Goal: Task Accomplishment & Management: Manage account settings

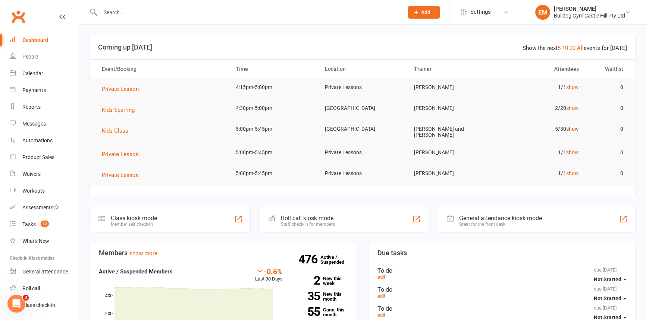
click at [575, 129] on link "show" at bounding box center [572, 129] width 13 height 6
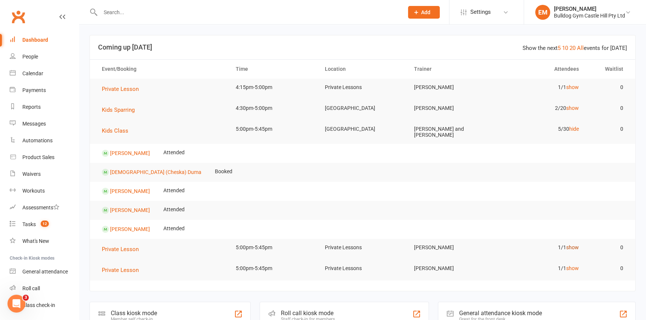
click at [571, 245] on link "show" at bounding box center [572, 248] width 13 height 6
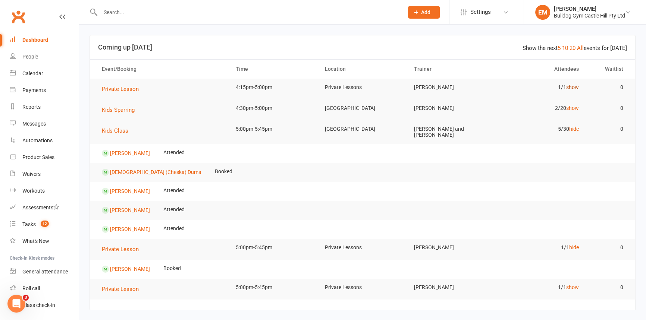
click at [573, 84] on link "show" at bounding box center [572, 87] width 13 height 6
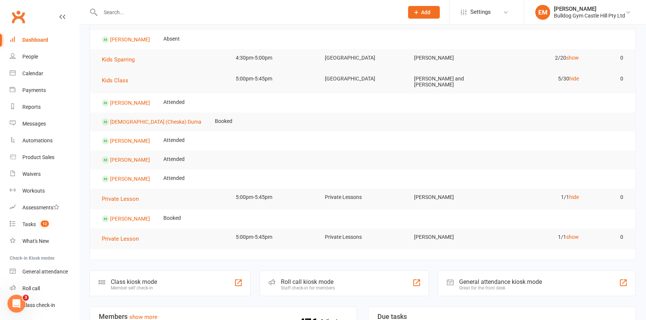
scroll to position [101, 0]
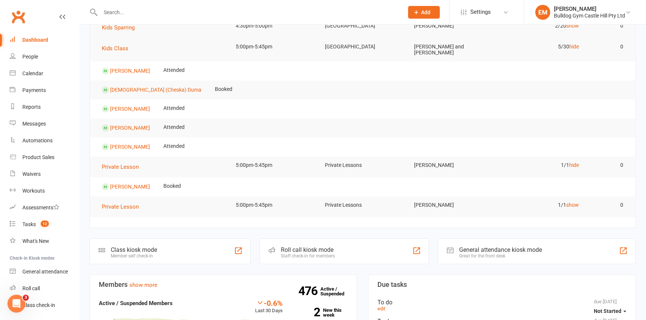
click at [135, 6] on div at bounding box center [244, 12] width 309 height 24
click at [218, 21] on div at bounding box center [244, 12] width 309 height 24
click at [220, 15] on input "text" at bounding box center [248, 12] width 300 height 10
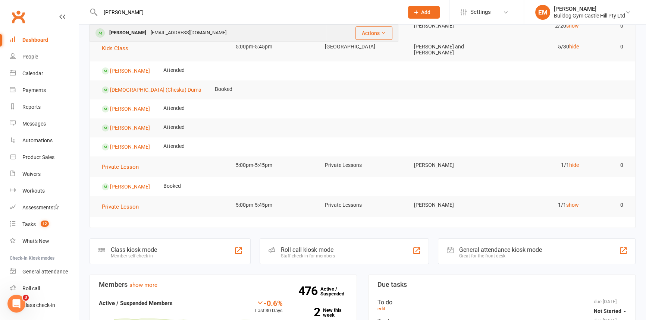
type input "tighe"
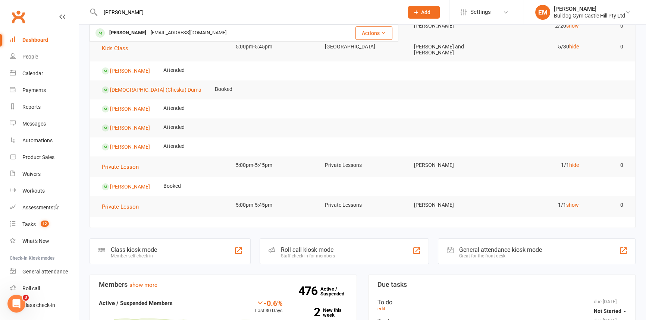
drag, startPoint x: 223, startPoint y: 33, endPoint x: 232, endPoint y: 26, distance: 11.4
click at [228, 30] on div "Tighe Boyd Sheridanlouisex@outlook.com" at bounding box center [208, 32] width 236 height 15
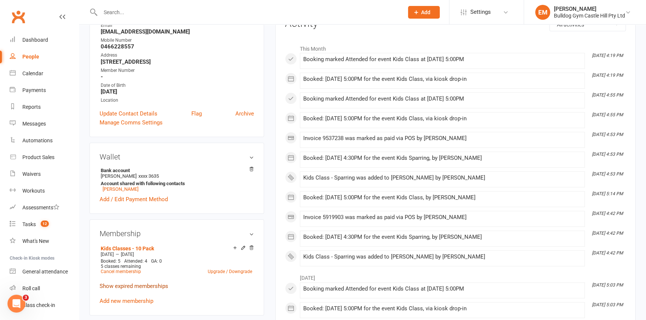
scroll to position [237, 0]
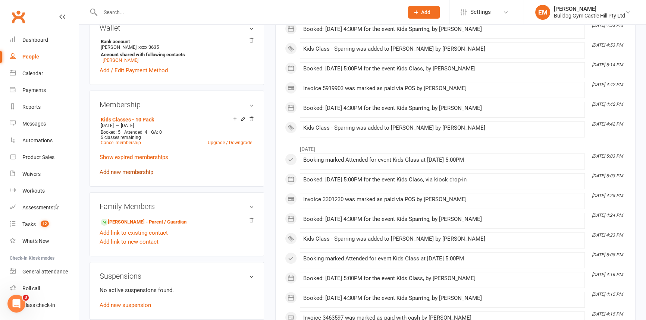
click at [121, 176] on link "Add new membership" at bounding box center [127, 172] width 54 height 7
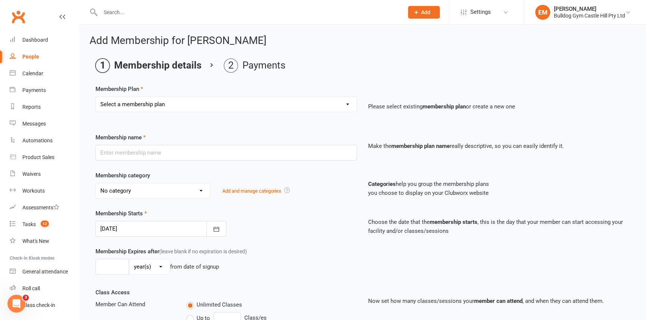
drag, startPoint x: 335, startPoint y: 98, endPoint x: 336, endPoint y: 94, distance: 4.8
click at [335, 98] on select "Select a membership plan Create new Membership Plan Adults Class - Casual Visit…" at bounding box center [226, 104] width 261 height 15
select select "21"
click at [96, 97] on select "Select a membership plan Create new Membership Plan Adults Class - Casual Visit…" at bounding box center [226, 104] width 261 height 15
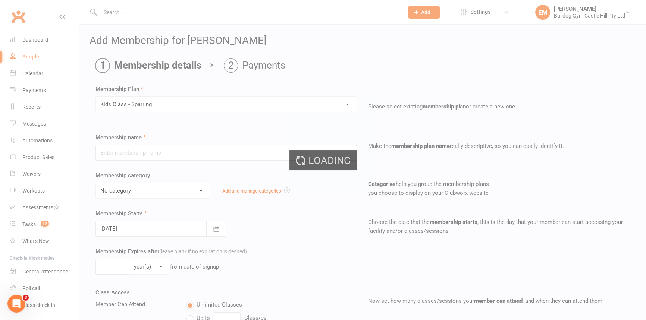
type input "Kids Class - Sparring"
select select "20"
type input "1"
select select "2"
type input "1"
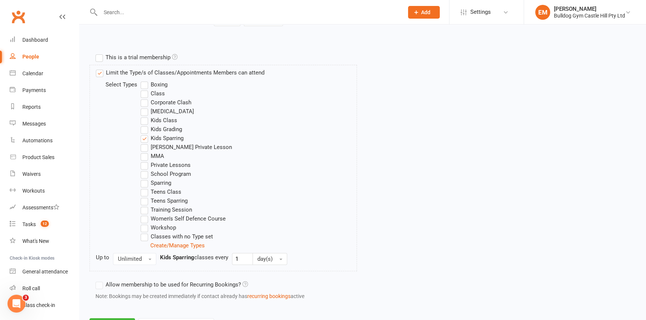
scroll to position [370, 0]
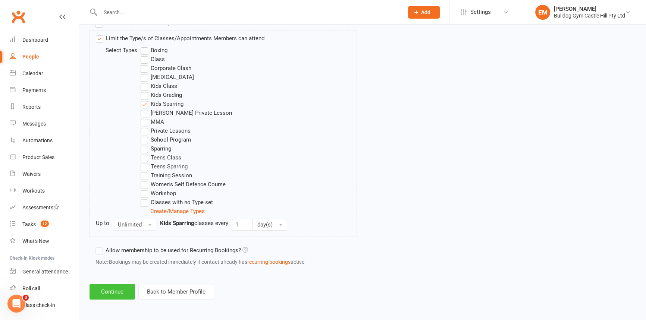
click at [122, 291] on button "Continue" at bounding box center [113, 292] width 46 height 16
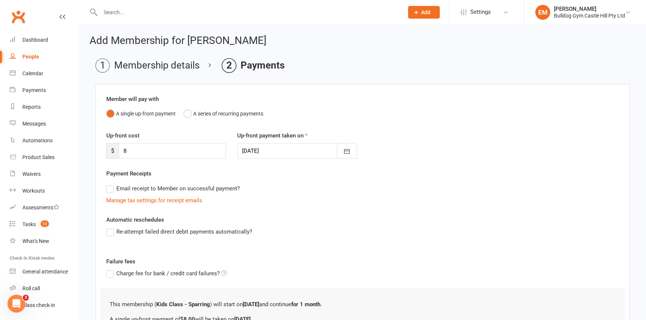
scroll to position [85, 0]
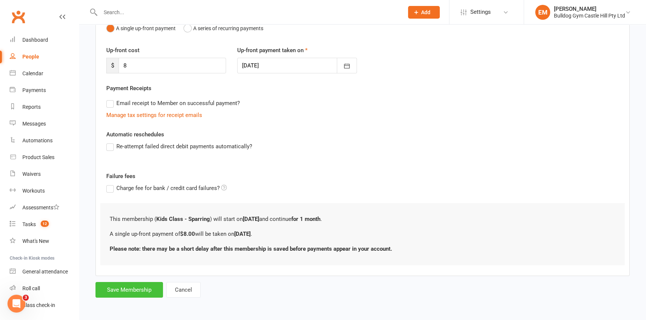
click at [139, 292] on button "Save Membership" at bounding box center [129, 290] width 68 height 16
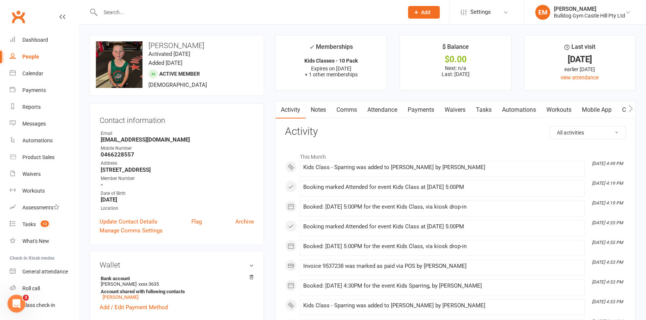
click at [406, 106] on link "Payments" at bounding box center [420, 109] width 37 height 17
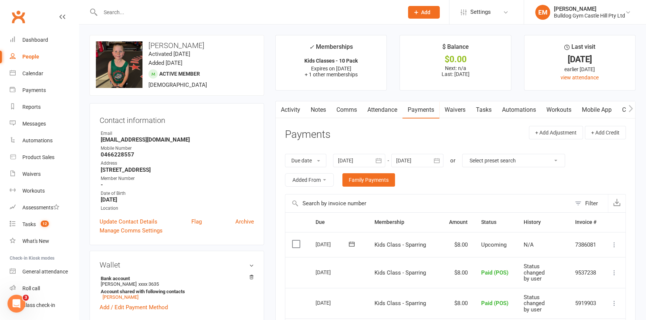
click at [617, 241] on button at bounding box center [614, 245] width 9 height 9
click at [595, 254] on link "Mark as Paid (Cash)" at bounding box center [582, 259] width 74 height 15
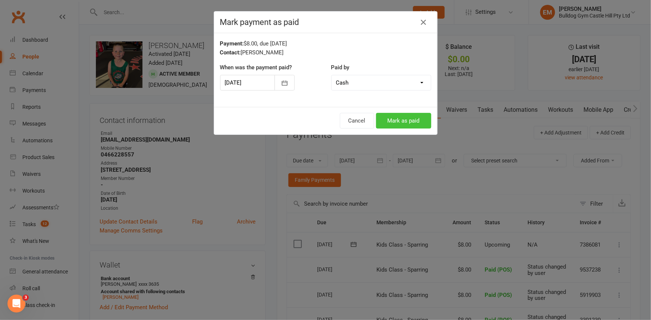
click at [399, 125] on button "Mark as paid" at bounding box center [403, 121] width 55 height 16
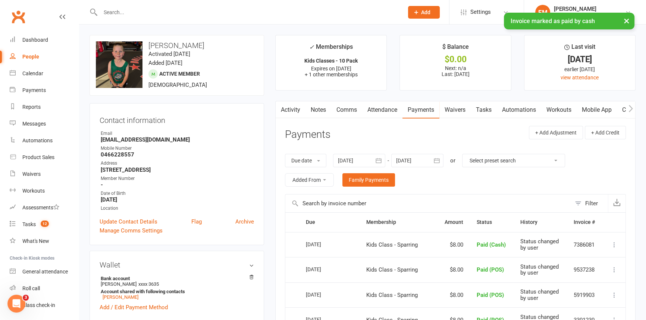
click at [384, 107] on link "Attendance" at bounding box center [382, 109] width 40 height 17
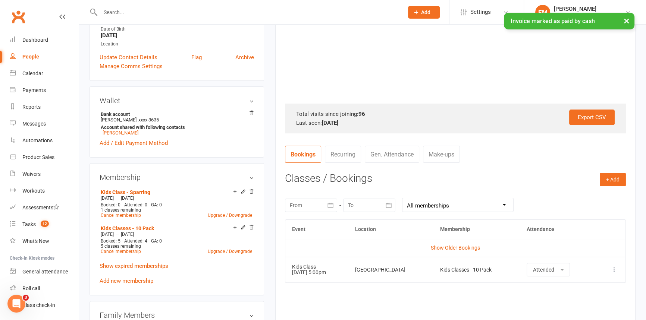
scroll to position [169, 0]
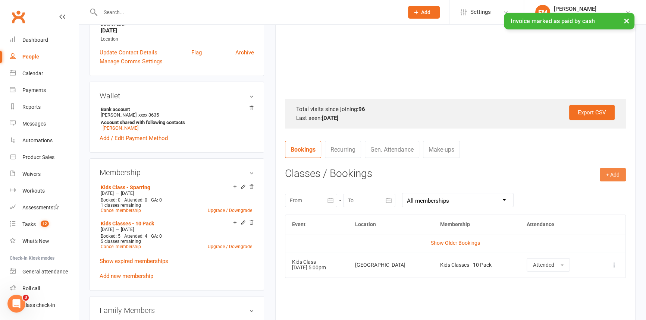
click at [615, 172] on button "+ Add" at bounding box center [613, 174] width 26 height 13
click at [595, 192] on link "Book Event" at bounding box center [589, 191] width 74 height 15
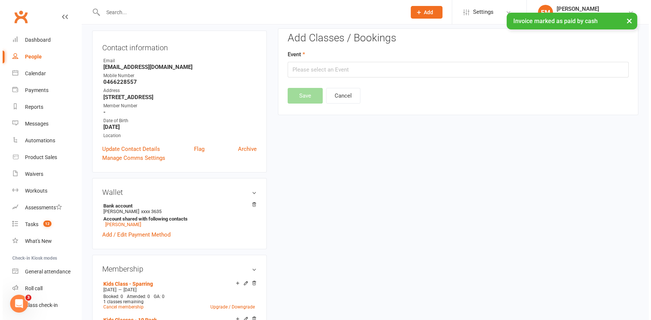
scroll to position [63, 0]
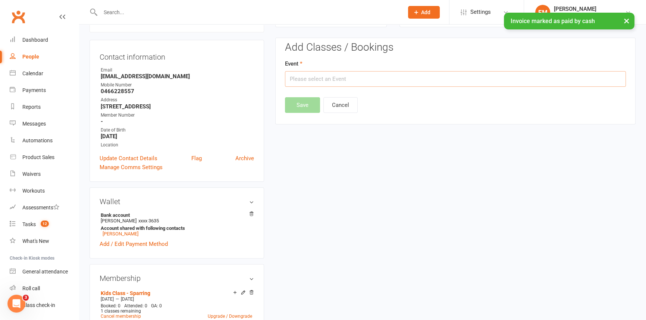
click at [379, 85] on input "text" at bounding box center [455, 79] width 341 height 16
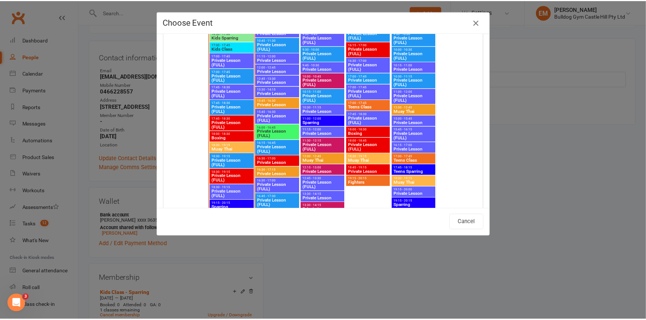
scroll to position [1323, 0]
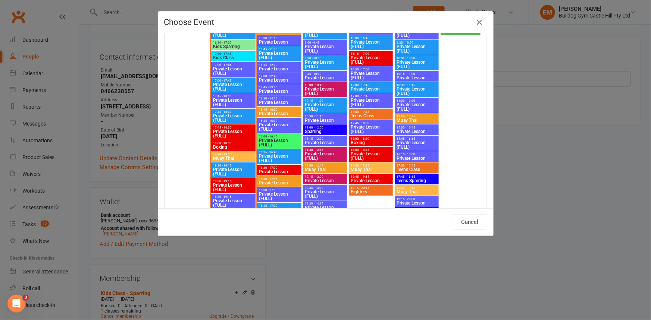
click at [235, 42] on span "16:30 - 17:00" at bounding box center [233, 42] width 41 height 3
type input "Kids Sparring - Aug 11, 2025 4:30:00 PM"
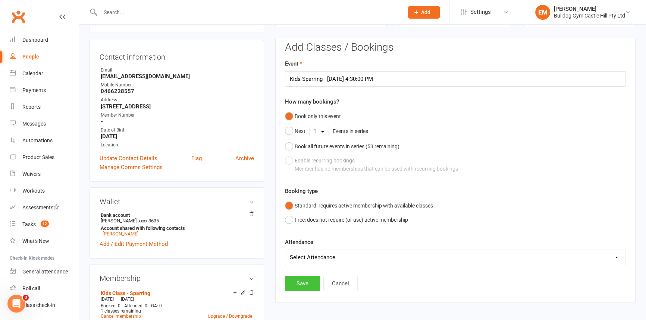
click at [304, 285] on button "Save" at bounding box center [302, 284] width 35 height 16
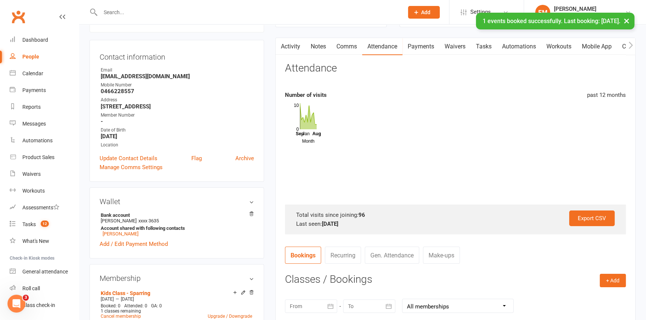
click at [433, 47] on link "Payments" at bounding box center [420, 46] width 37 height 17
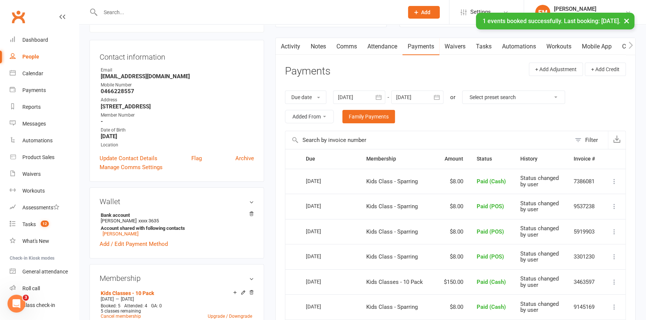
click at [294, 13] on div "× 1 events booked successfully. Last booking: Aug 11, 2025." at bounding box center [318, 13] width 636 height 0
click at [289, 5] on div at bounding box center [244, 12] width 309 height 24
click at [288, 10] on input "text" at bounding box center [248, 12] width 300 height 10
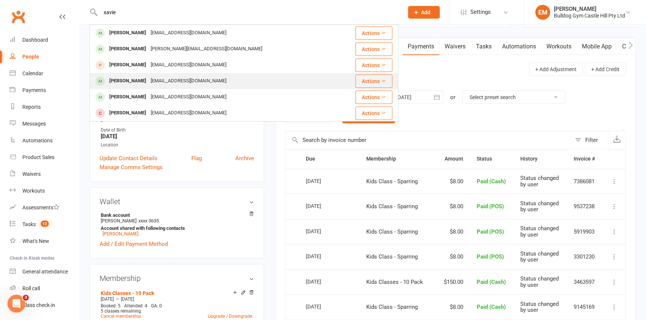
type input "xavie"
click at [304, 82] on div "Xavier Critharis eve.critharis@gmail.com" at bounding box center [214, 80] width 248 height 15
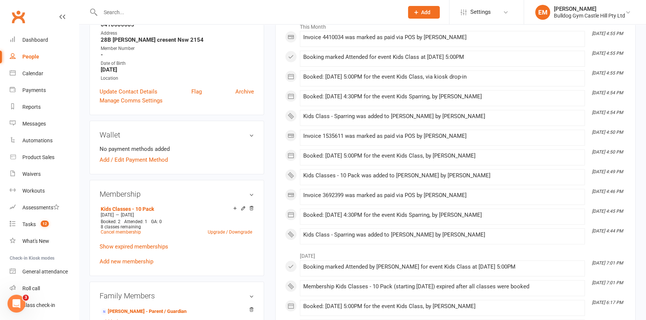
scroll to position [135, 0]
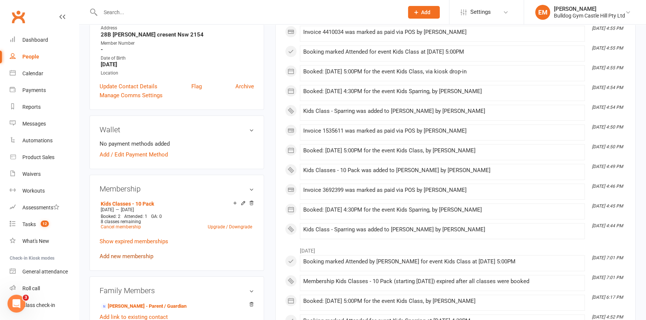
click at [125, 256] on link "Add new membership" at bounding box center [127, 256] width 54 height 7
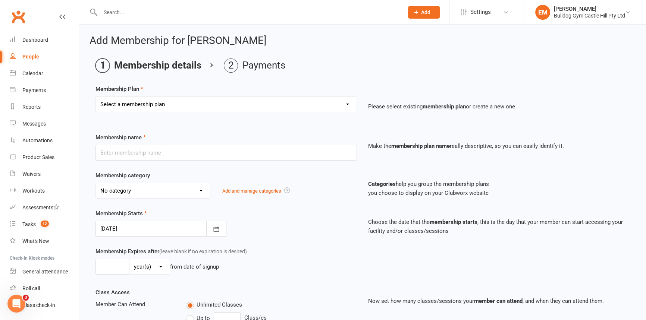
click at [237, 104] on select "Select a membership plan Create new Membership Plan Adults Class - Casual Visit…" at bounding box center [226, 104] width 261 height 15
select select "21"
click at [96, 97] on select "Select a membership plan Create new Membership Plan Adults Class - Casual Visit…" at bounding box center [226, 104] width 261 height 15
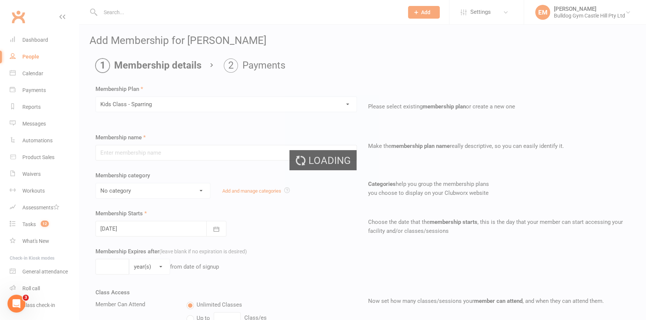
type input "Kids Class - Sparring"
select select "20"
type input "1"
select select "2"
type input "1"
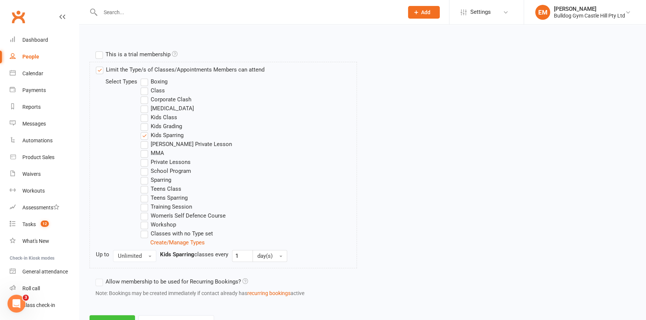
scroll to position [370, 0]
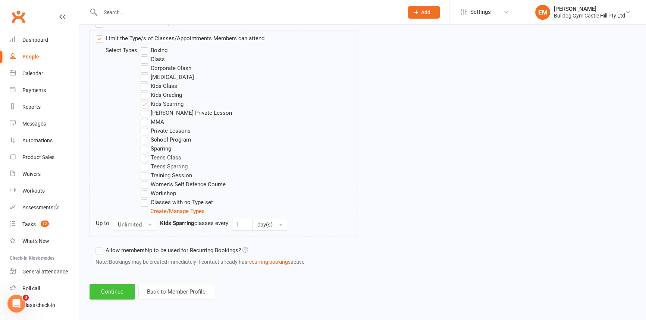
click at [123, 290] on button "Continue" at bounding box center [113, 292] width 46 height 16
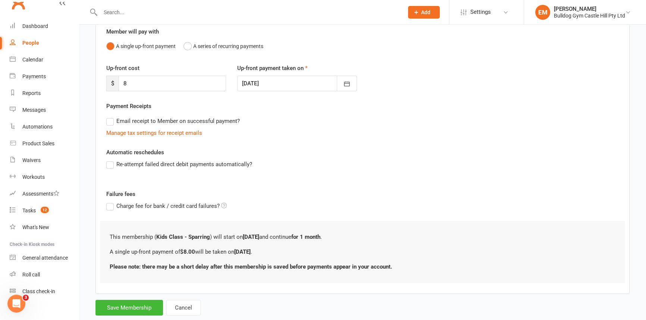
scroll to position [21, 0]
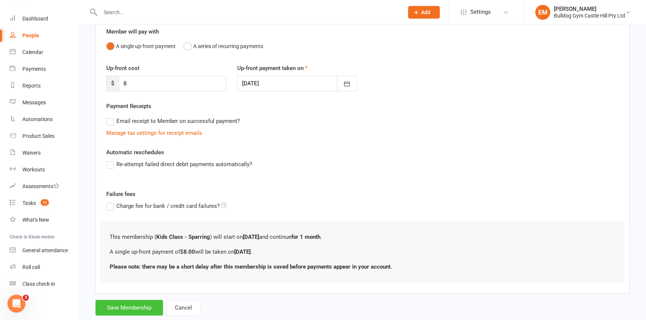
click at [145, 304] on button "Save Membership" at bounding box center [129, 308] width 68 height 16
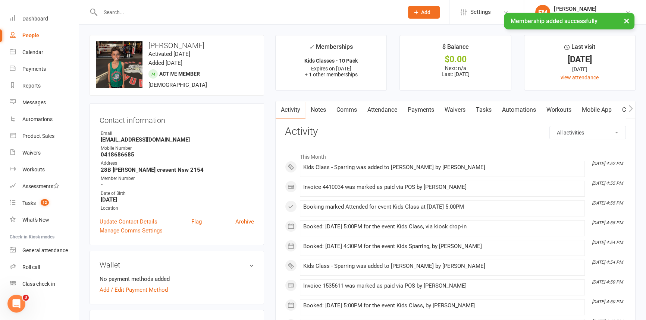
click at [416, 106] on link "Payments" at bounding box center [420, 109] width 37 height 17
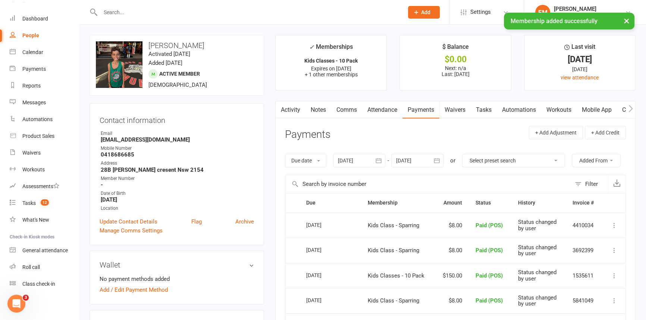
click at [376, 112] on link "Attendance" at bounding box center [382, 109] width 40 height 17
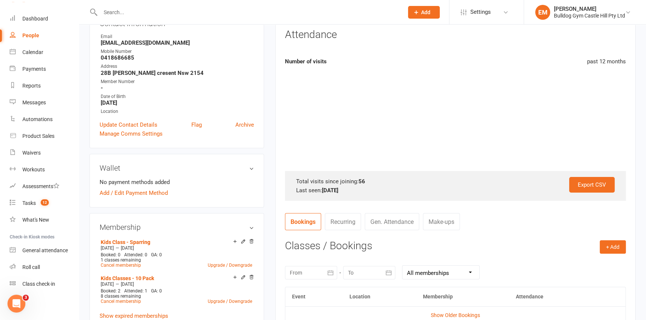
scroll to position [101, 0]
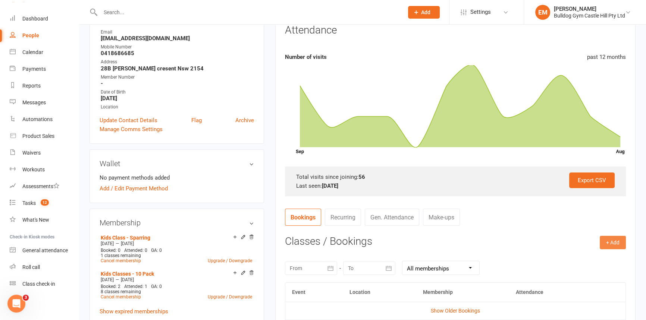
click at [610, 239] on button "+ Add" at bounding box center [613, 242] width 26 height 13
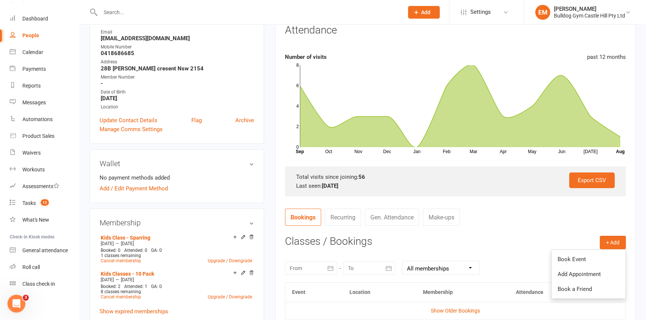
click at [605, 251] on ul "Book Event Add Appointment Book a Friend" at bounding box center [588, 274] width 75 height 49
click at [611, 236] on button "+ Add" at bounding box center [613, 242] width 26 height 13
click at [607, 257] on link "Book Event" at bounding box center [589, 259] width 74 height 15
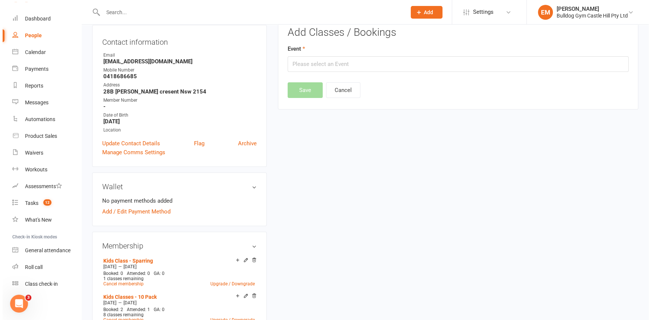
scroll to position [63, 0]
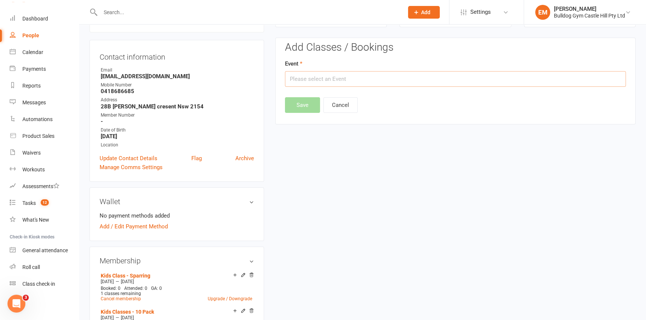
click at [348, 82] on input "text" at bounding box center [455, 79] width 341 height 16
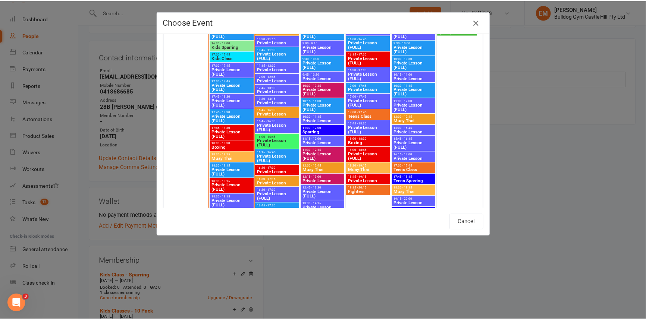
scroll to position [1322, 0]
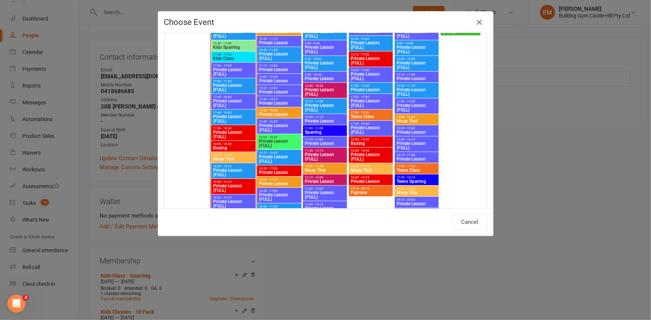
click at [236, 46] on span "Kids Sparring" at bounding box center [233, 47] width 41 height 4
type input "Kids Sparring - Aug 11, 2025 4:30:00 PM"
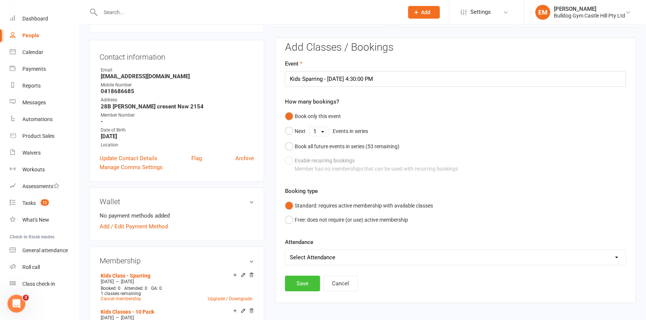
click at [306, 288] on button "Save" at bounding box center [302, 284] width 35 height 16
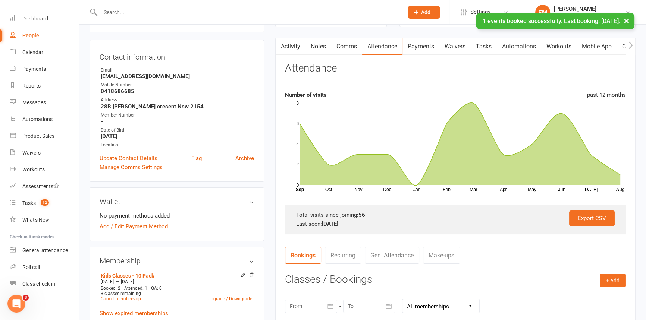
click at [420, 45] on link "Payments" at bounding box center [420, 46] width 37 height 17
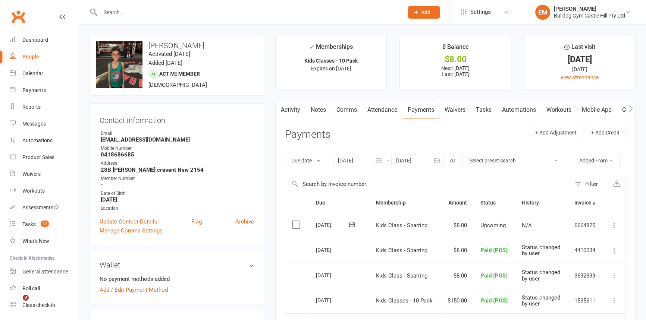
click at [613, 224] on icon at bounding box center [614, 225] width 7 height 7
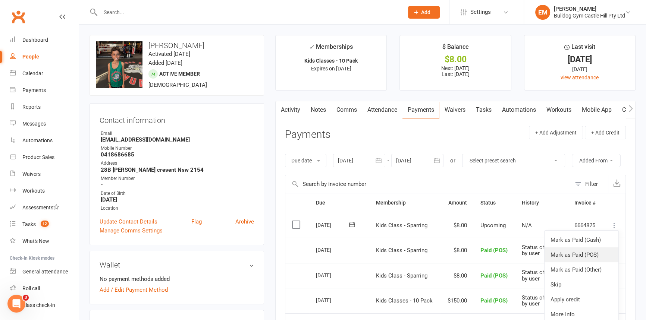
click at [598, 250] on link "Mark as Paid (POS)" at bounding box center [582, 255] width 74 height 15
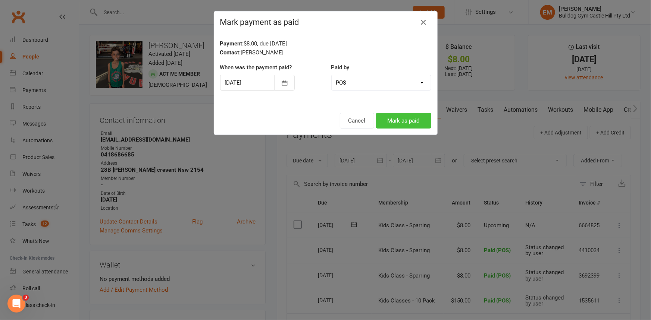
click at [395, 127] on button "Mark as paid" at bounding box center [403, 121] width 55 height 16
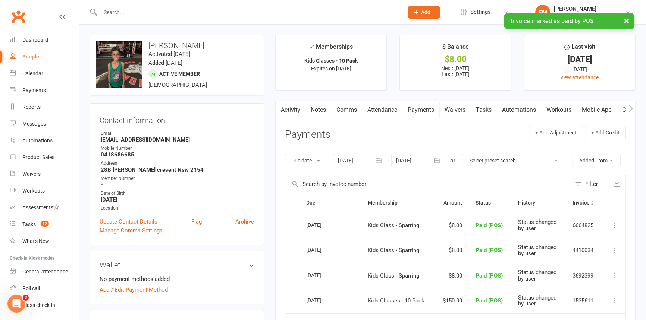
drag, startPoint x: 204, startPoint y: 13, endPoint x: 210, endPoint y: 10, distance: 7.0
click at [205, 13] on div "× Invoice marked as paid by POS" at bounding box center [318, 13] width 636 height 0
click at [210, 10] on input "text" at bounding box center [248, 12] width 300 height 10
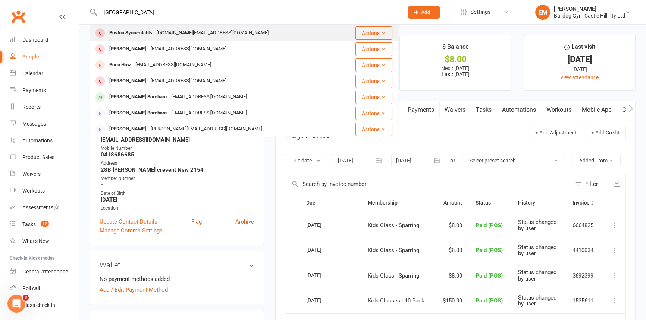
type input "boston"
click at [264, 35] on div "Boston Synnerdahls Emily.page@live.com" at bounding box center [219, 32] width 258 height 15
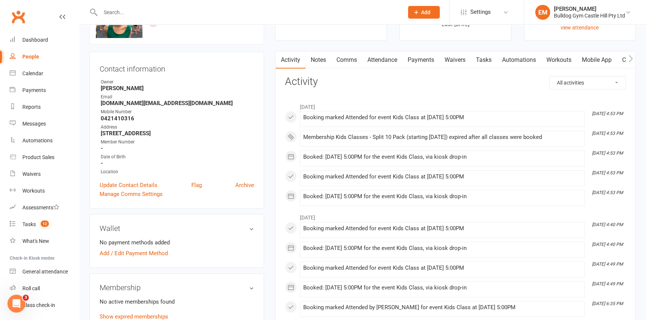
scroll to position [135, 0]
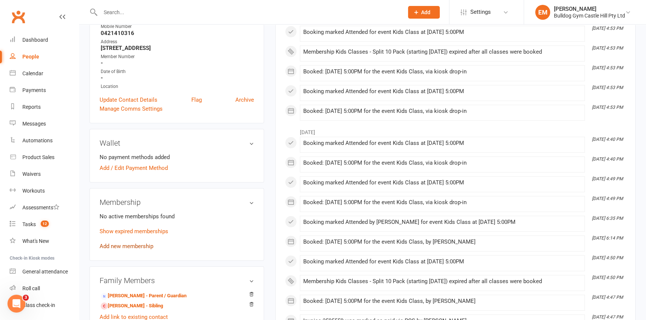
click at [135, 247] on link "Add new membership" at bounding box center [127, 246] width 54 height 7
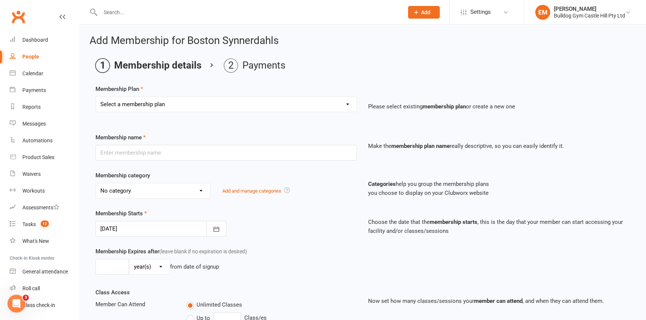
click at [222, 101] on select "Select a membership plan Create new Membership Plan Adults Class - Casual Visit…" at bounding box center [226, 104] width 261 height 15
select select "20"
click at [96, 97] on select "Select a membership plan Create new Membership Plan Adults Class - Casual Visit…" at bounding box center [226, 104] width 261 height 15
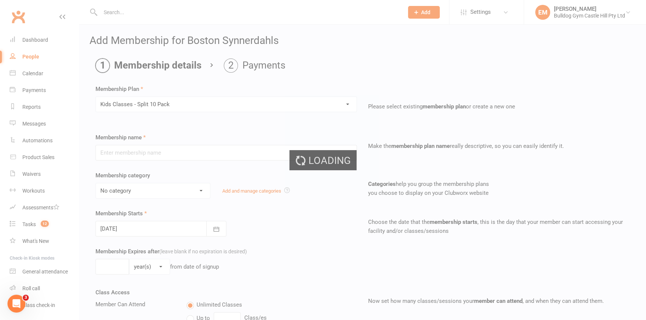
type input "Kids Classes - Split 10 Pack"
select select "18"
type input "3"
select select "2"
type input "5"
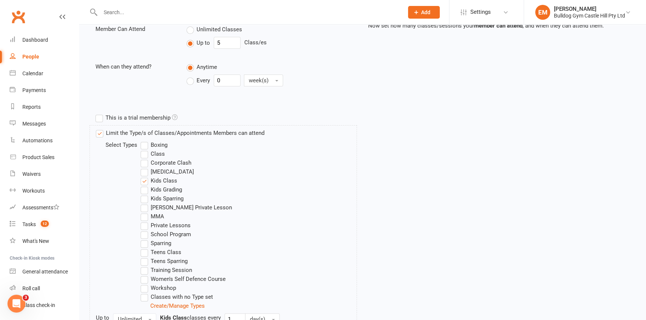
scroll to position [370, 0]
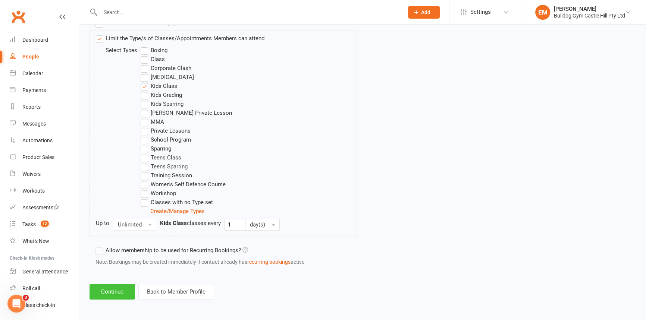
click at [112, 295] on button "Continue" at bounding box center [113, 292] width 46 height 16
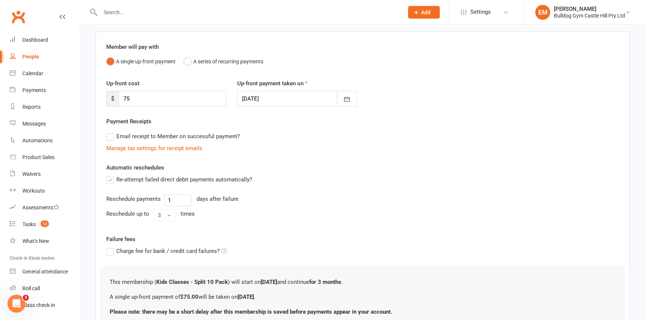
scroll to position [115, 0]
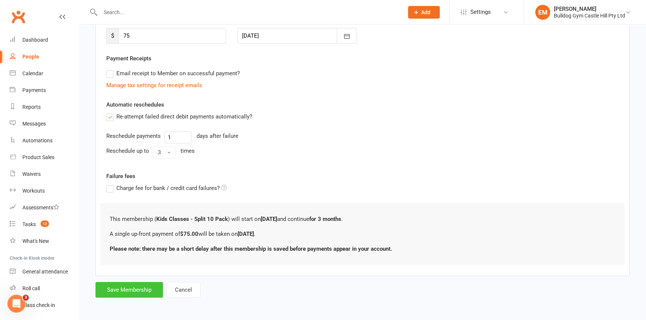
click at [123, 283] on button "Save Membership" at bounding box center [129, 290] width 68 height 16
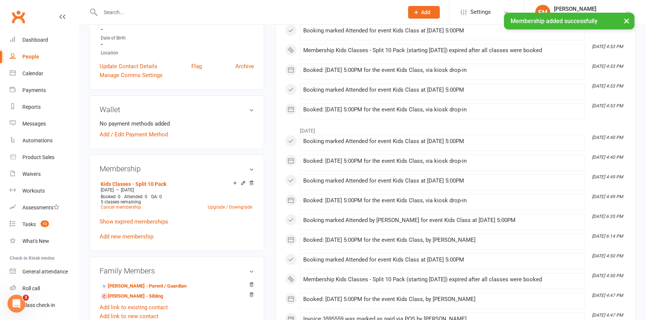
scroll to position [169, 0]
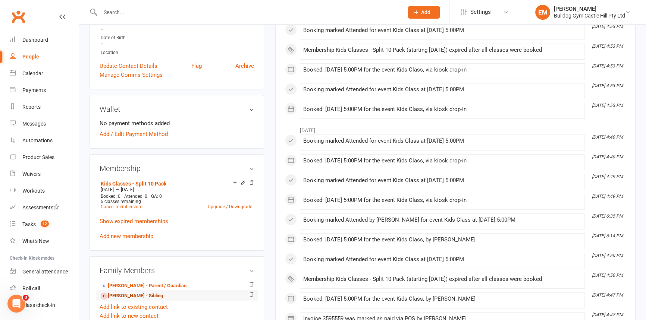
click at [137, 295] on link "Spencer Synnerdahl - Sibling" at bounding box center [132, 296] width 62 height 8
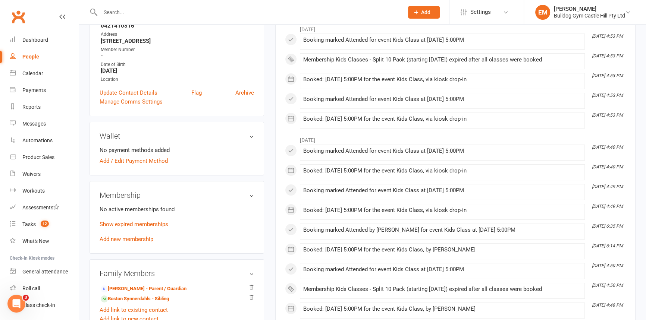
scroll to position [135, 0]
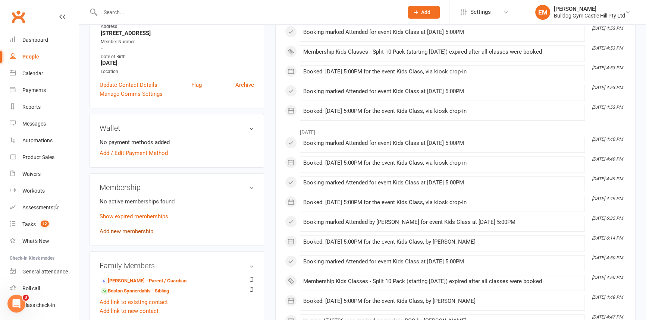
click at [130, 230] on link "Add new membership" at bounding box center [127, 231] width 54 height 7
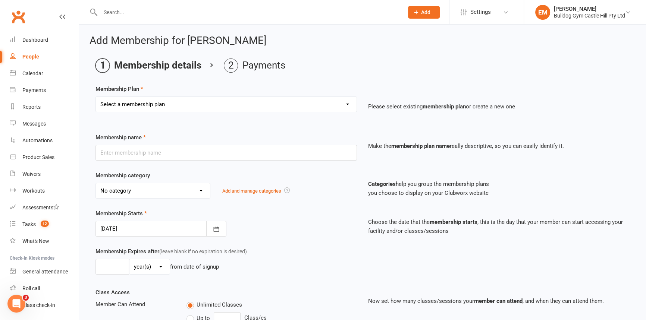
click at [279, 99] on select "Select a membership plan Create new Membership Plan Adults Class - Casual Visit…" at bounding box center [226, 104] width 261 height 15
select select "20"
click at [96, 97] on select "Select a membership plan Create new Membership Plan Adults Class - Casual Visit…" at bounding box center [226, 104] width 261 height 15
type input "Kids Classes - Split 10 Pack"
select select "18"
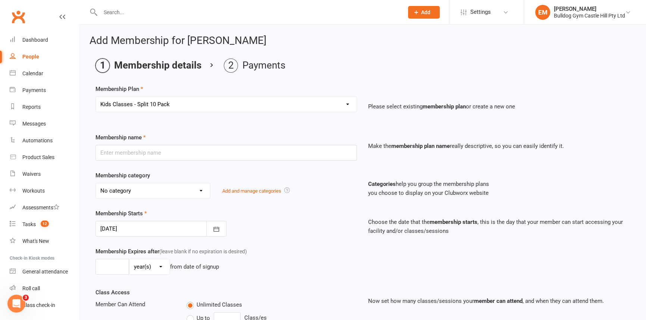
type input "3"
select select "2"
type input "5"
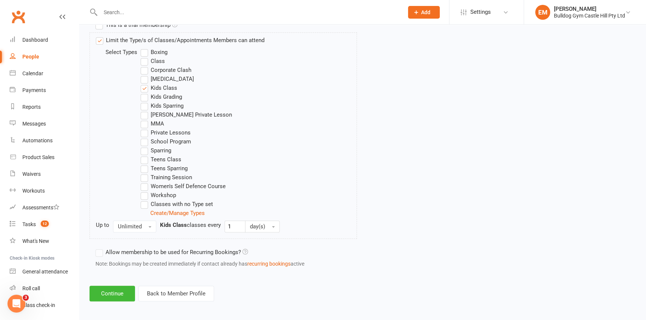
scroll to position [370, 0]
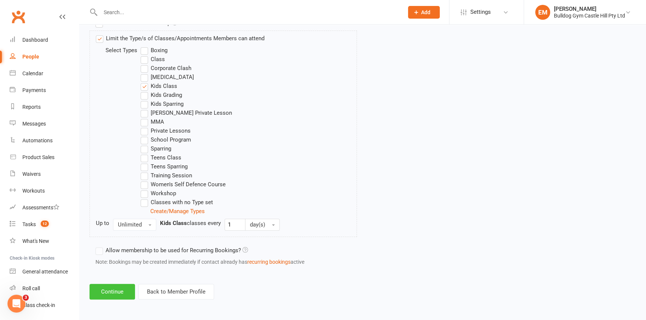
click at [91, 297] on button "Continue" at bounding box center [113, 292] width 46 height 16
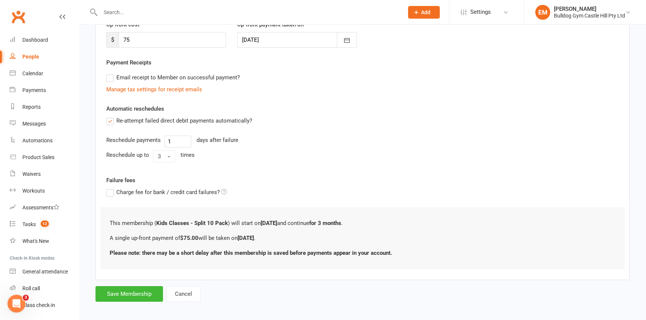
scroll to position [115, 0]
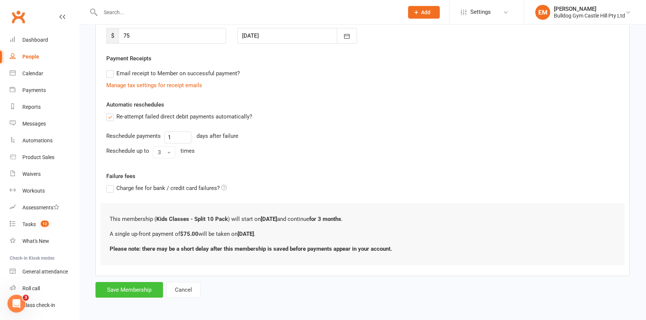
click at [125, 288] on button "Save Membership" at bounding box center [129, 290] width 68 height 16
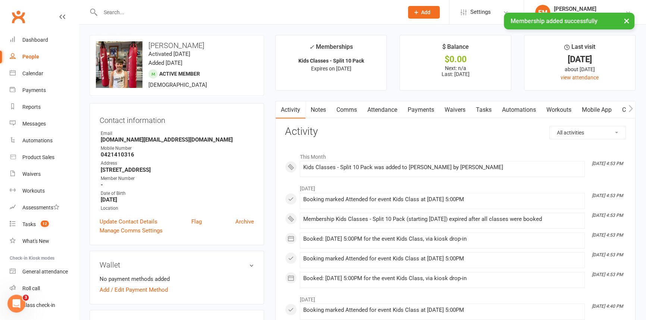
click at [377, 109] on link "Attendance" at bounding box center [382, 109] width 40 height 17
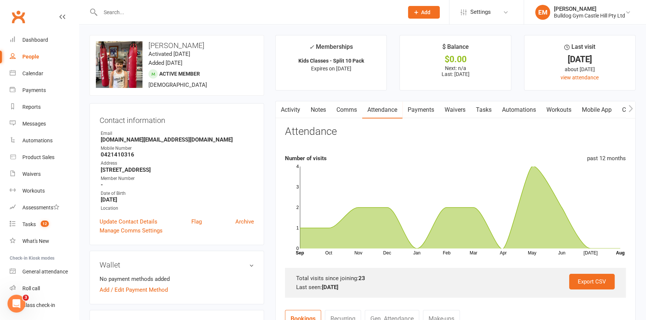
click at [424, 112] on link "Payments" at bounding box center [420, 109] width 37 height 17
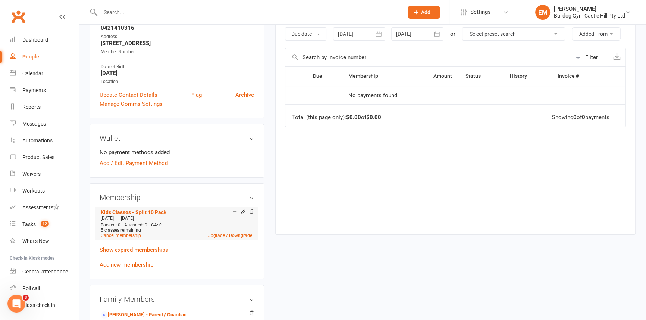
scroll to position [135, 0]
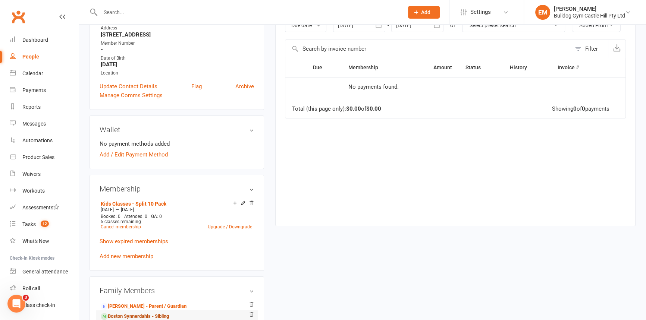
click at [145, 315] on link "Boston Synnerdahls - Sibling" at bounding box center [135, 317] width 68 height 8
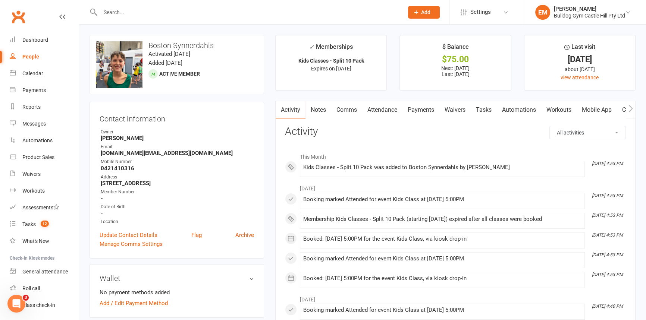
click at [436, 103] on link "Payments" at bounding box center [420, 109] width 37 height 17
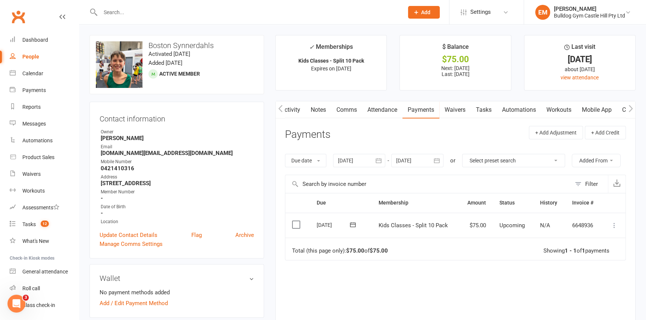
click at [615, 226] on icon at bounding box center [614, 225] width 7 height 7
click at [599, 253] on link "Mark as Paid (POS)" at bounding box center [582, 255] width 74 height 15
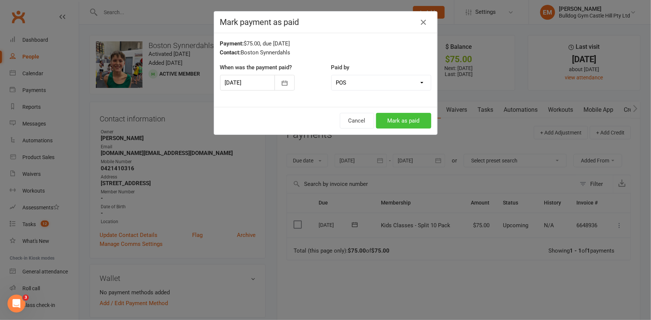
click at [408, 121] on button "Mark as paid" at bounding box center [403, 121] width 55 height 16
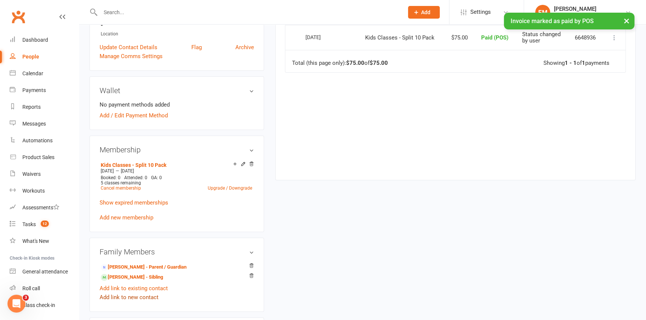
scroll to position [237, 0]
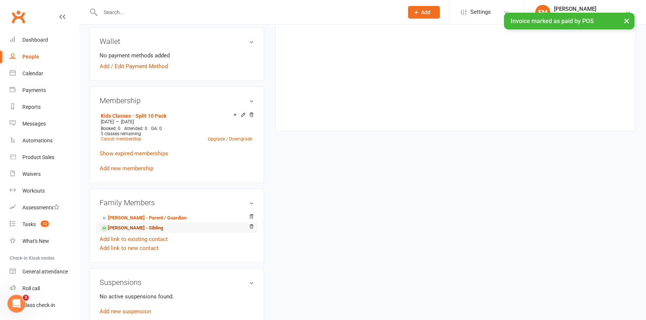
click at [139, 231] on link "[PERSON_NAME] - Sibling" at bounding box center [132, 229] width 62 height 8
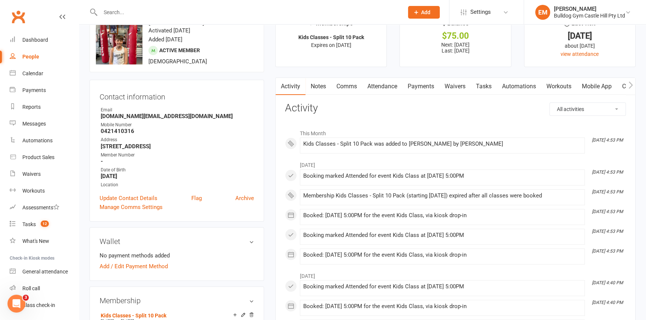
scroll to position [68, 0]
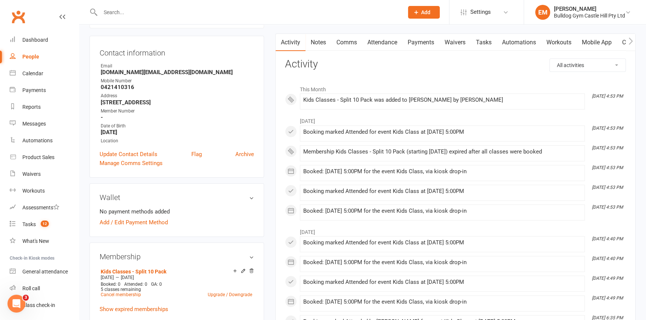
click at [419, 39] on link "Payments" at bounding box center [420, 42] width 37 height 17
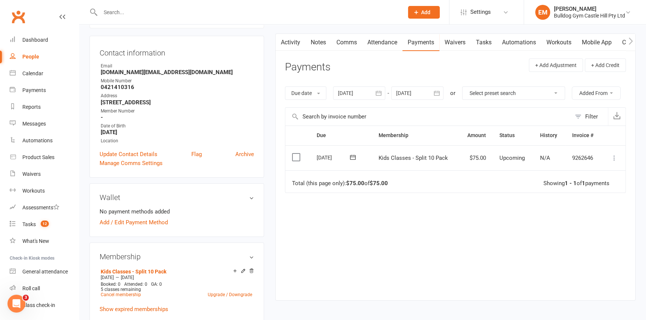
click at [608, 156] on td "Mark as Paid (Cash) Mark as Paid (POS) Mark as Paid (Other) Skip Apply credit M…" at bounding box center [613, 157] width 23 height 25
click at [615, 158] on icon at bounding box center [614, 157] width 7 height 7
click at [605, 182] on link "Mark as Paid (POS)" at bounding box center [582, 187] width 74 height 15
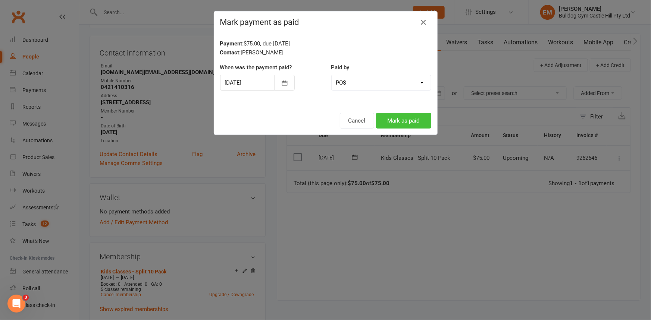
click at [397, 123] on button "Mark as paid" at bounding box center [403, 121] width 55 height 16
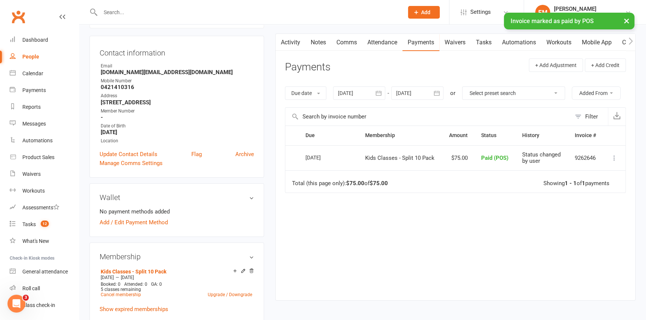
click at [367, 44] on link "Attendance" at bounding box center [382, 42] width 40 height 17
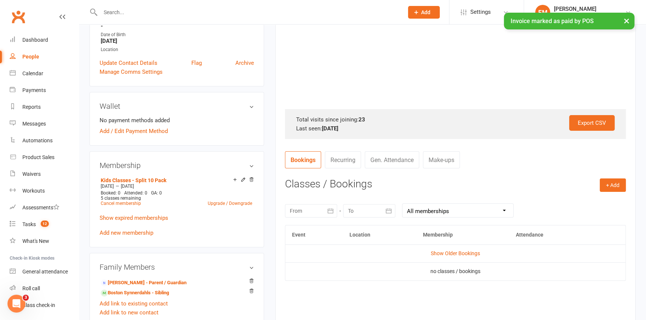
scroll to position [169, 0]
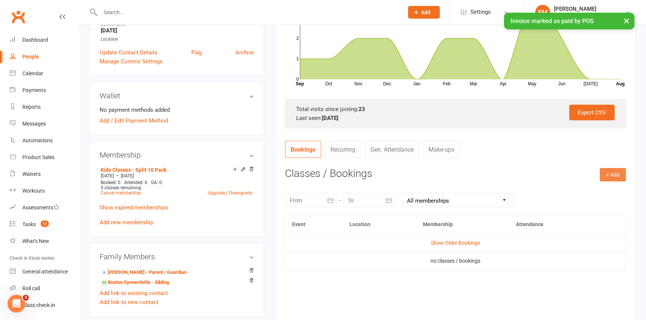
click at [615, 175] on button "+ Add" at bounding box center [613, 174] width 26 height 13
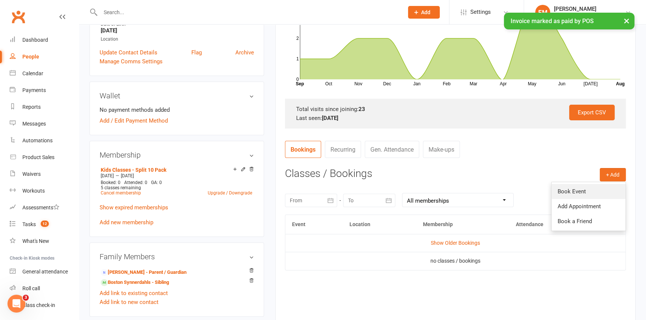
click at [595, 193] on link "Book Event" at bounding box center [589, 191] width 74 height 15
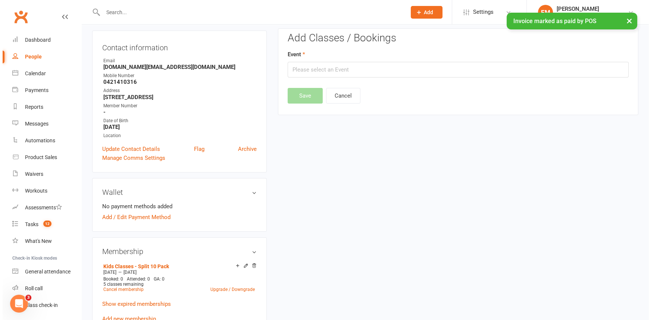
scroll to position [63, 0]
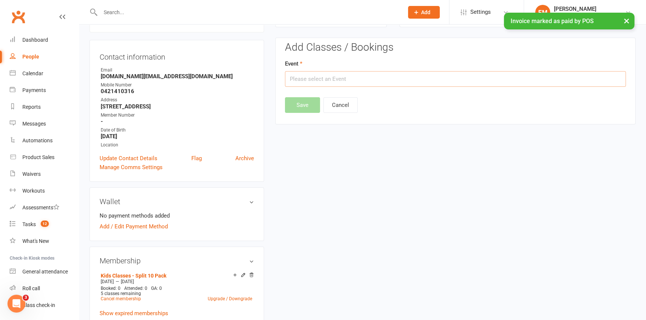
drag, startPoint x: 474, startPoint y: 86, endPoint x: 473, endPoint y: 81, distance: 4.9
click at [473, 81] on input "text" at bounding box center [455, 79] width 341 height 16
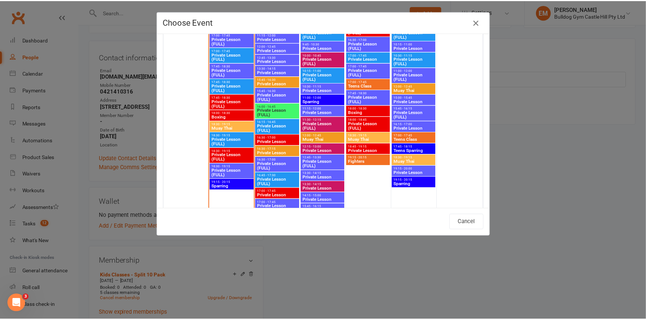
scroll to position [1326, 0]
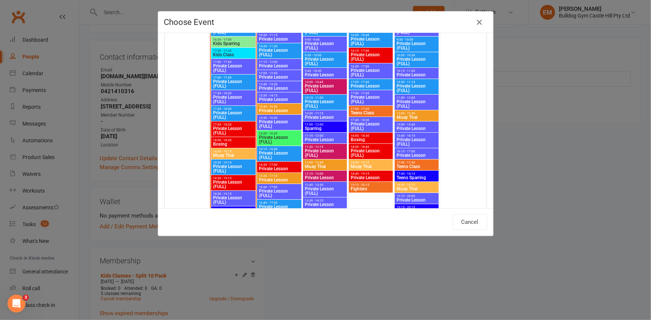
click at [242, 55] on span "Kids Class" at bounding box center [233, 55] width 41 height 4
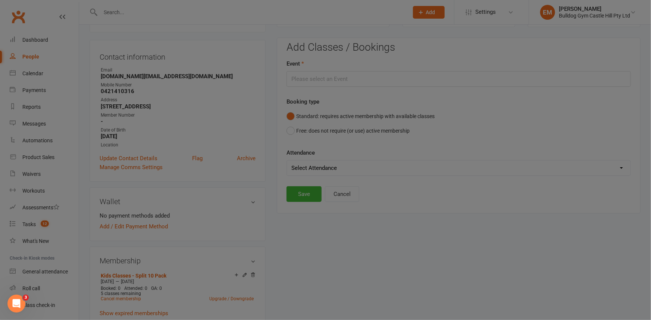
type input "Kids Class - Aug 11, 2025 5:00:00 PM"
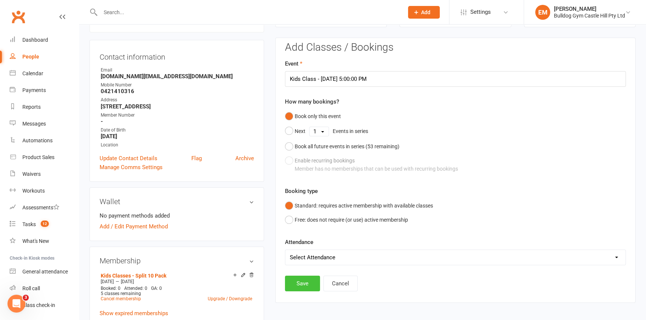
click at [302, 285] on button "Save" at bounding box center [302, 284] width 35 height 16
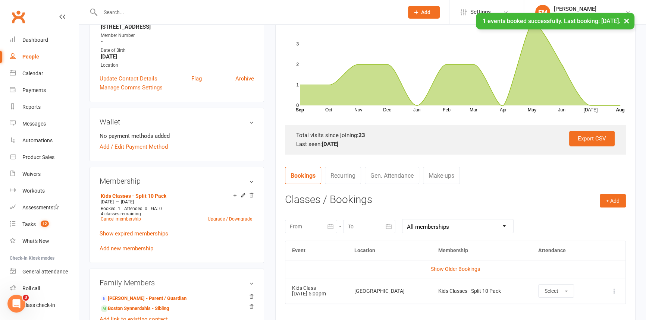
scroll to position [199, 0]
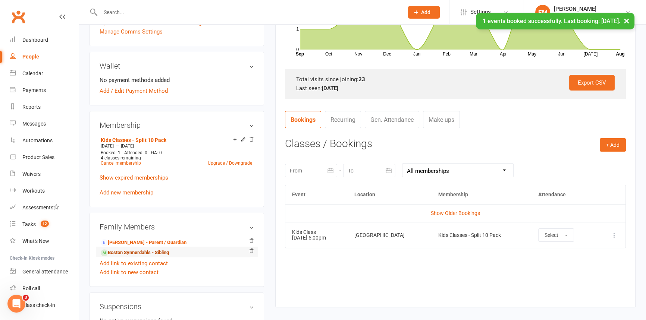
click at [125, 255] on link "Boston Synnerdahls - Sibling" at bounding box center [135, 253] width 68 height 8
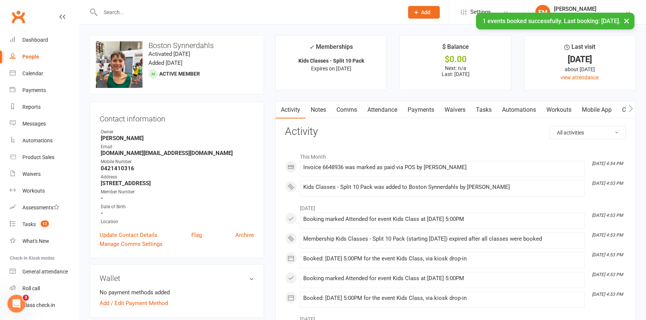
click at [430, 110] on link "Payments" at bounding box center [420, 109] width 37 height 17
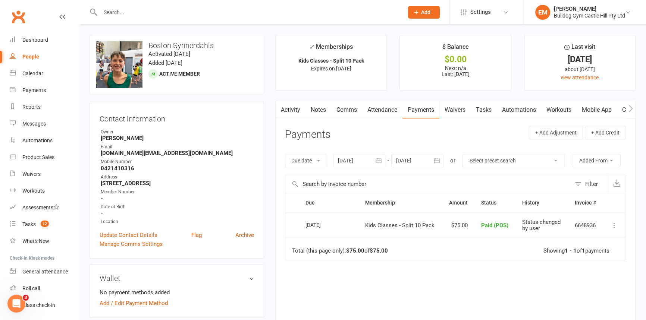
click at [382, 109] on link "Attendance" at bounding box center [382, 109] width 40 height 17
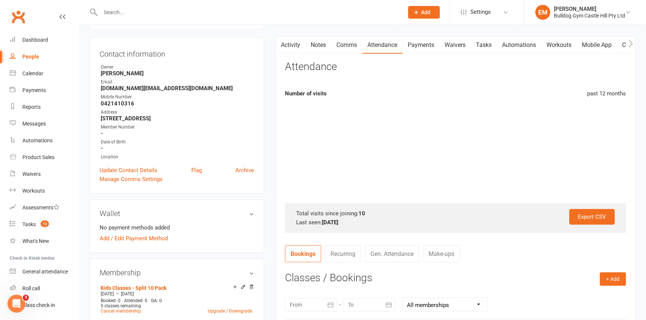
scroll to position [68, 0]
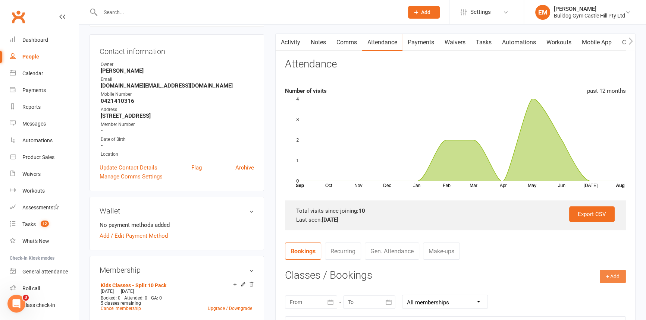
click at [620, 279] on button "+ Add" at bounding box center [613, 276] width 26 height 13
click at [604, 293] on link "Book Event" at bounding box center [589, 293] width 74 height 15
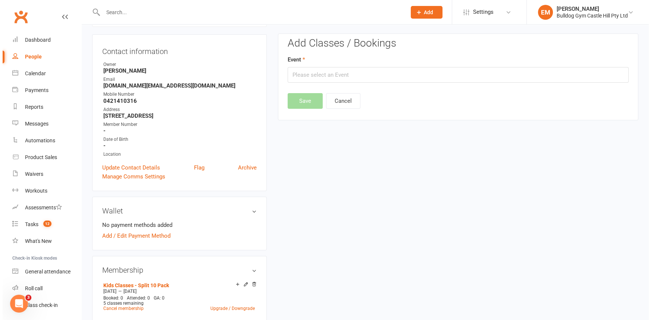
scroll to position [63, 0]
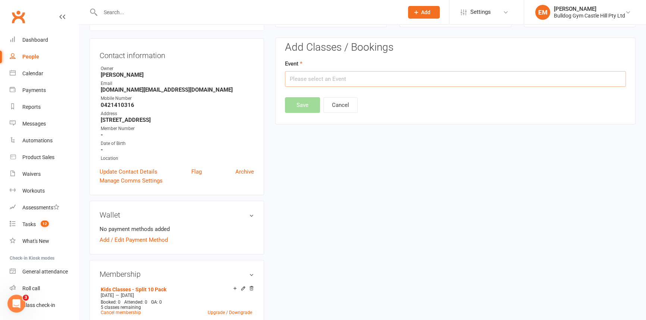
click at [336, 76] on input "text" at bounding box center [455, 79] width 341 height 16
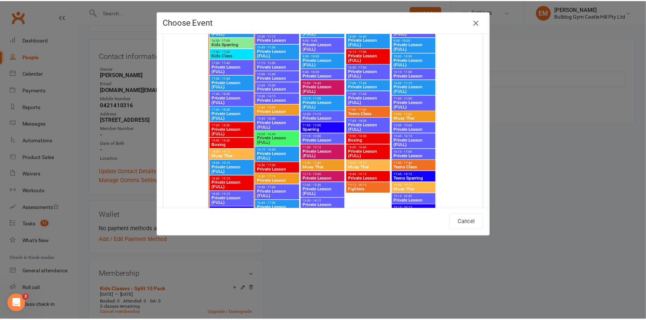
scroll to position [1287, 0]
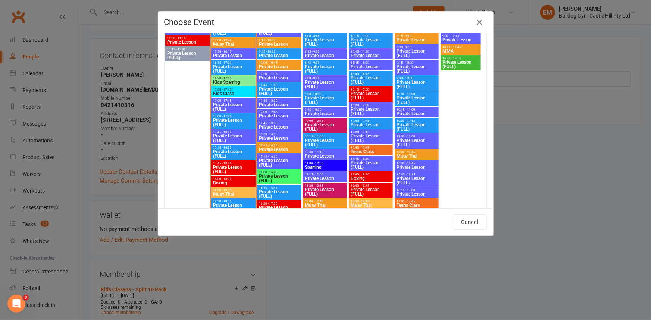
drag, startPoint x: 241, startPoint y: 93, endPoint x: 245, endPoint y: 89, distance: 4.7
click at [242, 93] on span "Kids Class" at bounding box center [233, 93] width 41 height 4
type input "Kids Class - Aug 11, 2025 5:00:00 PM"
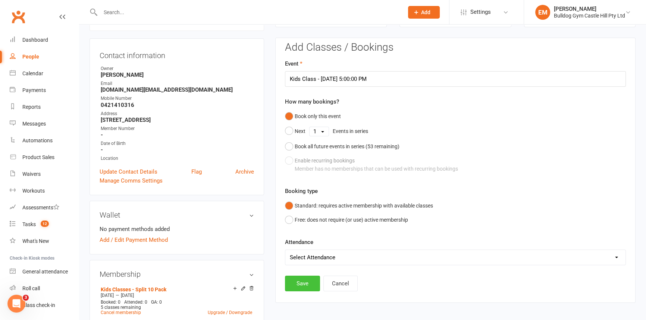
click at [301, 280] on button "Save" at bounding box center [302, 284] width 35 height 16
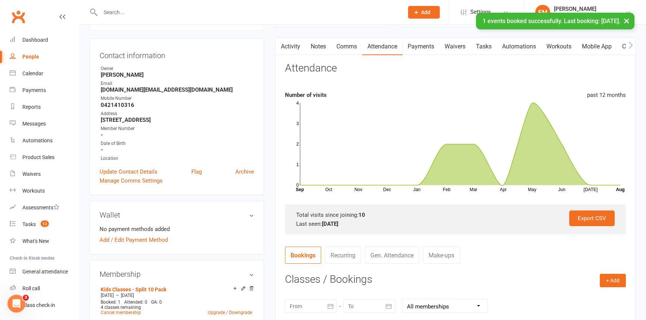
click at [199, 8] on input "text" at bounding box center [248, 12] width 300 height 10
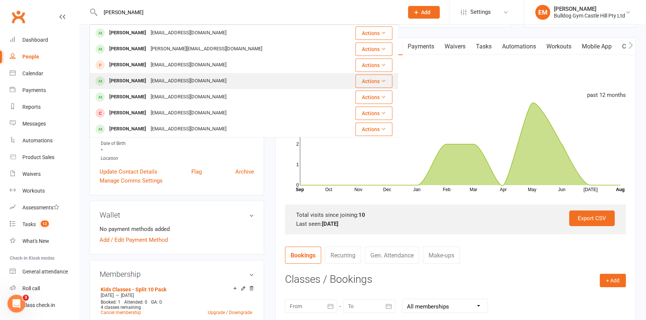
type input "xavier"
click at [220, 81] on div "Xavier Critharis eve.critharis@gmail.com" at bounding box center [214, 80] width 248 height 15
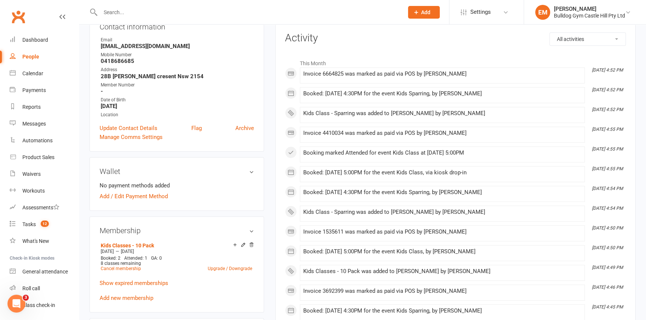
scroll to position [101, 0]
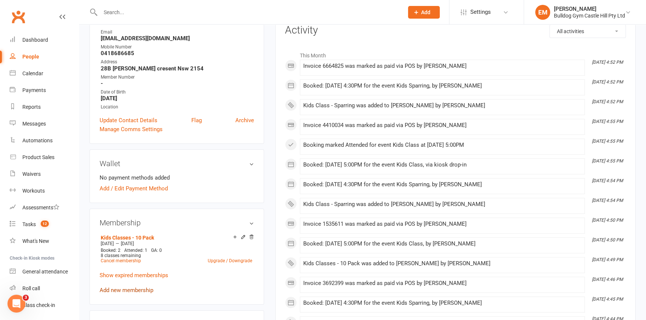
click at [125, 292] on link "Add new membership" at bounding box center [127, 290] width 54 height 7
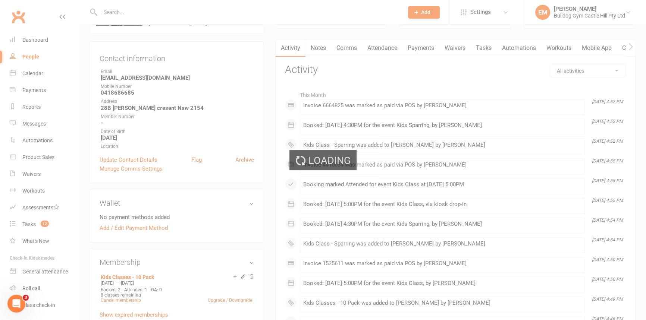
scroll to position [0, 0]
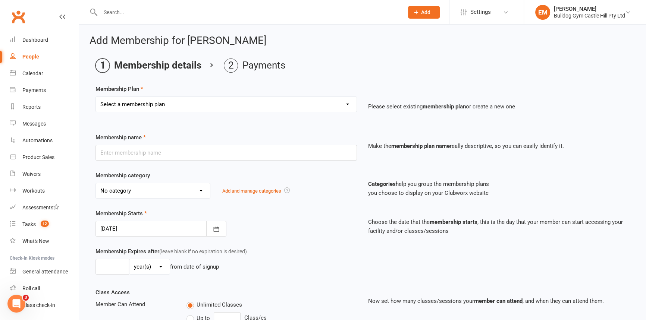
click at [190, 9] on input "text" at bounding box center [248, 12] width 300 height 10
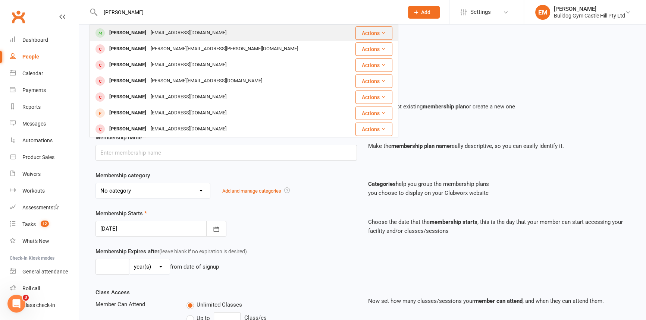
type input "eli f"
click at [187, 32] on div "Ladydanietattoo@gmail.com" at bounding box center [188, 33] width 80 height 11
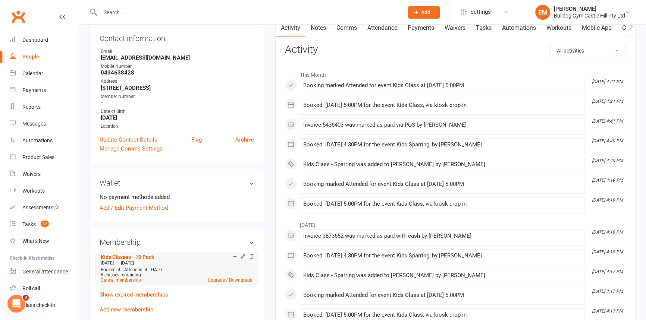
scroll to position [101, 0]
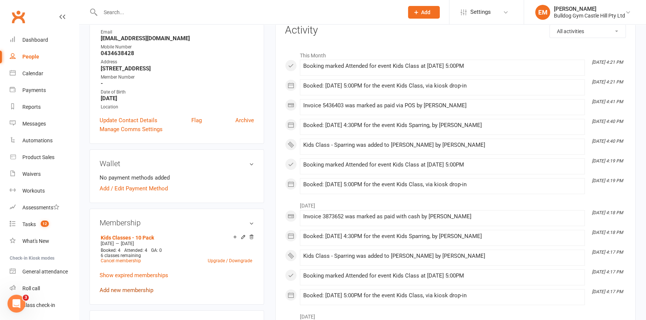
click at [126, 291] on link "Add new membership" at bounding box center [127, 290] width 54 height 7
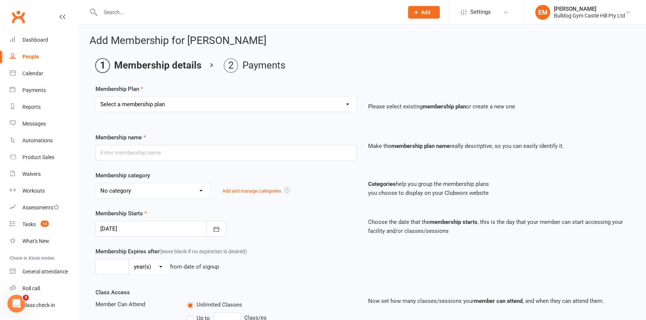
click at [290, 104] on select "Select a membership plan Create new Membership Plan Adults Class - Casual Visit…" at bounding box center [226, 104] width 261 height 15
select select "21"
click at [96, 97] on select "Select a membership plan Create new Membership Plan Adults Class - Casual Visit…" at bounding box center [226, 104] width 261 height 15
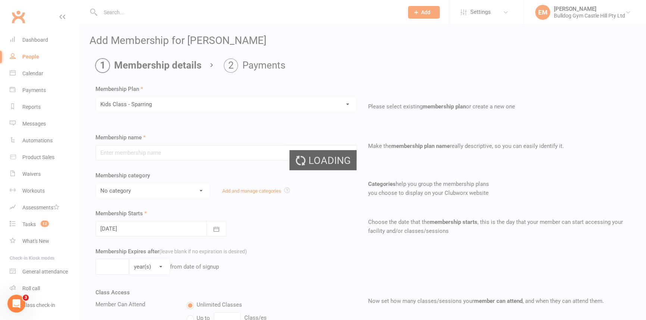
type input "Kids Class - Sparring"
select select "20"
type input "1"
select select "2"
type input "1"
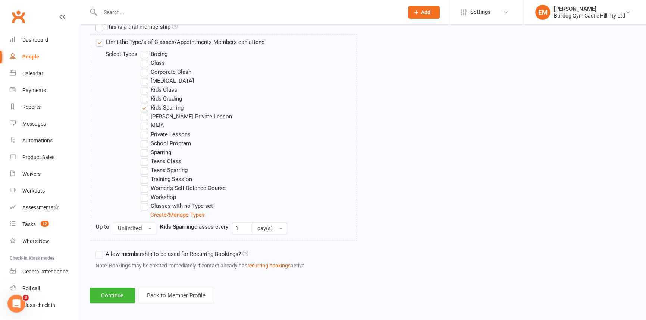
scroll to position [370, 0]
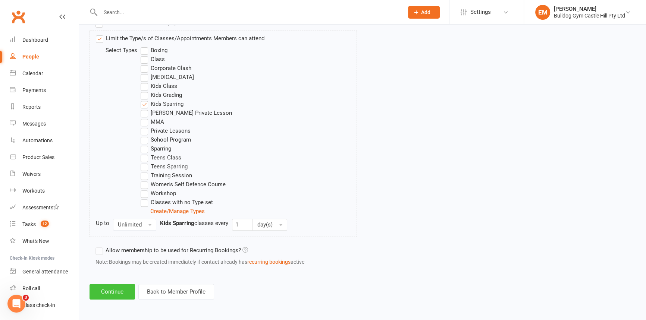
click at [124, 293] on button "Continue" at bounding box center [113, 292] width 46 height 16
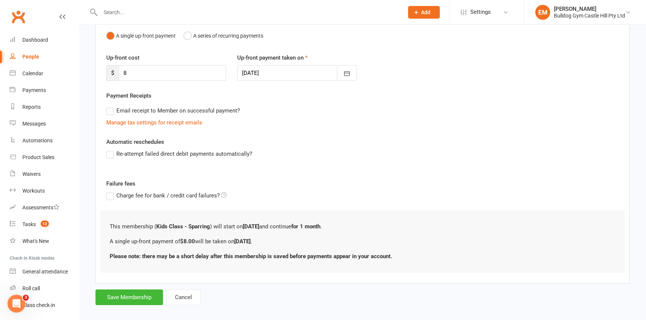
scroll to position [85, 0]
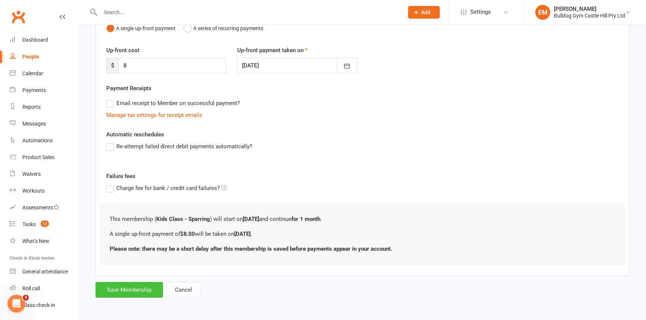
click at [98, 291] on button "Save Membership" at bounding box center [129, 290] width 68 height 16
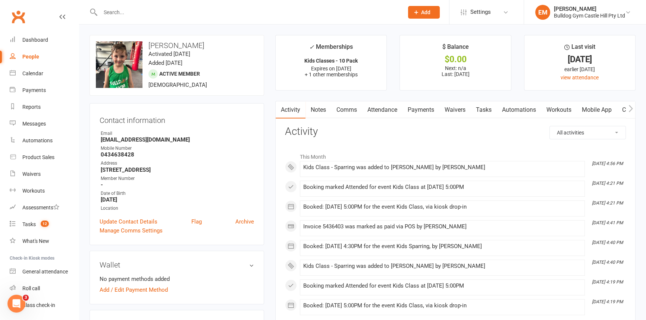
click at [387, 107] on link "Attendance" at bounding box center [382, 109] width 40 height 17
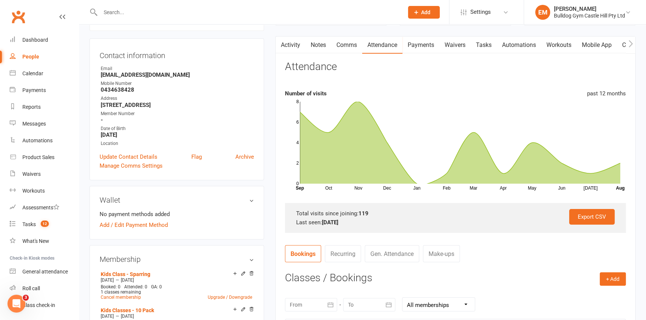
scroll to position [68, 0]
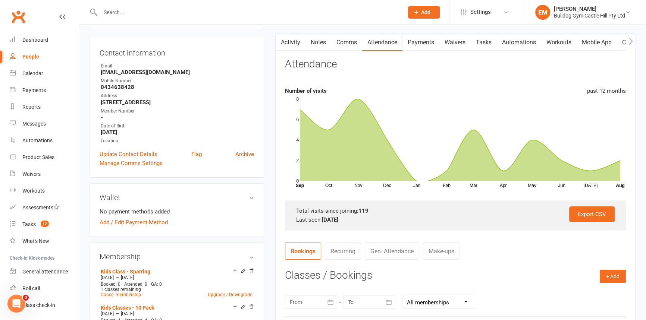
click at [420, 34] on link "Payments" at bounding box center [420, 42] width 37 height 17
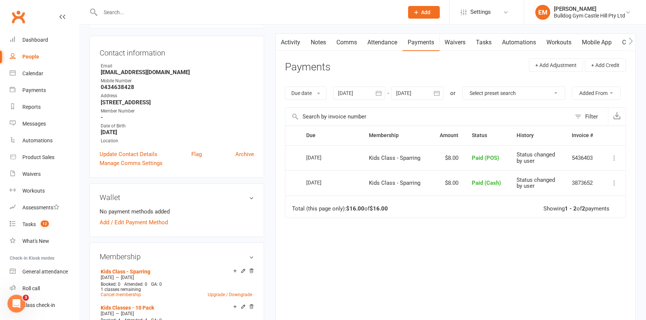
click at [387, 41] on link "Attendance" at bounding box center [382, 42] width 40 height 17
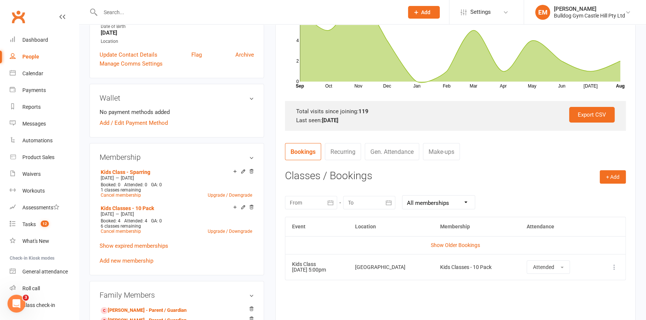
scroll to position [34, 0]
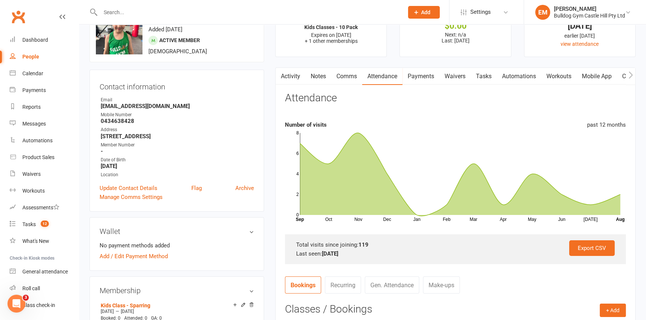
click at [410, 75] on link "Payments" at bounding box center [420, 76] width 37 height 17
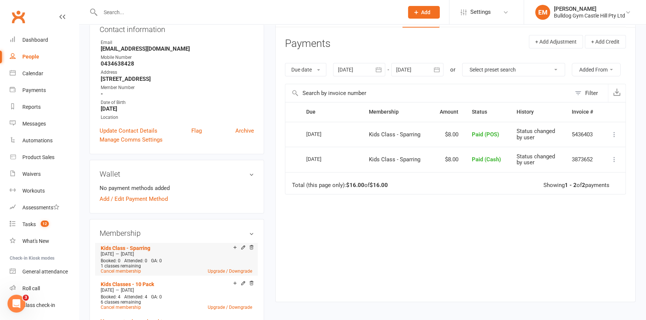
scroll to position [101, 0]
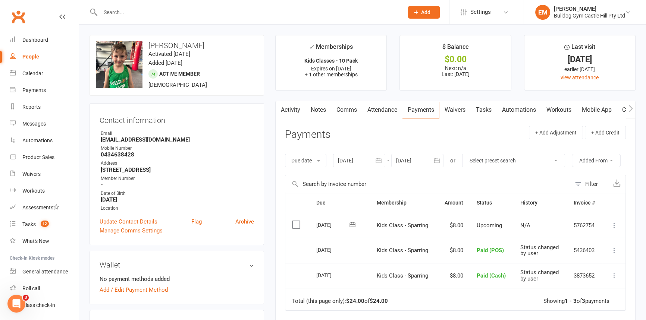
click at [613, 222] on icon at bounding box center [614, 225] width 7 height 7
click at [603, 254] on link "Mark as Paid (POS)" at bounding box center [582, 255] width 74 height 15
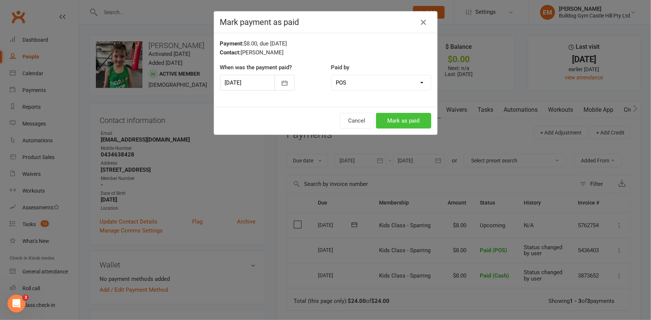
click at [414, 124] on button "Mark as paid" at bounding box center [403, 121] width 55 height 16
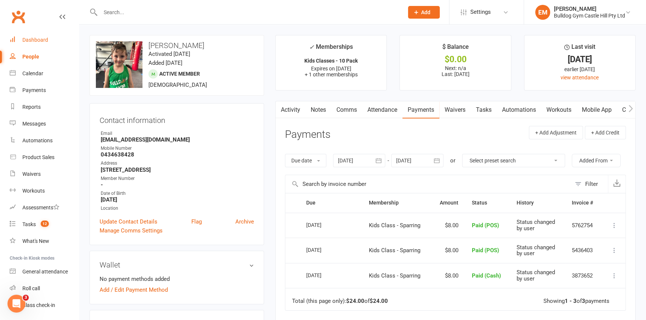
click at [40, 36] on link "Dashboard" at bounding box center [44, 40] width 69 height 17
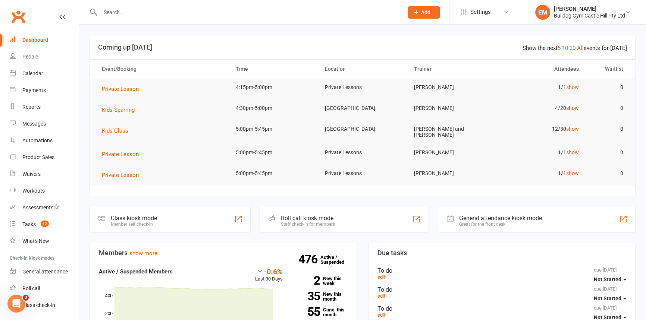
click at [571, 107] on link "show" at bounding box center [572, 108] width 13 height 6
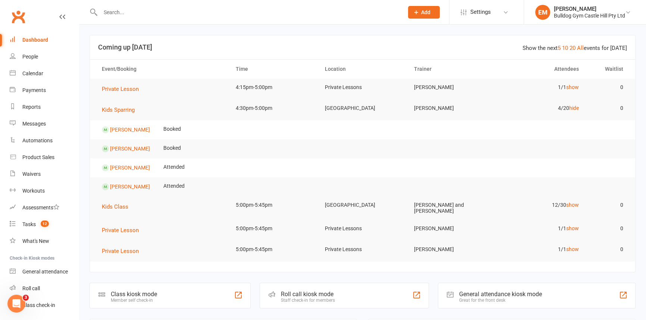
click at [571, 211] on td "12/30 show" at bounding box center [540, 206] width 89 height 18
click at [574, 200] on td "12/30 show" at bounding box center [540, 206] width 89 height 18
click at [574, 205] on link "show" at bounding box center [572, 205] width 13 height 6
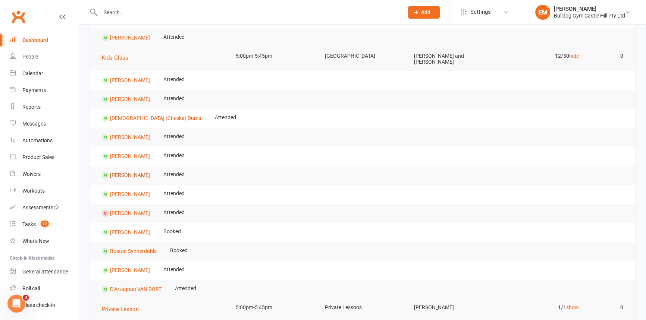
scroll to position [169, 0]
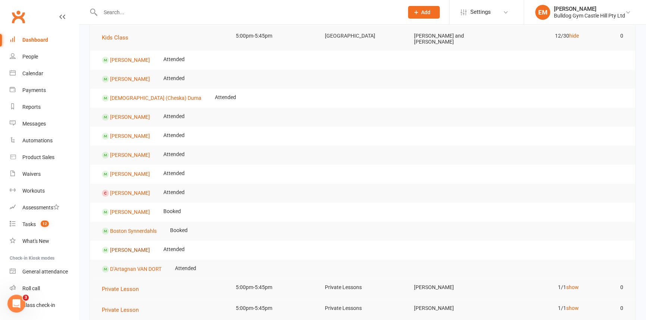
click at [133, 247] on link "Dante VAN DORT" at bounding box center [130, 250] width 40 height 6
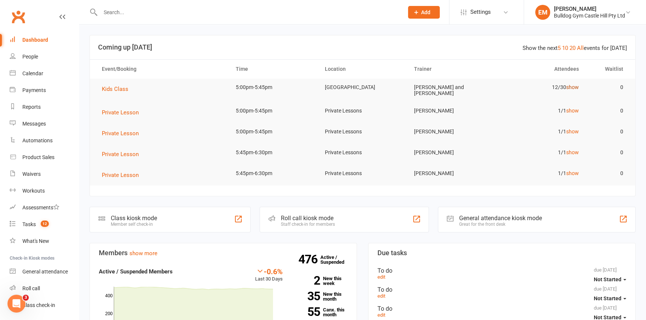
click at [576, 85] on link "show" at bounding box center [572, 87] width 13 height 6
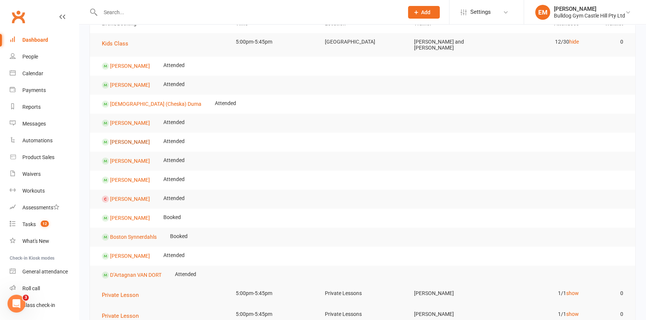
scroll to position [34, 0]
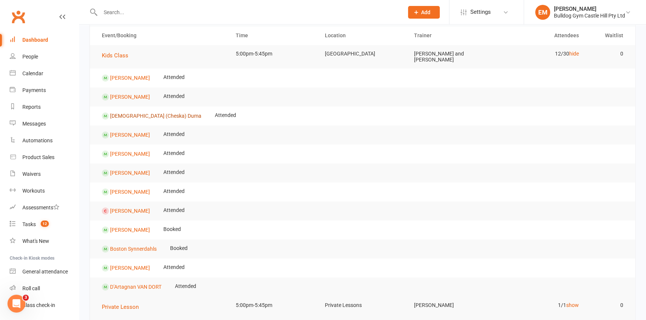
click at [125, 113] on link "Francescana (Cheska) Duma" at bounding box center [155, 116] width 91 height 6
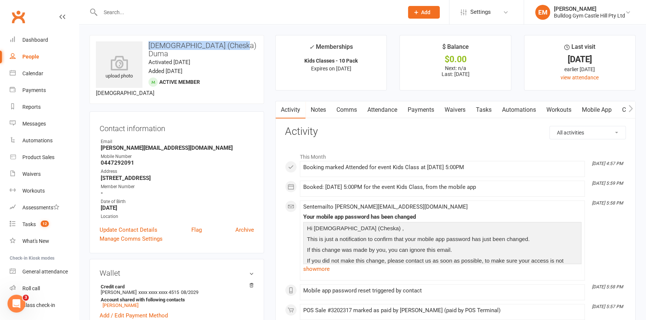
drag, startPoint x: 144, startPoint y: 48, endPoint x: 245, endPoint y: 47, distance: 101.5
click at [245, 47] on h3 "Francescana (Cheska) Duma" at bounding box center [177, 49] width 162 height 16
copy h3 "Francescana (Cheska) Duma"
click at [29, 41] on div "Dashboard" at bounding box center [35, 40] width 26 height 6
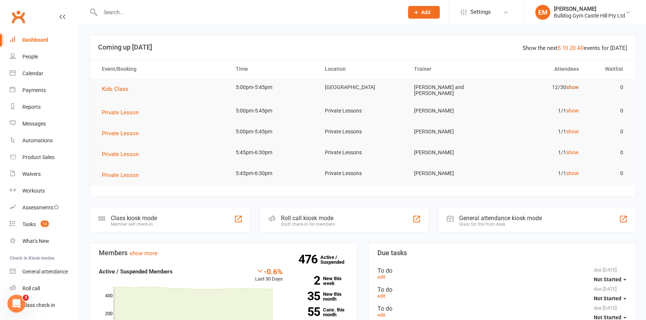
click at [575, 89] on link "show" at bounding box center [572, 87] width 13 height 6
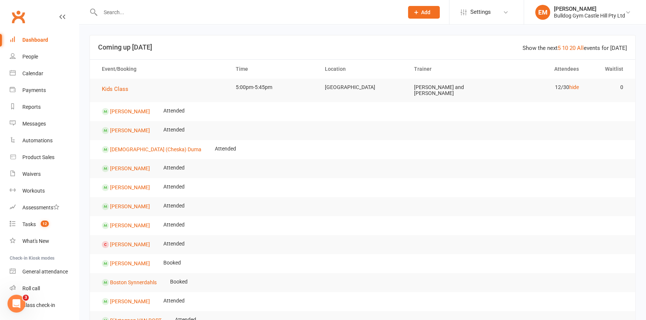
click at [134, 17] on input "text" at bounding box center [248, 12] width 300 height 10
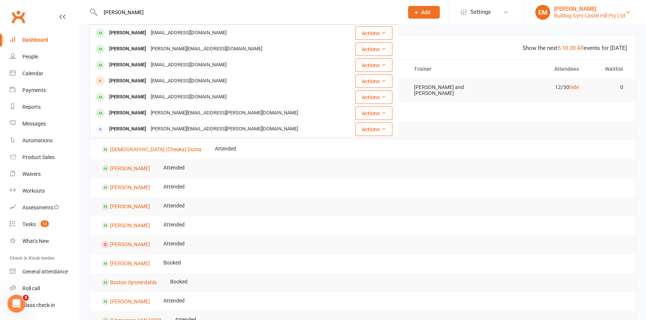
type input "javier"
drag, startPoint x: 501, startPoint y: 112, endPoint x: 539, endPoint y: 78, distance: 50.7
click at [493, 123] on tbody "Kids Class 5:00pm-5:45pm Bulldog Gym Castle Hill Patrik Dittrich and Sam Taylor…" at bounding box center [362, 205] width 545 height 252
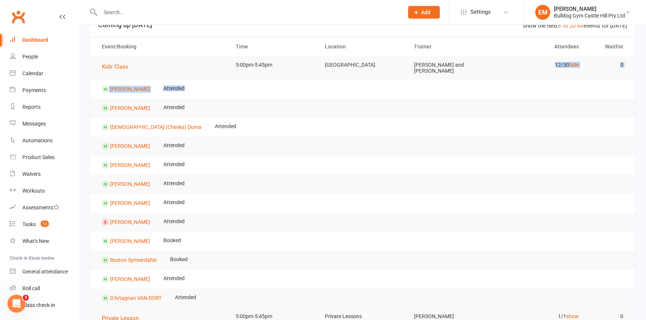
scroll to position [101, 0]
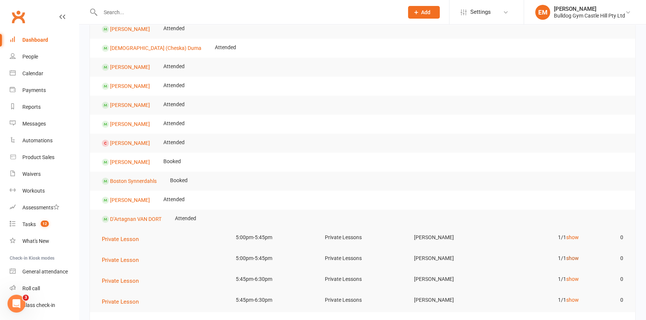
click at [569, 256] on link "show" at bounding box center [572, 259] width 13 height 6
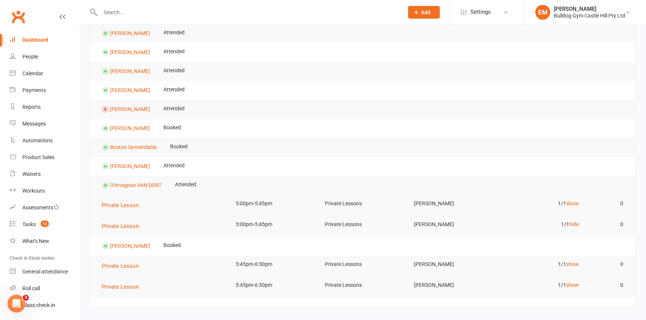
scroll to position [169, 0]
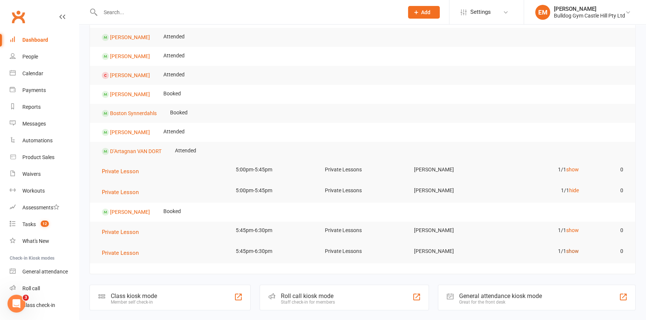
click at [571, 250] on link "show" at bounding box center [572, 251] width 13 height 6
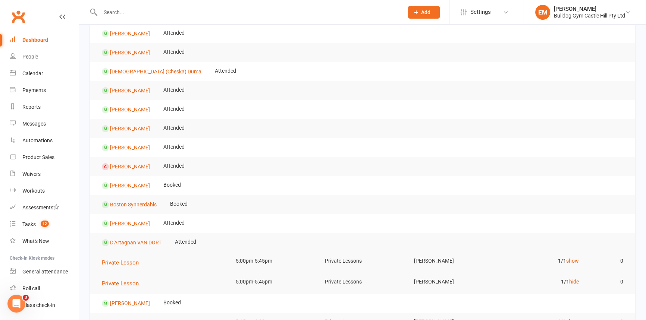
scroll to position [0, 0]
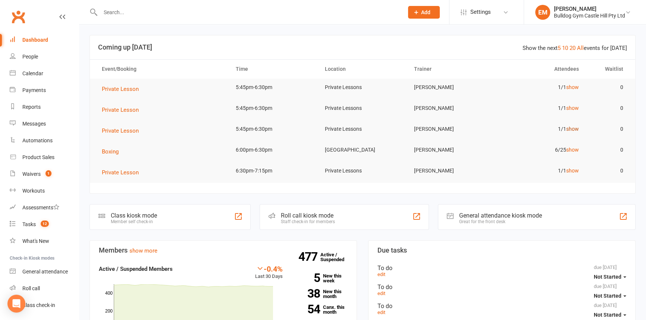
click at [575, 128] on link "show" at bounding box center [572, 129] width 13 height 6
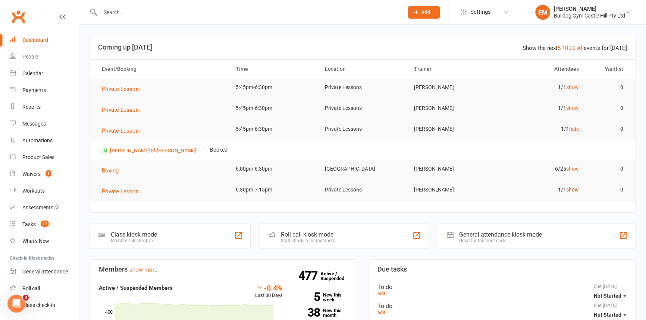
click at [574, 191] on link "show" at bounding box center [572, 190] width 13 height 6
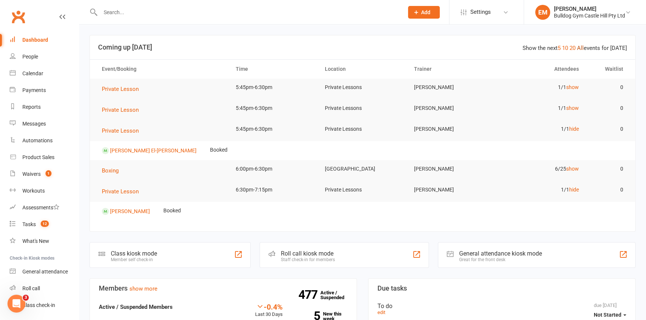
click at [582, 48] on link "All" at bounding box center [580, 48] width 7 height 7
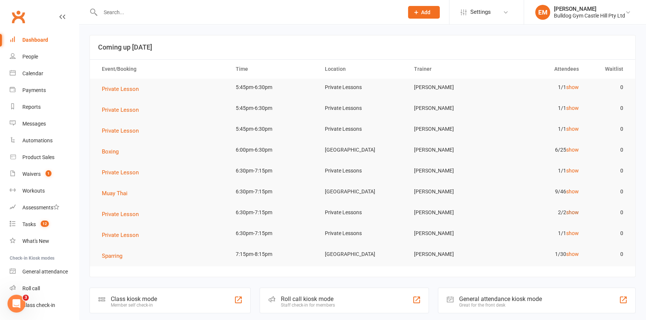
click at [573, 213] on link "show" at bounding box center [572, 213] width 13 height 6
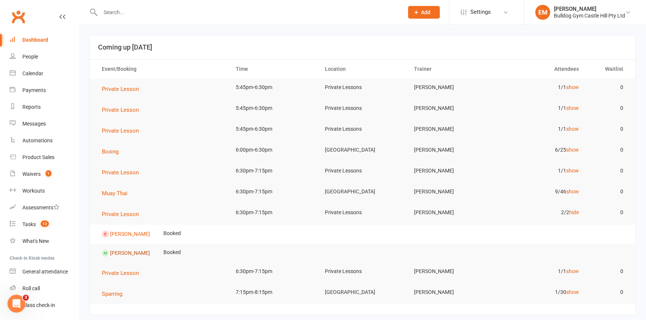
click at [126, 250] on link "[PERSON_NAME]" at bounding box center [130, 253] width 40 height 6
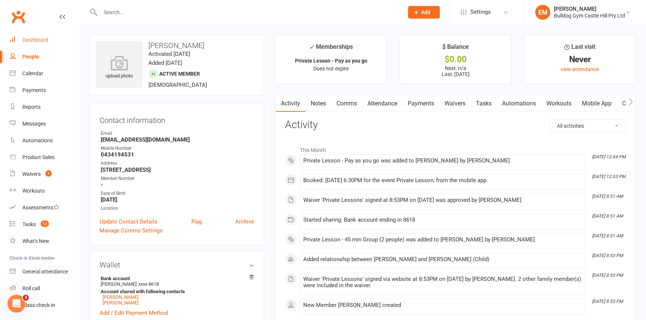
click at [45, 47] on link "Dashboard" at bounding box center [44, 40] width 69 height 17
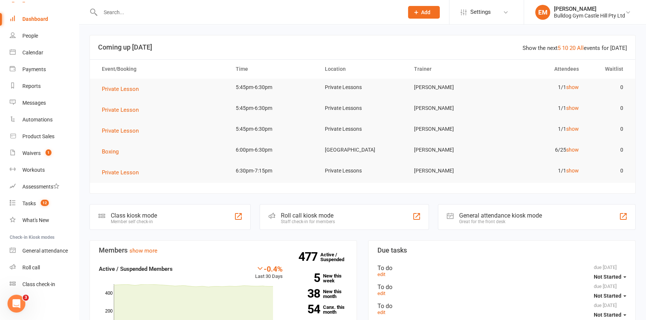
scroll to position [21, 0]
click at [21, 161] on link "Waivers 1" at bounding box center [44, 153] width 69 height 17
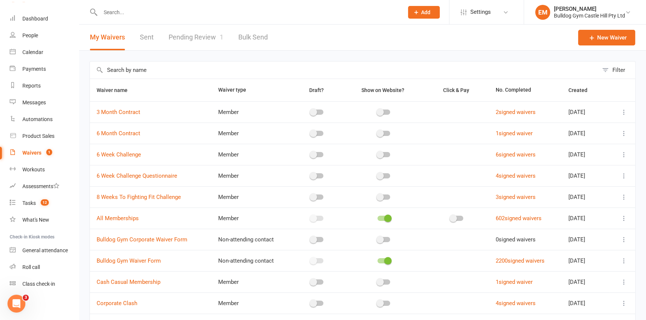
click at [197, 51] on div "Filter Waiver name Waiver type Draft? Show on Website? Click & Pay No. Complete…" at bounding box center [362, 206] width 567 height 310
click at [189, 34] on link "Pending Review 1" at bounding box center [196, 38] width 55 height 26
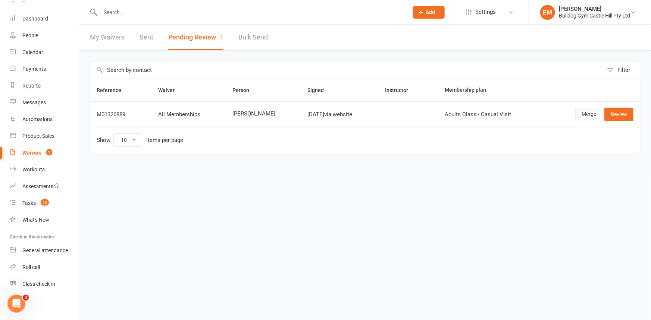
click at [587, 116] on link "Merge" at bounding box center [588, 114] width 27 height 13
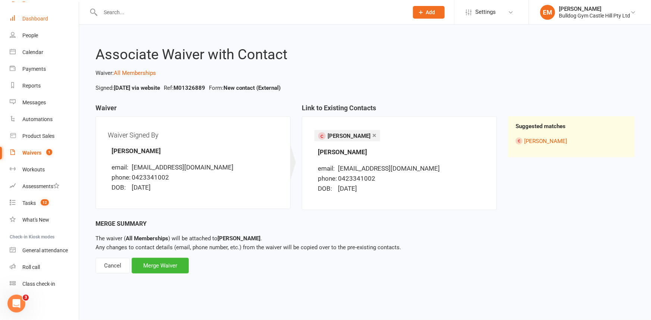
click at [25, 24] on link "Dashboard" at bounding box center [44, 18] width 69 height 17
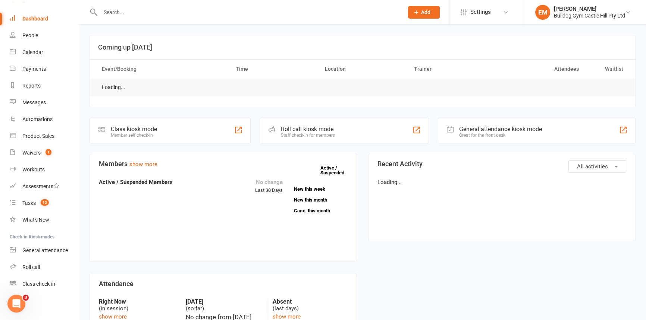
click at [244, 15] on input "text" at bounding box center [248, 12] width 300 height 10
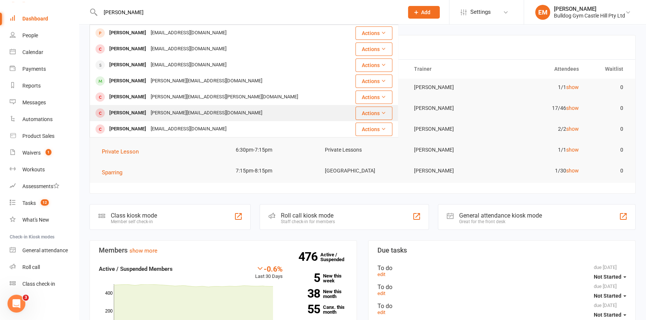
type input "[PERSON_NAME]"
click at [228, 110] on div "[PERSON_NAME] [PERSON_NAME][EMAIL_ADDRESS][DOMAIN_NAME]" at bounding box center [218, 113] width 256 height 15
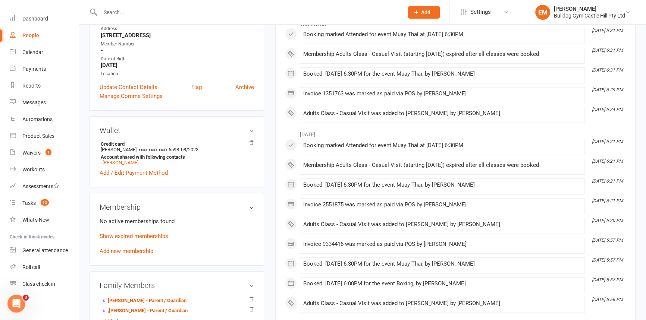
scroll to position [135, 0]
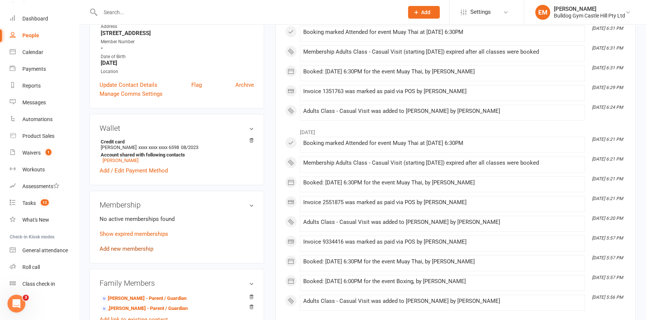
click at [138, 251] on link "Add new membership" at bounding box center [127, 249] width 54 height 7
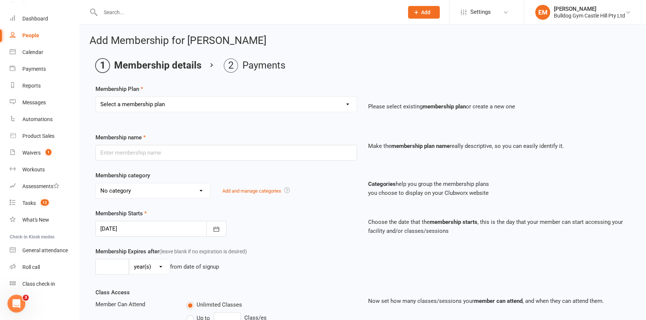
click at [269, 102] on select "Select a membership plan Create new Membership Plan Adults Class - Casual Visit…" at bounding box center [226, 104] width 261 height 15
select select "1"
click at [96, 97] on select "Select a membership plan Create new Membership Plan Adults Class - Casual Visit…" at bounding box center [226, 104] width 261 height 15
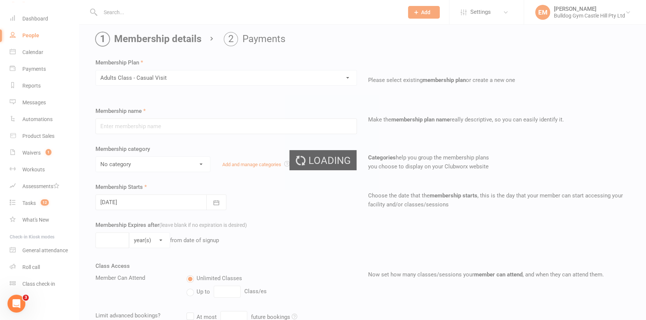
type input "Adults Class - Casual Visit"
select select "11"
type input "2"
select select "1"
type input "1"
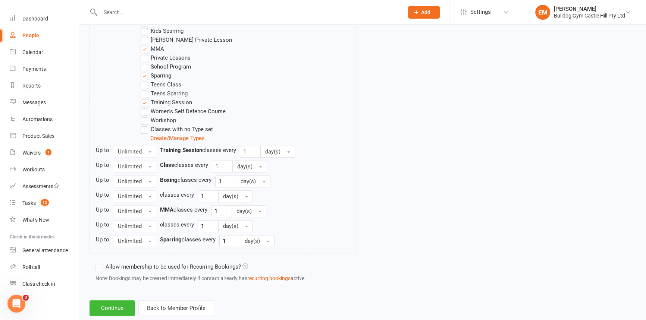
scroll to position [460, 0]
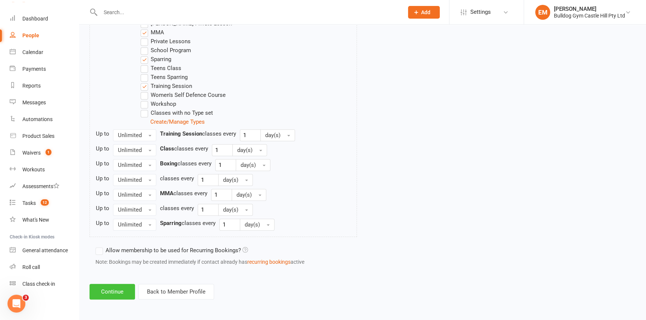
click at [113, 291] on button "Continue" at bounding box center [113, 292] width 46 height 16
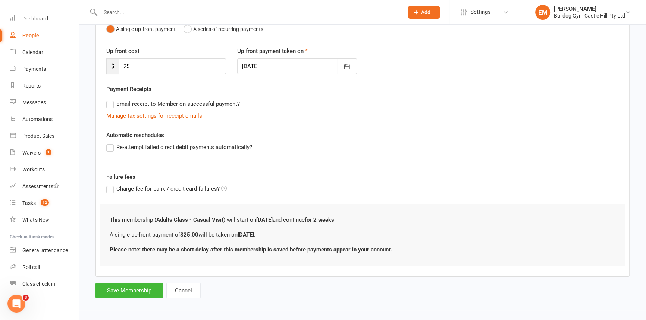
scroll to position [85, 0]
click at [134, 294] on button "Save Membership" at bounding box center [129, 290] width 68 height 16
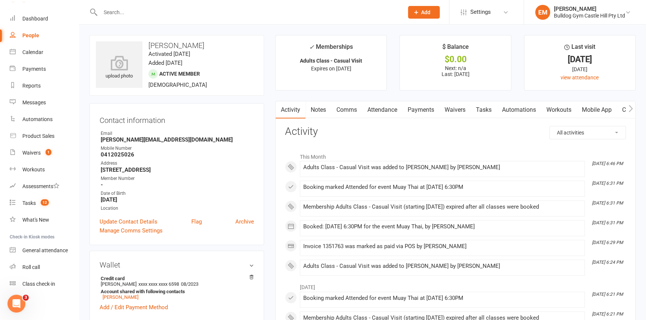
drag, startPoint x: 435, startPoint y: 104, endPoint x: 430, endPoint y: 107, distance: 5.7
click at [434, 104] on link "Payments" at bounding box center [420, 109] width 37 height 17
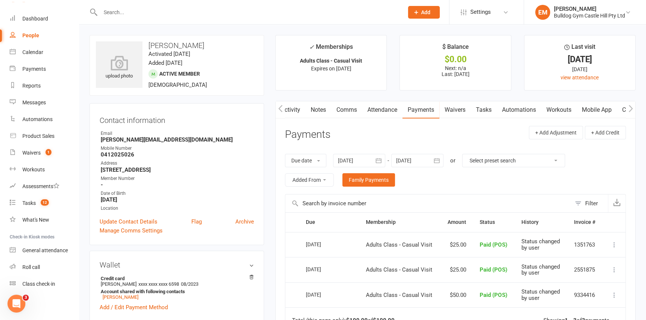
click at [371, 108] on link "Attendance" at bounding box center [382, 109] width 40 height 17
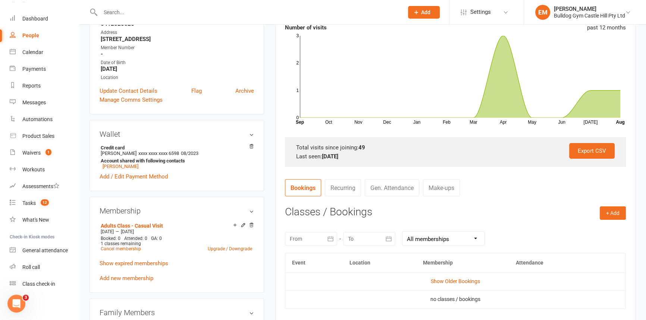
scroll to position [135, 0]
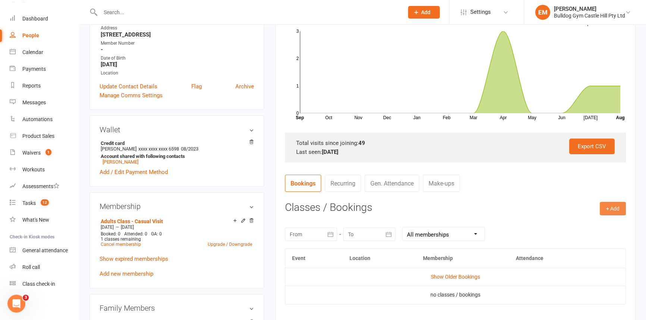
click at [612, 211] on button "+ Add" at bounding box center [613, 208] width 26 height 13
click at [599, 228] on link "Book Event" at bounding box center [589, 225] width 74 height 15
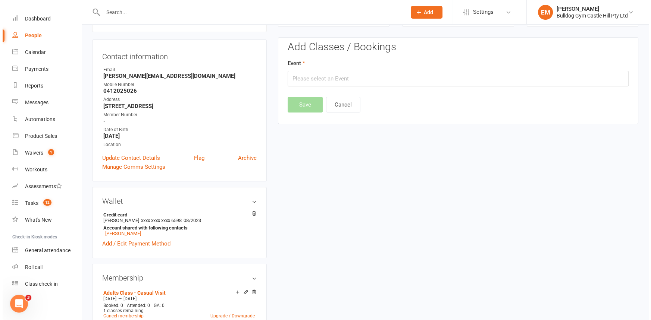
scroll to position [63, 0]
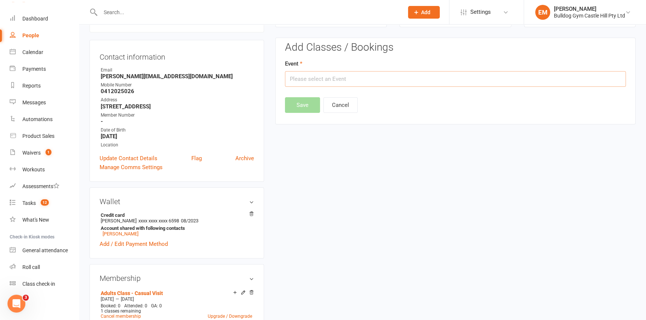
click at [374, 82] on input "text" at bounding box center [455, 79] width 341 height 16
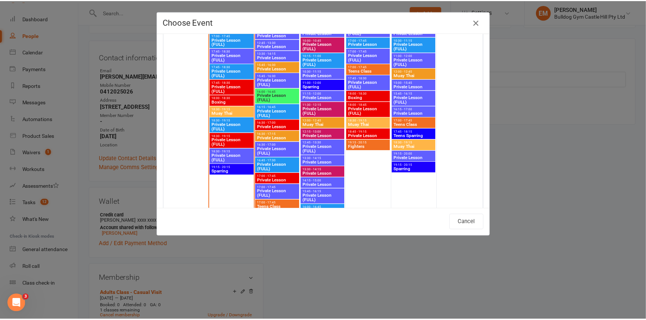
scroll to position [1376, 0]
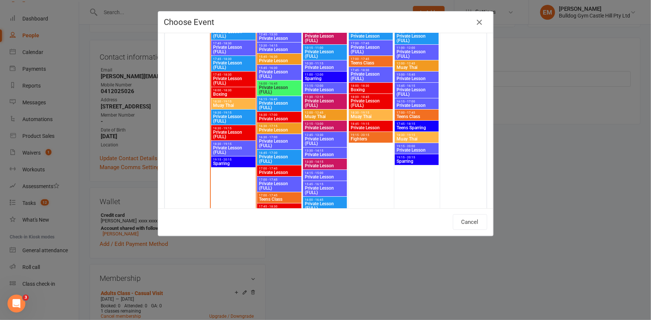
click at [215, 105] on span "Muay Thai" at bounding box center [233, 105] width 41 height 4
type input "Muay Thai - Aug 11, 2025 6:30:00 PM"
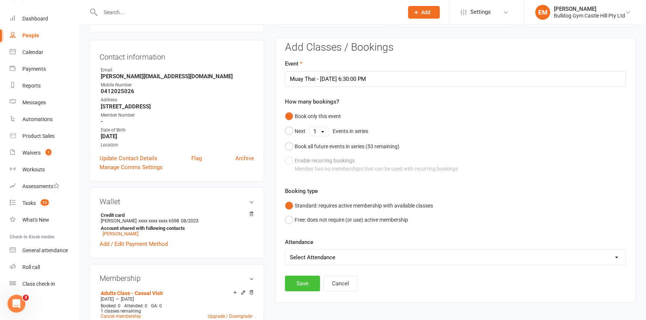
click at [301, 283] on button "Save" at bounding box center [302, 284] width 35 height 16
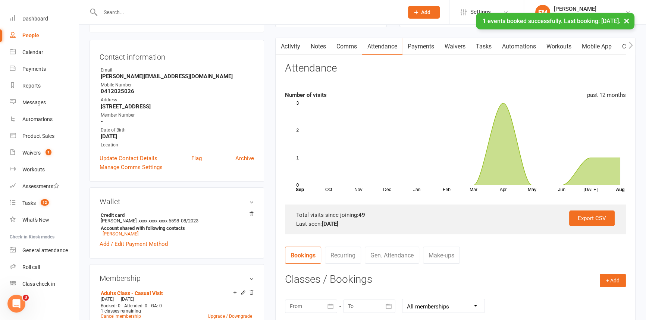
click at [431, 47] on link "Payments" at bounding box center [420, 46] width 37 height 17
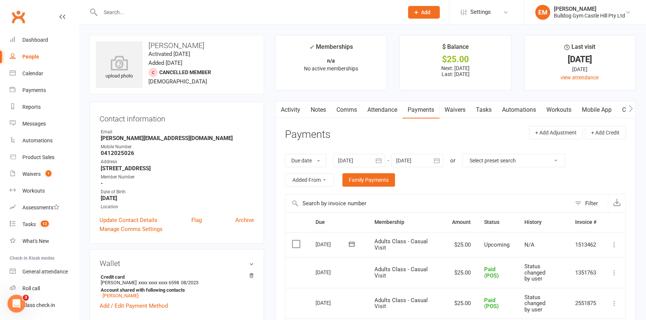
click at [612, 243] on icon at bounding box center [614, 244] width 7 height 7
click at [598, 271] on link "Mark as Paid (POS)" at bounding box center [582, 274] width 74 height 15
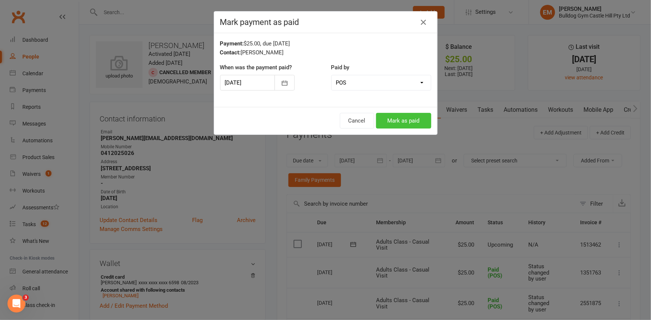
click at [413, 116] on button "Mark as paid" at bounding box center [403, 121] width 55 height 16
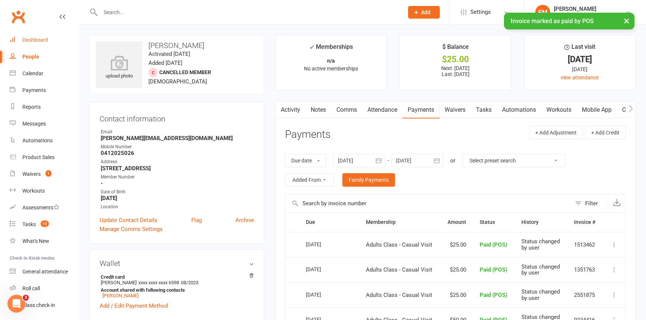
click at [18, 42] on link "Dashboard" at bounding box center [44, 40] width 69 height 17
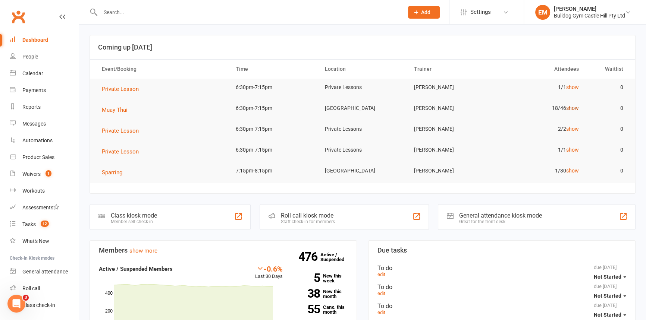
click at [571, 106] on link "show" at bounding box center [572, 108] width 13 height 6
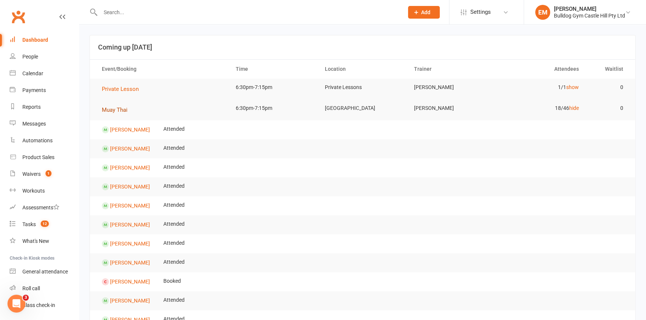
click at [104, 113] on button "Muay Thai" at bounding box center [117, 110] width 31 height 9
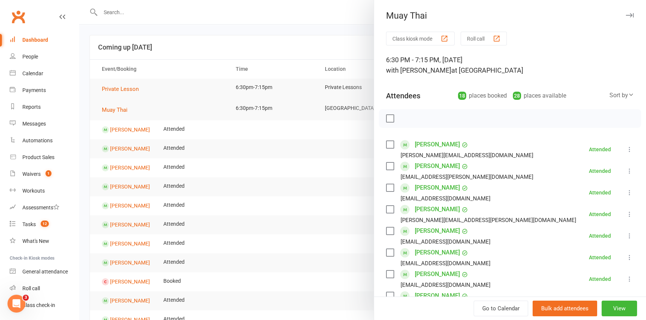
click at [232, 130] on div at bounding box center [362, 160] width 567 height 320
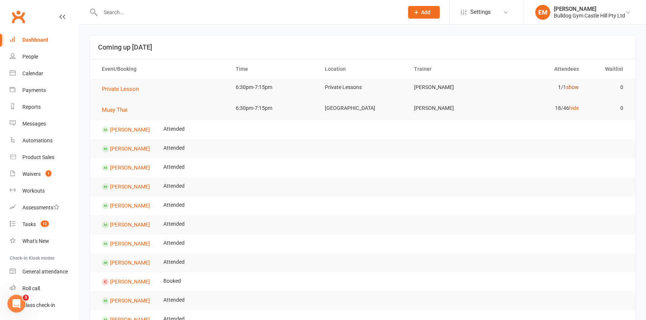
click at [576, 85] on link "show" at bounding box center [572, 87] width 13 height 6
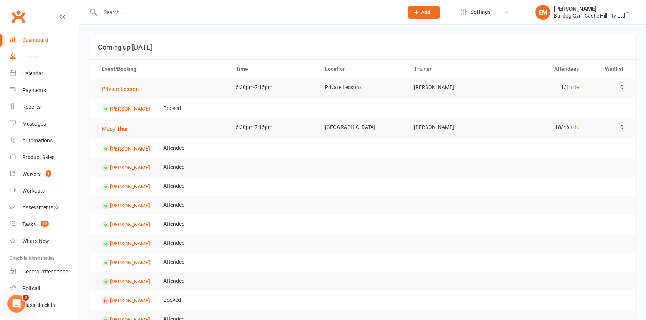
click at [33, 60] on link "People" at bounding box center [44, 56] width 69 height 17
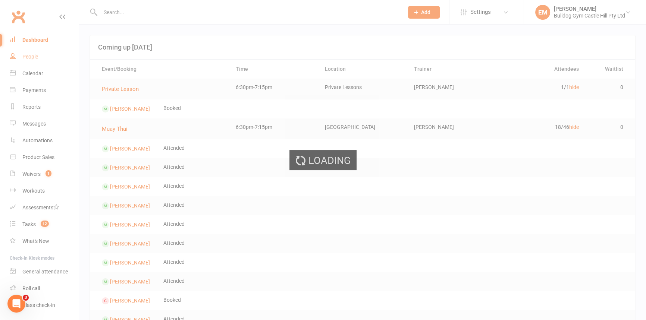
select select "100"
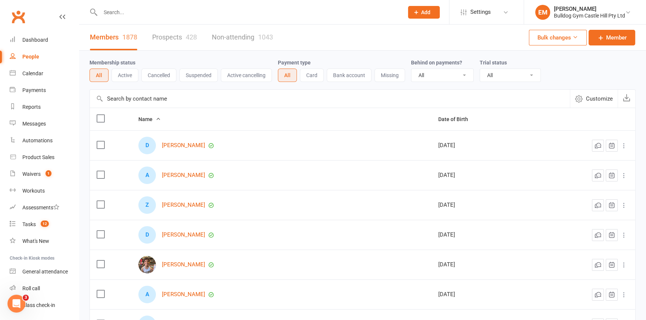
click at [176, 28] on link "Prospects 428" at bounding box center [174, 38] width 45 height 26
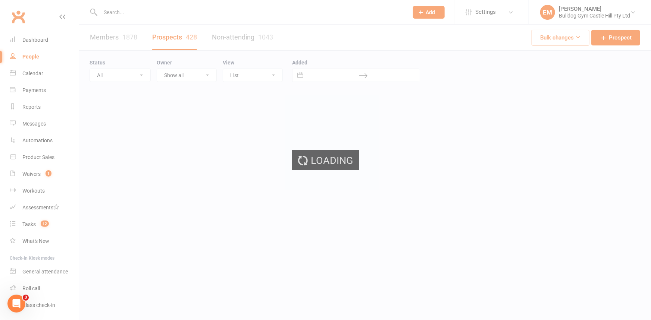
select select "100"
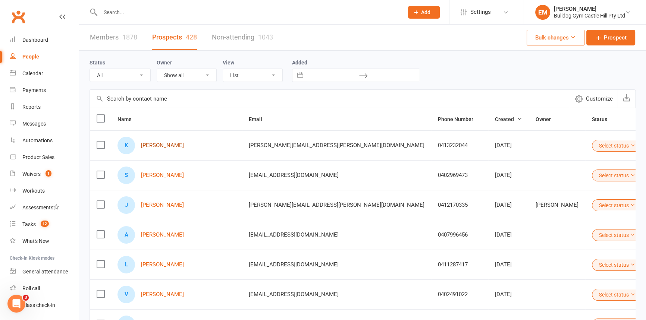
click at [161, 142] on link "Kristopher Meyer" at bounding box center [162, 145] width 43 height 6
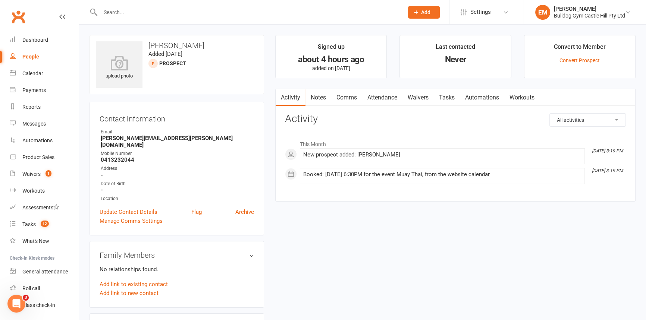
click at [344, 99] on link "Comms" at bounding box center [346, 97] width 31 height 17
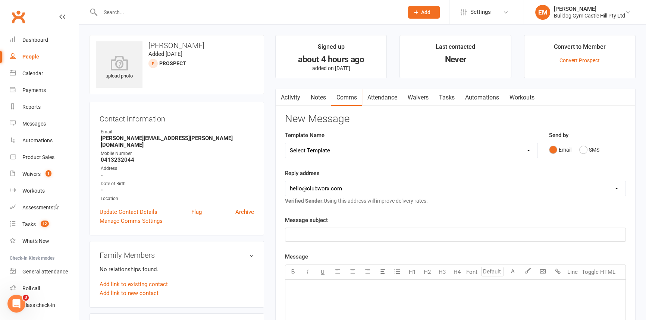
click at [425, 151] on select "Select Template [Email] 6 week challenge [Push Notification] 6 Week Challenge […" at bounding box center [411, 150] width 252 height 15
select select "64"
click at [285, 143] on select "Select Template [Email] 6 week challenge [Push Notification] 6 Week Challenge […" at bounding box center [411, 150] width 252 height 15
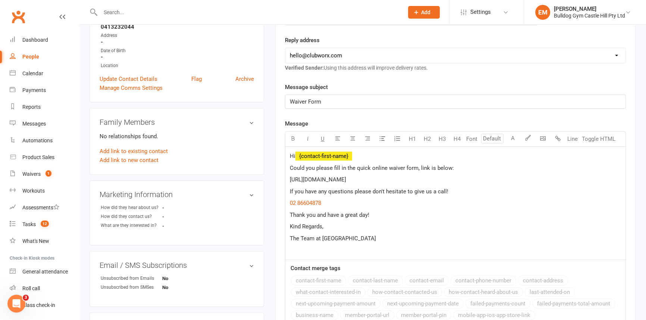
scroll to position [135, 0]
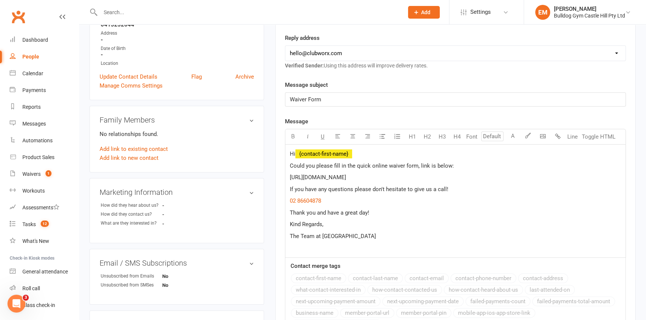
click at [292, 165] on span "Could you please fill in the quick online waiver form, link is below:" at bounding box center [372, 166] width 164 height 7
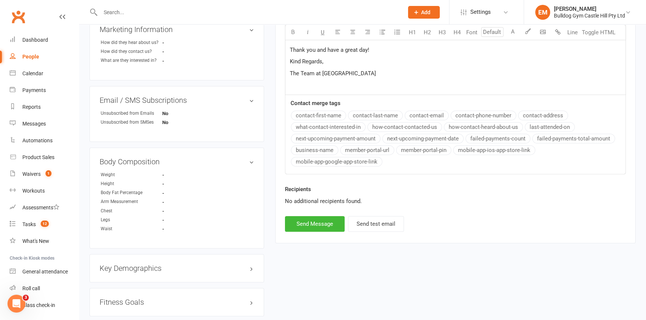
scroll to position [339, 0]
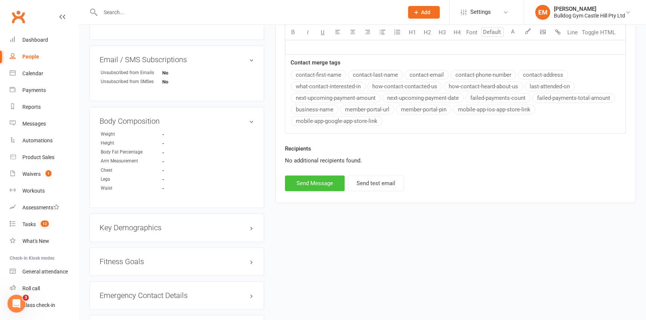
click at [316, 181] on button "Send Message" at bounding box center [315, 184] width 60 height 16
select select
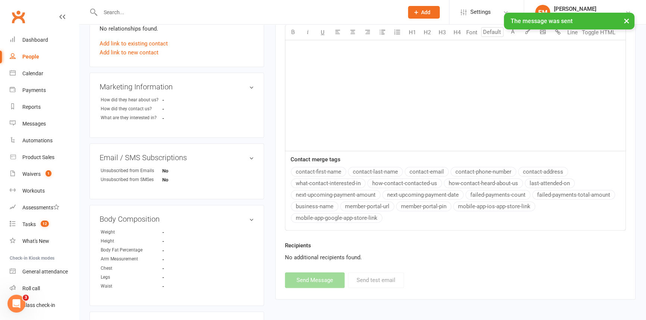
scroll to position [237, 0]
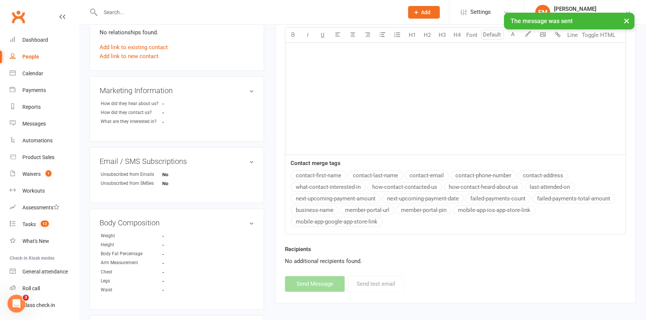
click at [29, 55] on div "People" at bounding box center [30, 57] width 17 height 6
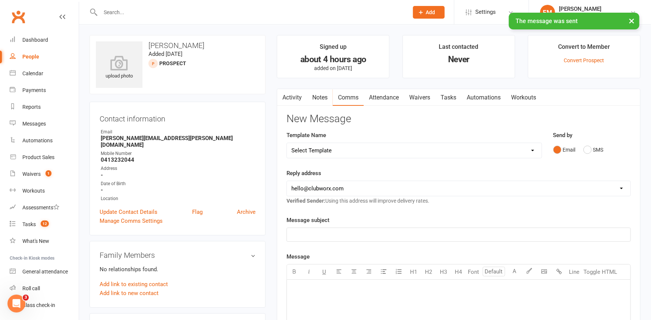
select select "100"
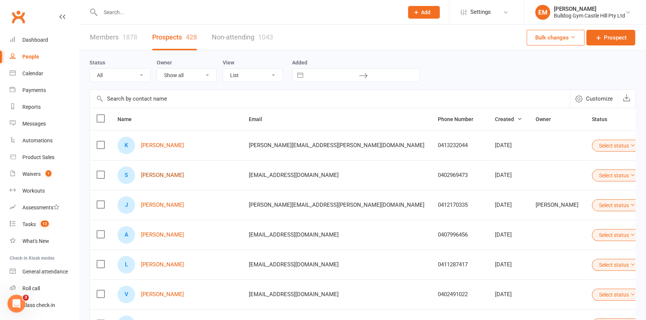
click at [182, 173] on link "Suzanne Hickman" at bounding box center [162, 175] width 43 height 6
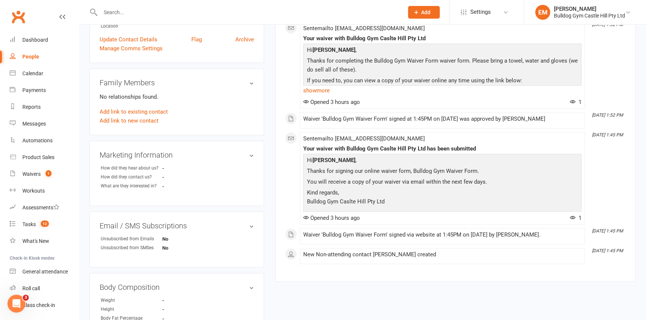
scroll to position [169, 0]
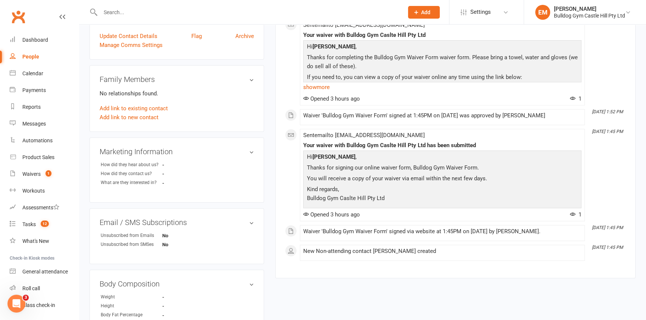
click at [22, 60] on link "People" at bounding box center [44, 56] width 69 height 17
select select "100"
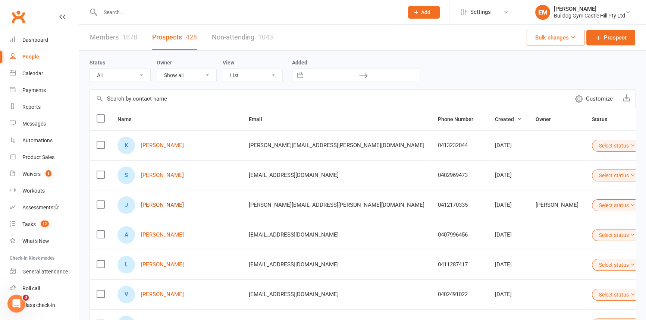
click at [163, 202] on link "Julie Dixon" at bounding box center [162, 205] width 43 height 6
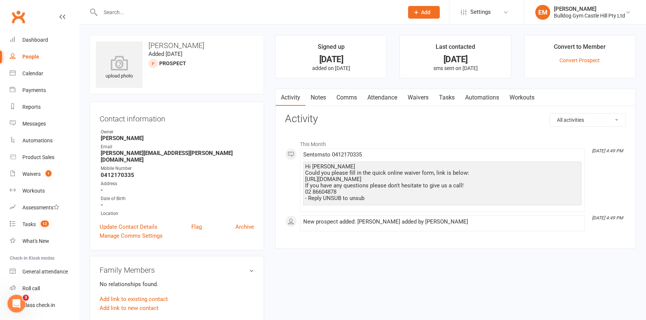
click at [38, 56] on link "People" at bounding box center [44, 56] width 69 height 17
select select "100"
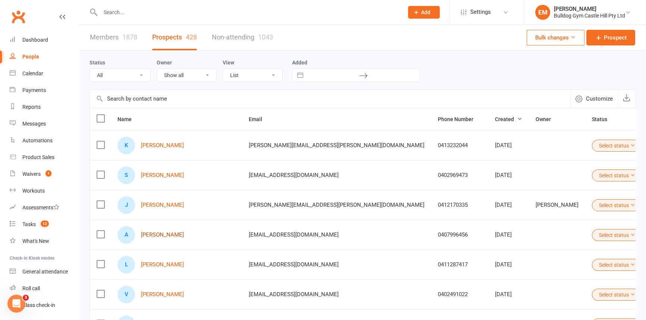
click at [142, 235] on link "Amelia Smith" at bounding box center [162, 235] width 43 height 6
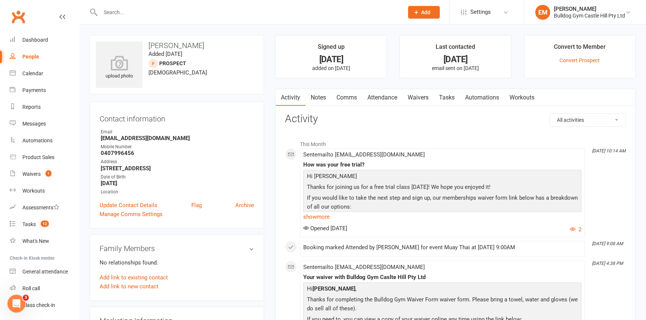
click at [46, 56] on link "People" at bounding box center [44, 56] width 69 height 17
select select "100"
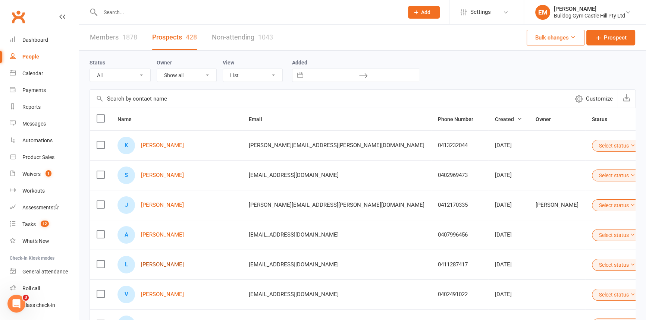
click at [159, 267] on link "Levi Cauchi" at bounding box center [162, 265] width 43 height 6
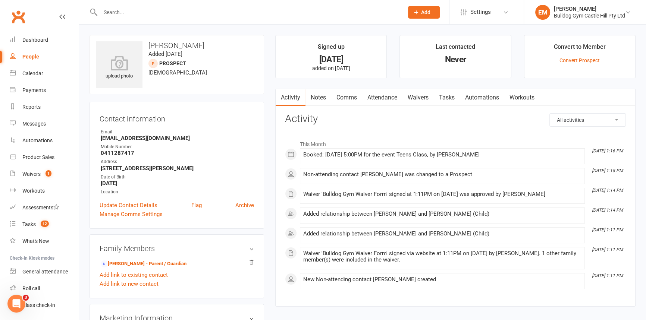
click at [19, 56] on link "People" at bounding box center [44, 56] width 69 height 17
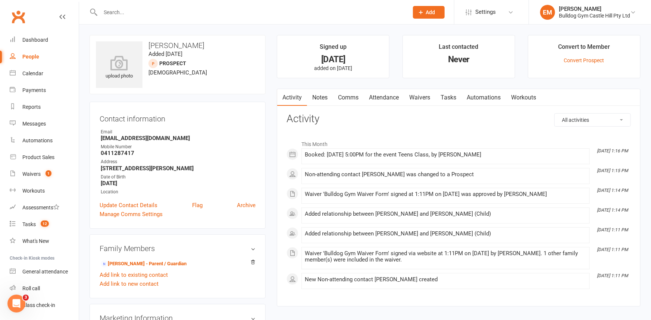
select select "100"
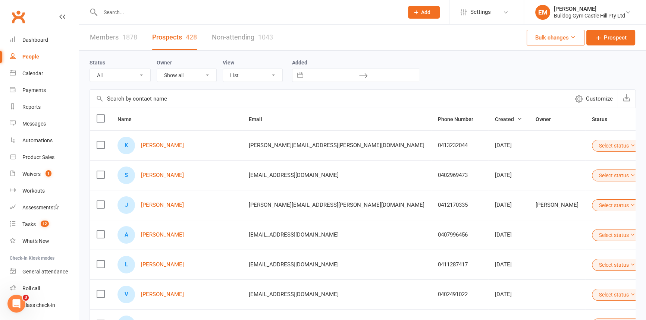
scroll to position [68, 0]
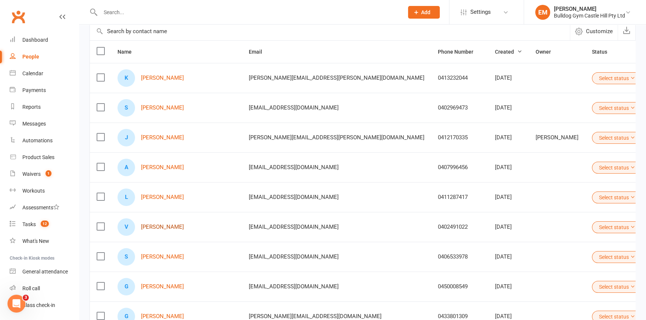
click at [165, 227] on link "Vincent Komarla" at bounding box center [162, 227] width 43 height 6
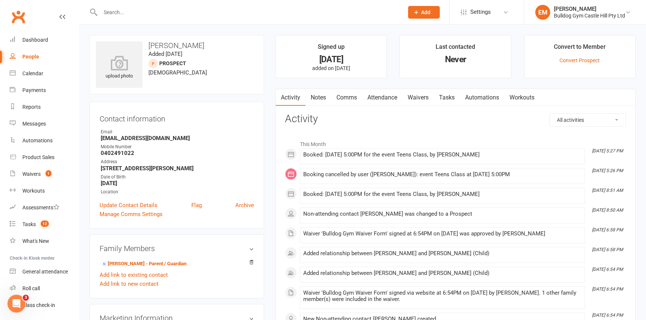
click at [31, 58] on div "People" at bounding box center [30, 57] width 17 height 6
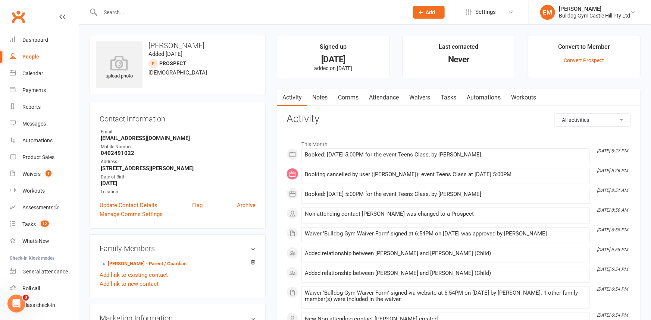
select select "100"
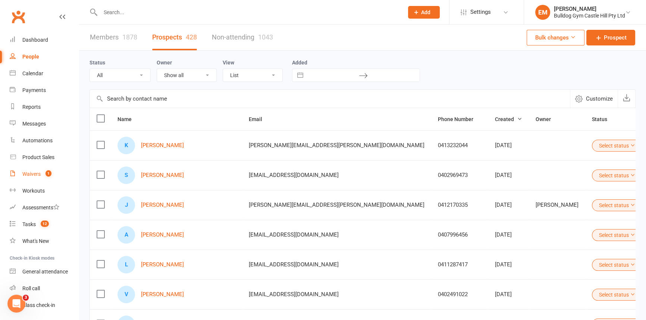
click at [29, 175] on div "Waivers" at bounding box center [31, 174] width 18 height 6
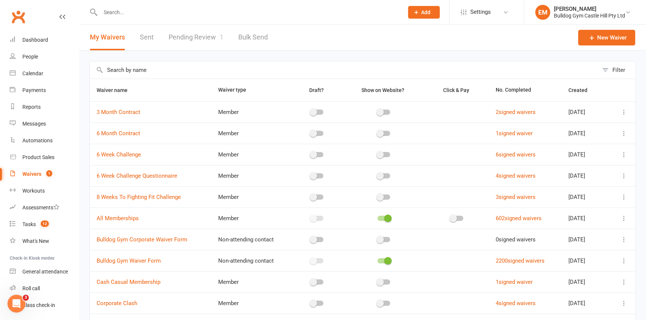
click at [179, 30] on link "Pending Review 1" at bounding box center [196, 38] width 55 height 26
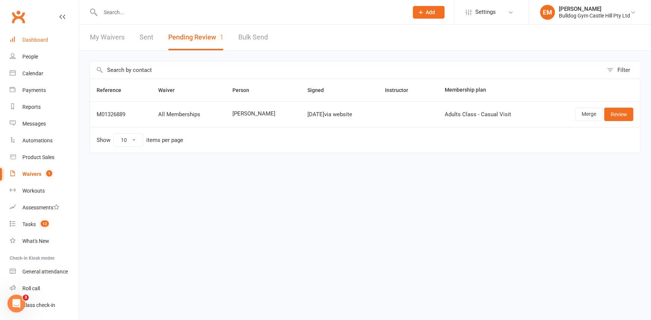
click at [43, 38] on div "Dashboard" at bounding box center [35, 40] width 26 height 6
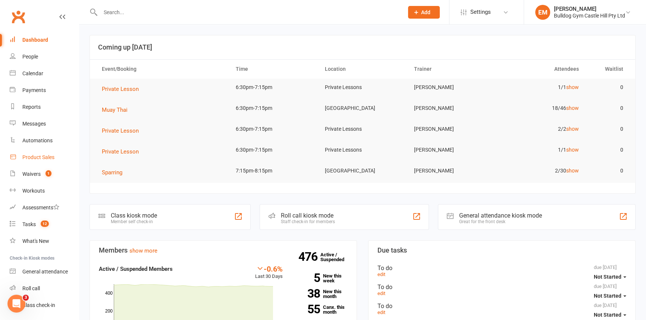
click at [19, 161] on link "Product Sales" at bounding box center [44, 157] width 69 height 17
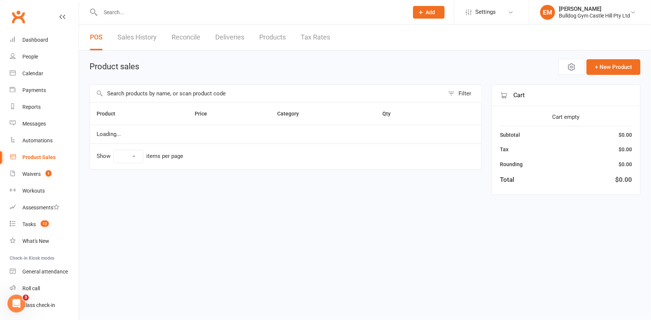
select select "100"
click at [190, 86] on input "text" at bounding box center [267, 93] width 354 height 17
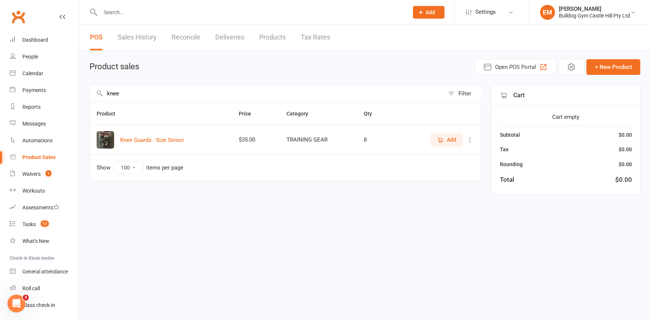
type input "knee"
click at [439, 144] on button "Add" at bounding box center [447, 139] width 32 height 13
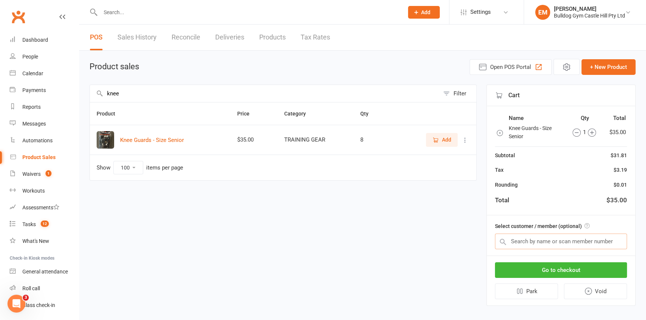
click at [589, 243] on input "text" at bounding box center [561, 242] width 132 height 16
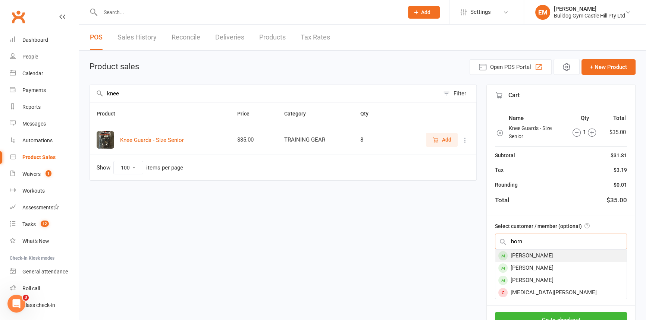
type input "horn"
click at [573, 260] on div "[PERSON_NAME]" at bounding box center [560, 256] width 131 height 12
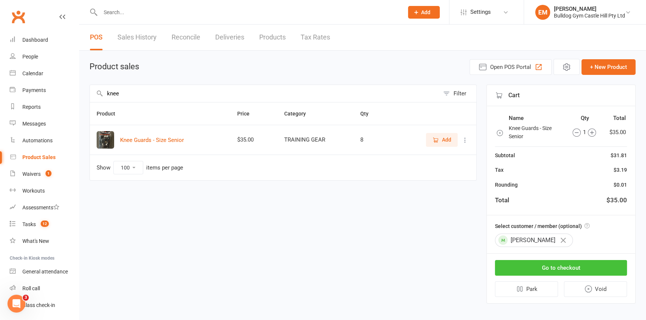
click at [576, 269] on button "Go to checkout" at bounding box center [561, 268] width 132 height 16
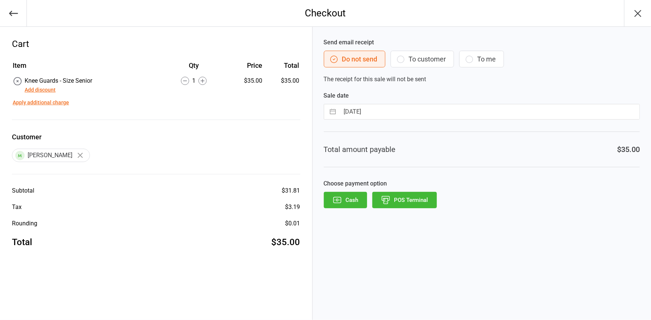
click at [332, 194] on button "Cash" at bounding box center [345, 200] width 43 height 16
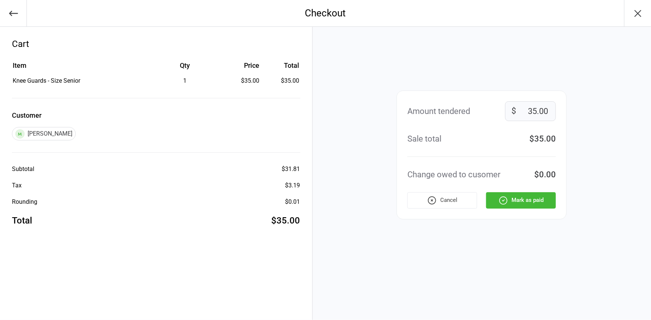
click at [504, 197] on icon "button" at bounding box center [502, 200] width 7 height 7
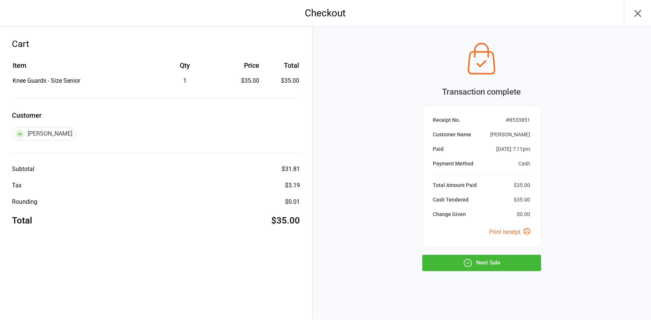
click at [436, 260] on button "Next Sale" at bounding box center [481, 263] width 119 height 16
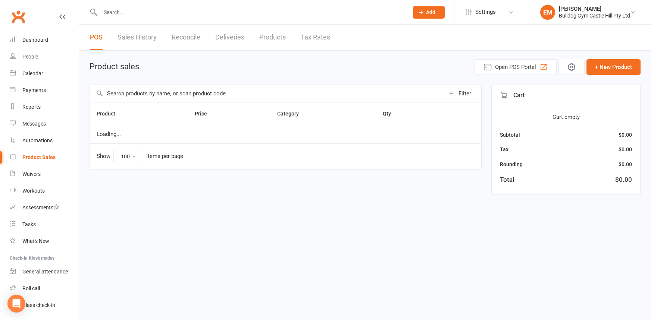
select select "100"
click at [288, 20] on div at bounding box center [247, 12] width 314 height 24
drag, startPoint x: 289, startPoint y: 13, endPoint x: 283, endPoint y: 13, distance: 6.0
click at [290, 13] on input "text" at bounding box center [250, 12] width 305 height 10
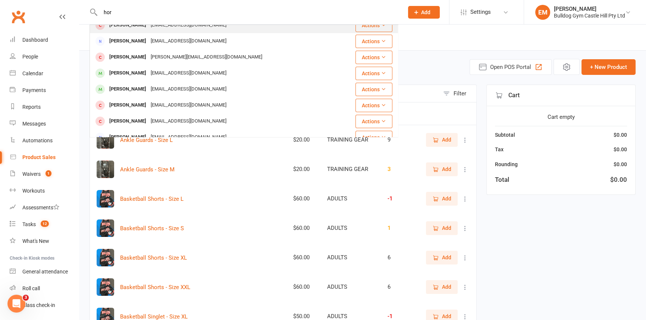
scroll to position [209, 0]
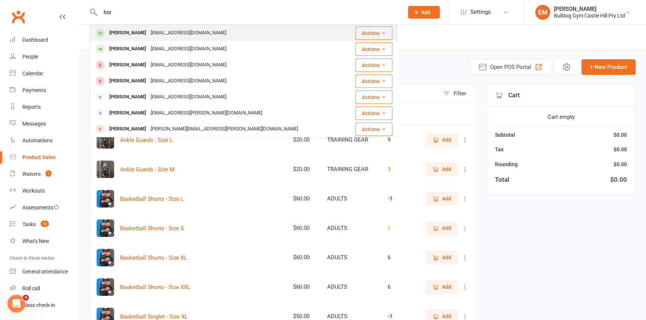
type input "hor"
click at [162, 35] on div "Fedravarga1@gmail.com" at bounding box center [188, 33] width 80 height 11
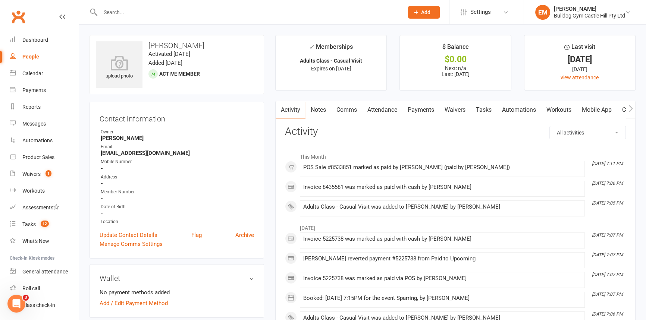
click at [380, 116] on link "Attendance" at bounding box center [382, 109] width 40 height 17
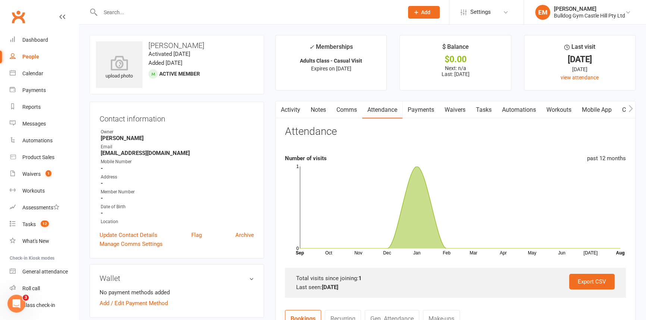
click at [430, 112] on link "Payments" at bounding box center [420, 109] width 37 height 17
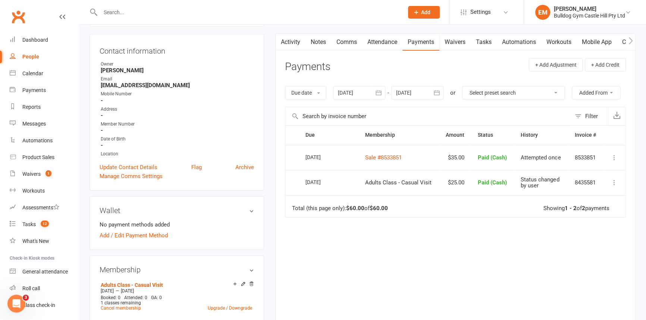
scroll to position [68, 0]
click at [393, 38] on link "Attendance" at bounding box center [382, 42] width 40 height 17
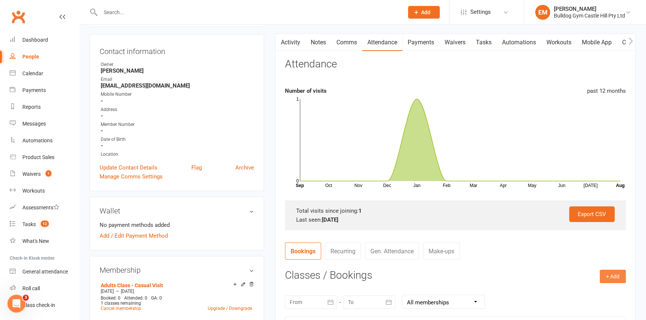
click at [621, 278] on button "+ Add" at bounding box center [613, 276] width 26 height 13
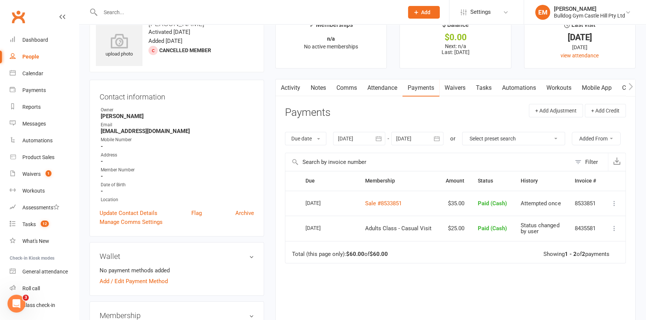
scroll to position [34, 0]
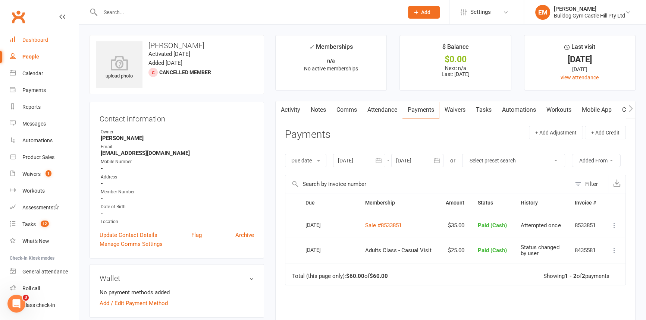
click at [60, 41] on link "Dashboard" at bounding box center [44, 40] width 69 height 17
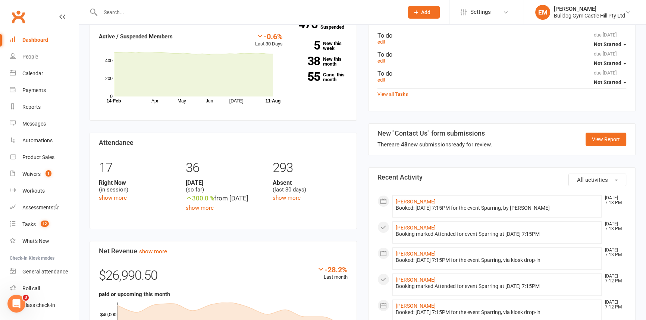
scroll to position [169, 0]
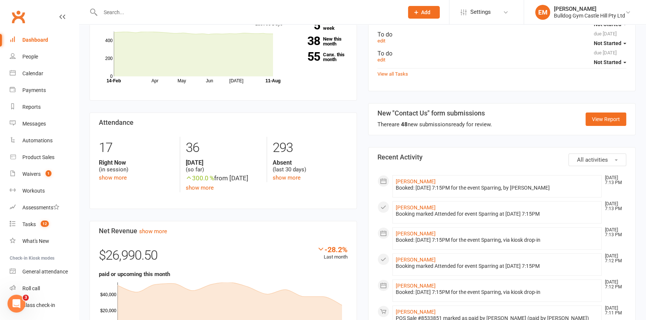
click at [407, 178] on li "[PERSON_NAME] [DATE] 7:13 PM Booked: [DATE] 7:15PM for the event Sparring, by […" at bounding box center [496, 186] width 209 height 22
click at [408, 180] on link "[PERSON_NAME]" at bounding box center [416, 182] width 40 height 6
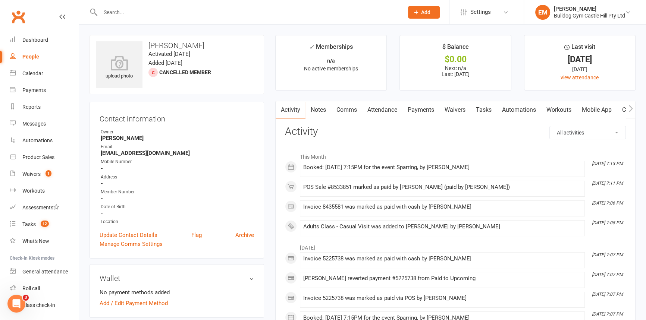
drag, startPoint x: 246, startPoint y: 28, endPoint x: 248, endPoint y: 22, distance: 6.0
click at [245, 15] on input "text" at bounding box center [248, 12] width 300 height 10
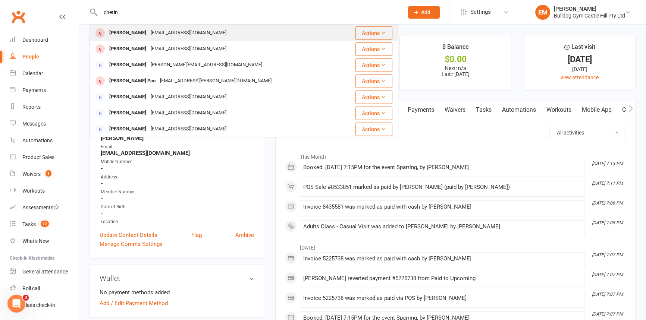
type input "chetin"
click at [185, 32] on div "[EMAIL_ADDRESS][DOMAIN_NAME]" at bounding box center [188, 33] width 80 height 11
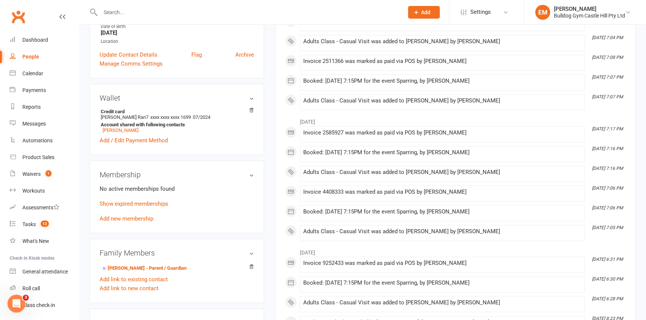
scroll to position [169, 0]
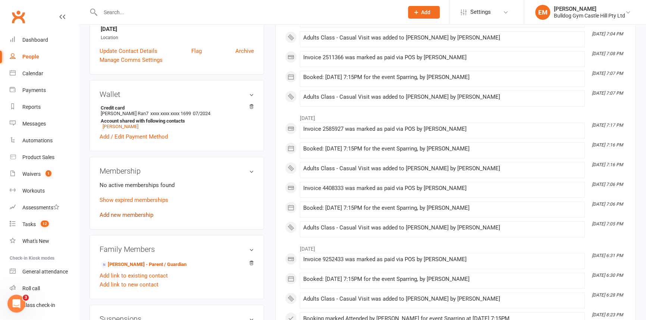
click at [138, 216] on link "Add new membership" at bounding box center [127, 215] width 54 height 7
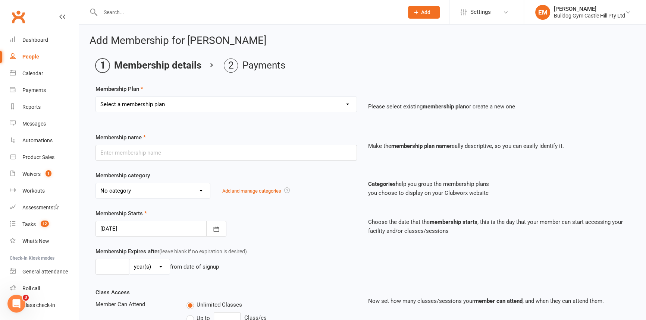
click at [284, 101] on select "Select a membership plan Create new Membership Plan Adults Class - Casual Visit…" at bounding box center [226, 104] width 261 height 15
select select "1"
click at [96, 97] on select "Select a membership plan Create new Membership Plan Adults Class - Casual Visit…" at bounding box center [226, 104] width 261 height 15
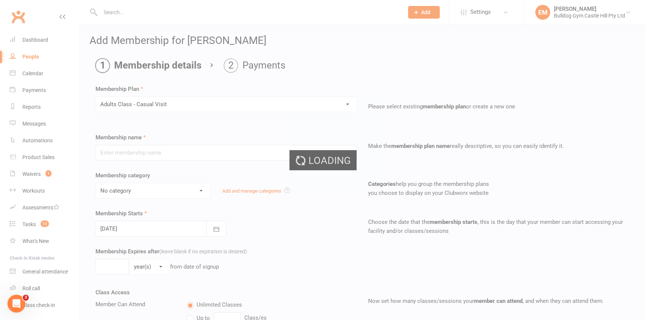
type input "Adults Class - Casual Visit"
select select "11"
type input "2"
select select "1"
type input "1"
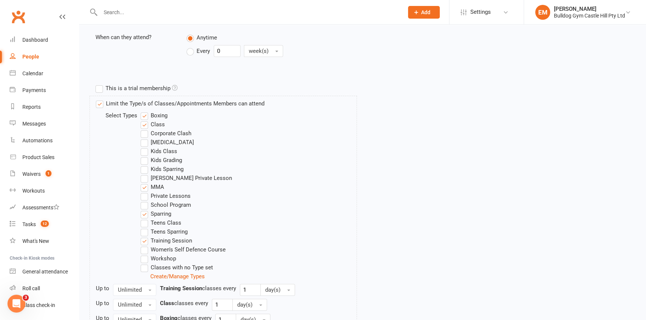
scroll to position [460, 0]
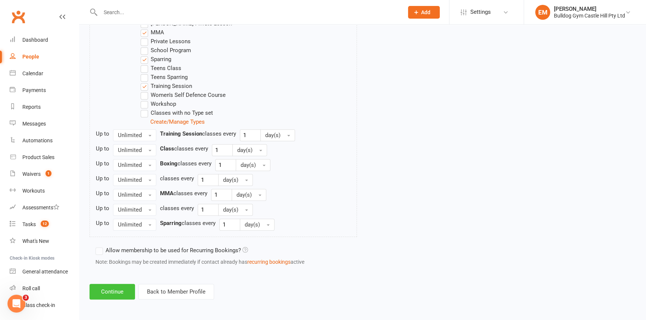
click at [100, 292] on button "Continue" at bounding box center [113, 292] width 46 height 16
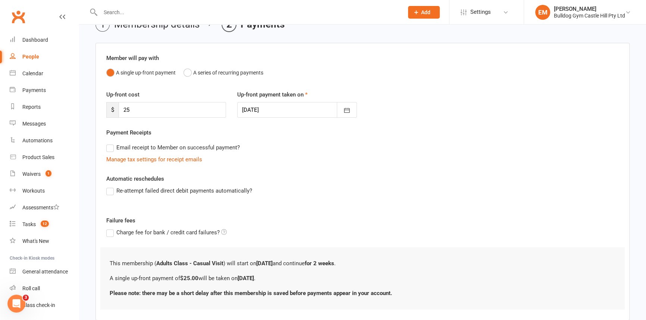
scroll to position [85, 0]
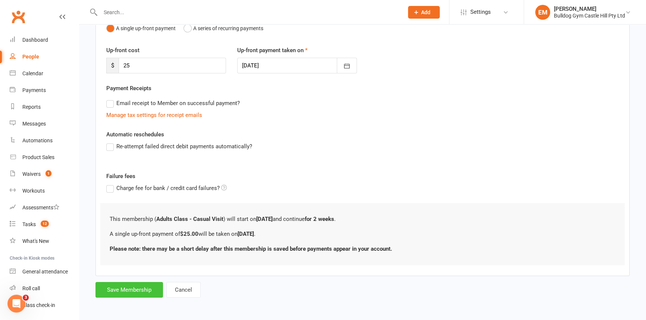
click at [112, 285] on button "Save Membership" at bounding box center [129, 290] width 68 height 16
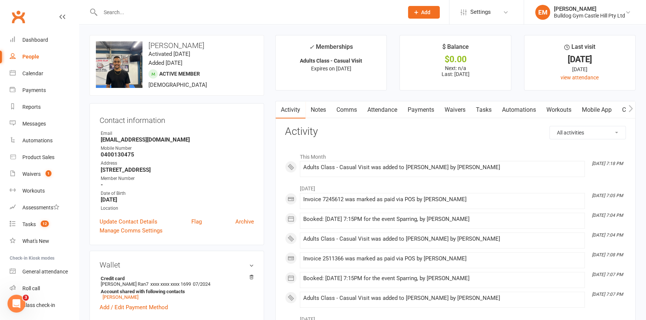
click at [418, 116] on link "Payments" at bounding box center [420, 109] width 37 height 17
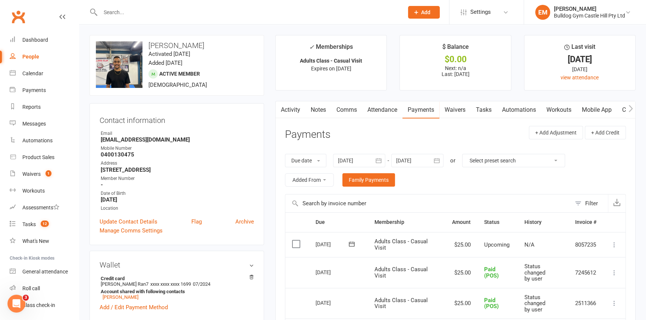
click at [614, 249] on button at bounding box center [614, 245] width 9 height 9
click at [599, 270] on link "Mark as Paid (POS)" at bounding box center [582, 274] width 74 height 15
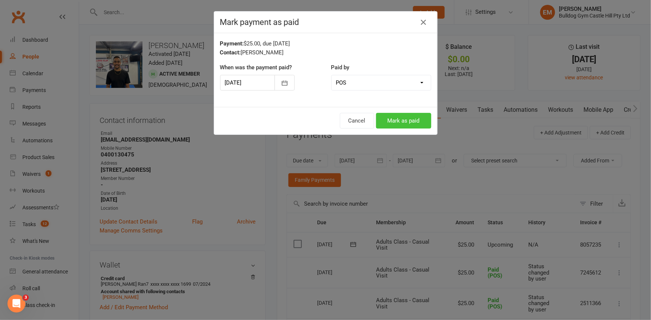
click at [410, 126] on button "Mark as paid" at bounding box center [403, 121] width 55 height 16
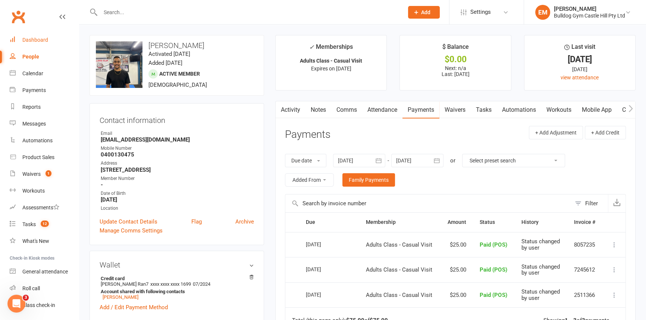
click at [18, 38] on link "Dashboard" at bounding box center [44, 40] width 69 height 17
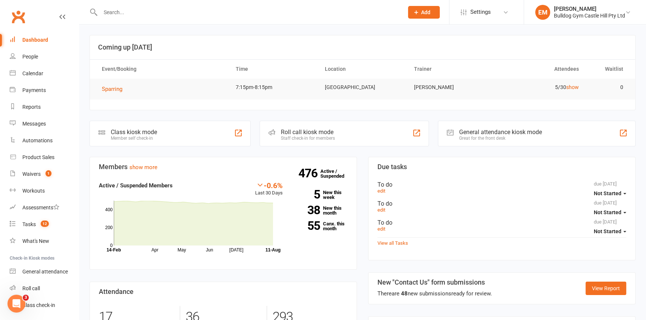
click at [167, 18] on div at bounding box center [244, 12] width 309 height 24
click at [174, 12] on input "text" at bounding box center [248, 12] width 300 height 10
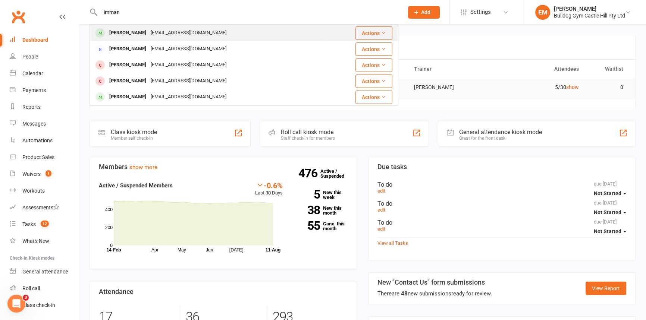
type input "imman"
click at [172, 34] on div "[EMAIL_ADDRESS][DOMAIN_NAME]" at bounding box center [188, 33] width 80 height 11
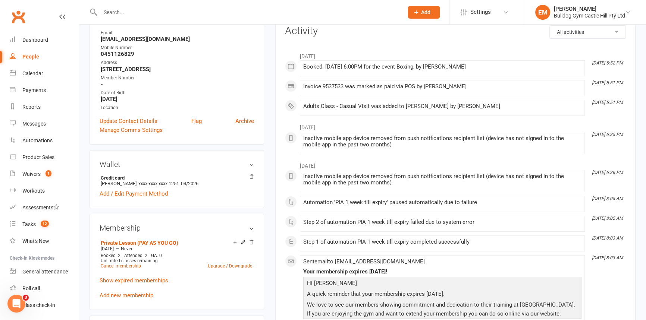
scroll to position [101, 0]
click at [136, 296] on link "Add new membership" at bounding box center [127, 295] width 54 height 7
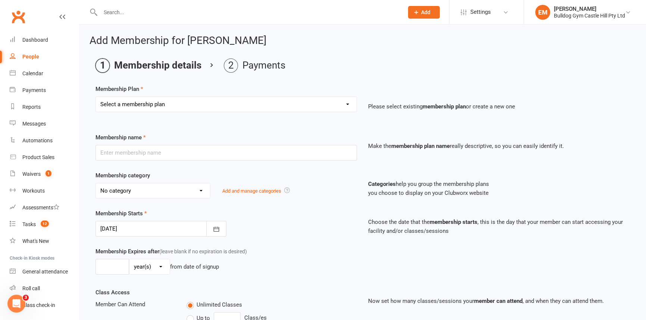
click at [280, 98] on select "Select a membership plan Create new Membership Plan Adults Class - Casual Visit…" at bounding box center [226, 104] width 261 height 15
select select "1"
click at [96, 97] on select "Select a membership plan Create new Membership Plan Adults Class - Casual Visit…" at bounding box center [226, 104] width 261 height 15
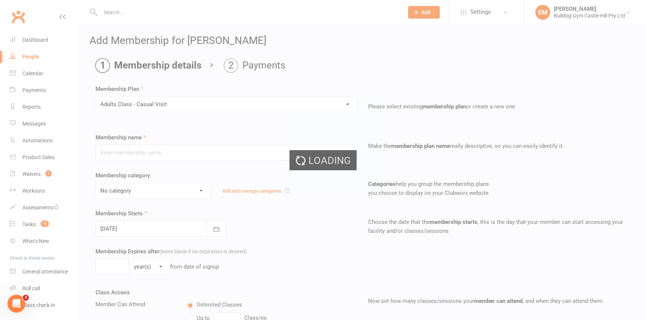
type input "Adults Class - Casual Visit"
select select "11"
type input "2"
select select "1"
type input "1"
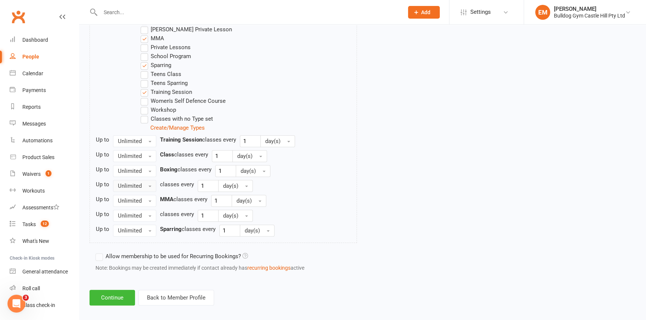
scroll to position [460, 0]
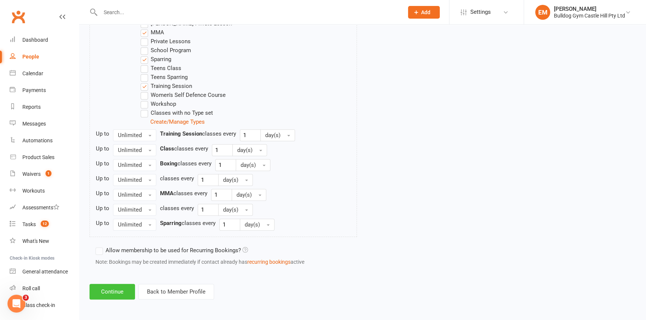
click at [120, 291] on button "Continue" at bounding box center [113, 292] width 46 height 16
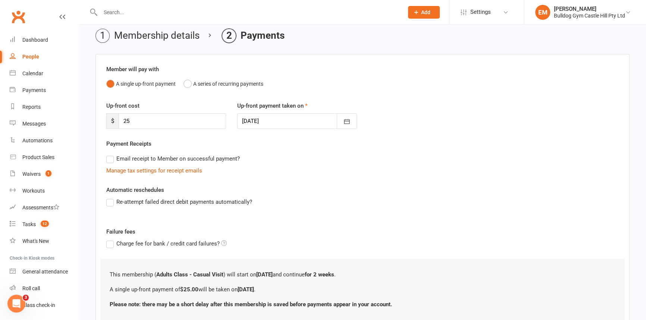
scroll to position [85, 0]
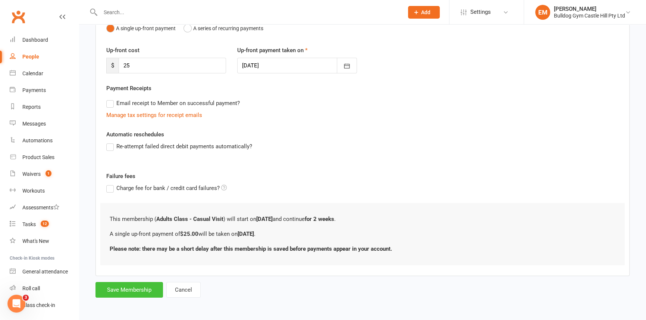
click at [142, 286] on button "Save Membership" at bounding box center [129, 290] width 68 height 16
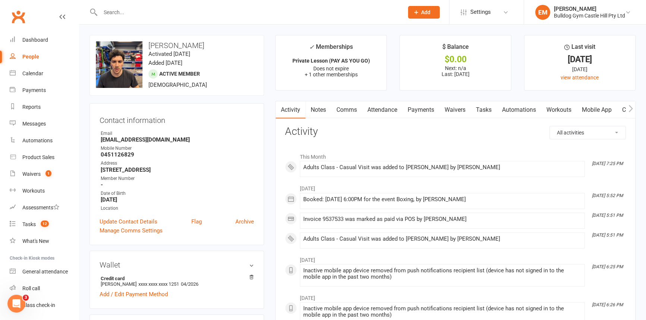
click at [411, 116] on link "Payments" at bounding box center [420, 109] width 37 height 17
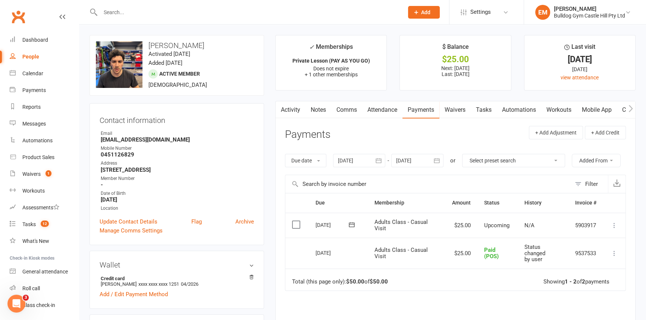
click at [613, 224] on icon at bounding box center [614, 225] width 7 height 7
click at [578, 253] on link "Mark as Paid (POS)" at bounding box center [582, 255] width 74 height 15
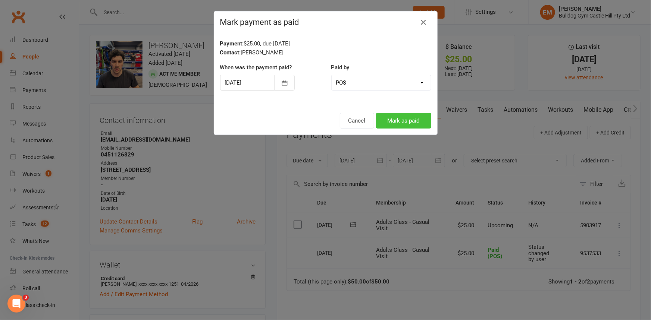
click at [410, 113] on button "Mark as paid" at bounding box center [403, 121] width 55 height 16
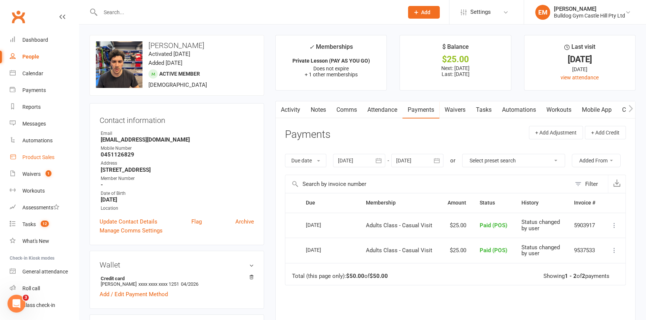
click at [28, 160] on div "Product Sales" at bounding box center [38, 157] width 32 height 6
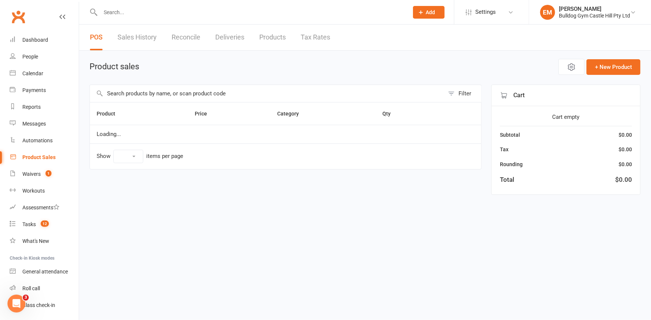
select select "100"
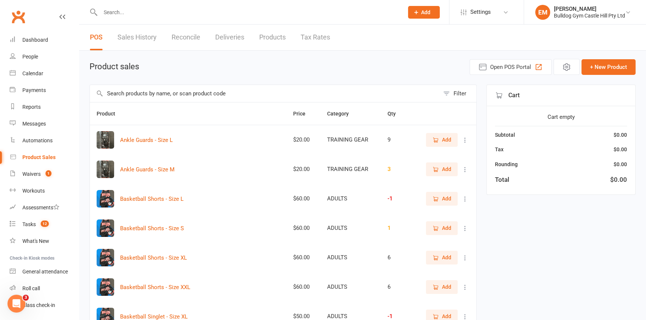
click at [270, 96] on input "text" at bounding box center [265, 93] width 350 height 17
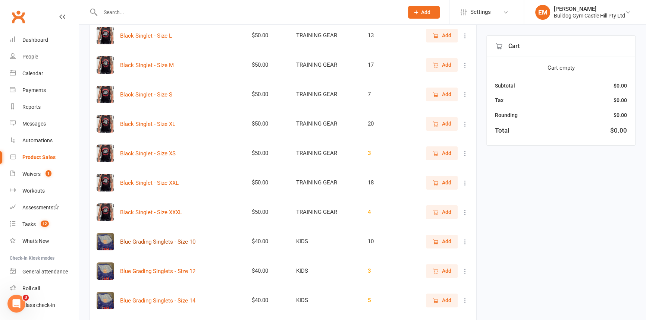
scroll to position [203, 0]
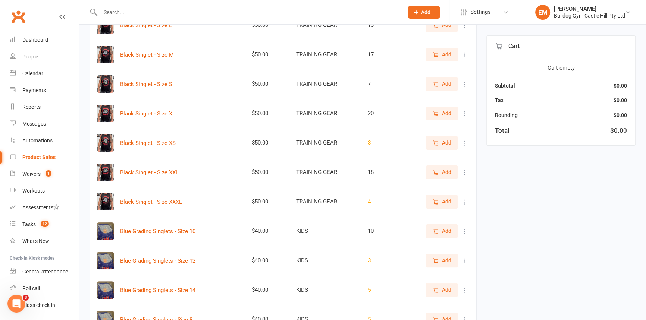
type input "singlet"
click at [442, 203] on span "Add" at bounding box center [446, 202] width 9 height 8
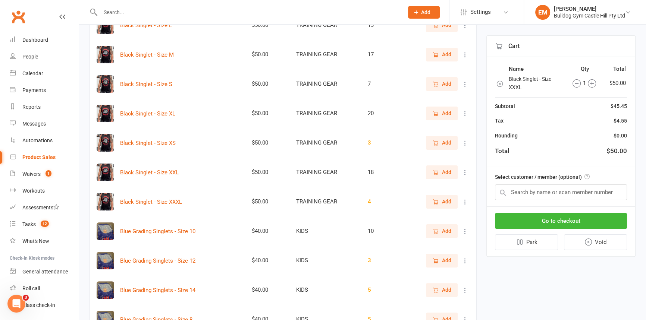
click at [446, 201] on span "Add" at bounding box center [446, 202] width 9 height 8
click at [601, 190] on input "text" at bounding box center [561, 193] width 132 height 16
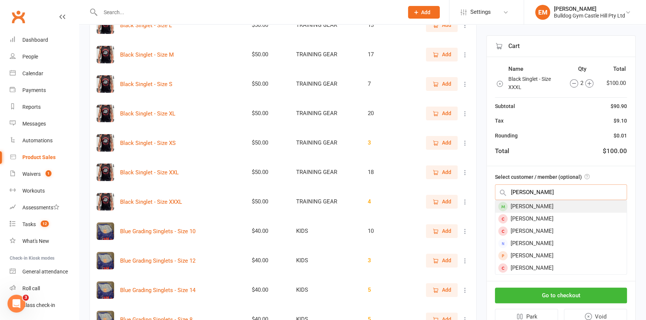
type input "davide"
click at [560, 206] on div "Davide Gatti" at bounding box center [560, 207] width 131 height 12
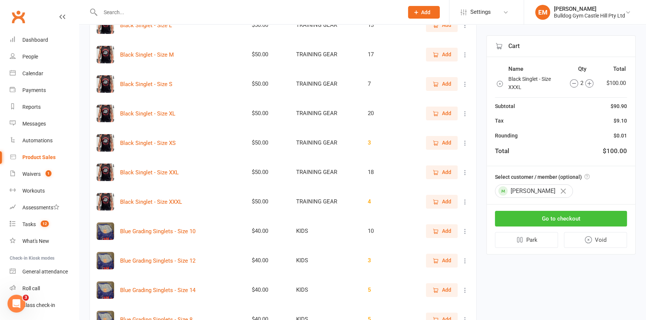
click at [564, 211] on button "Go to checkout" at bounding box center [561, 219] width 132 height 16
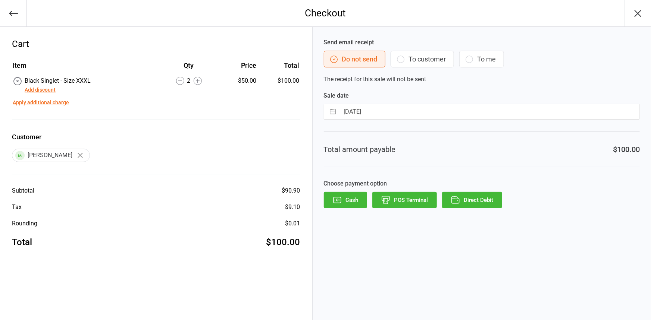
click at [409, 203] on button "POS Terminal" at bounding box center [404, 200] width 65 height 16
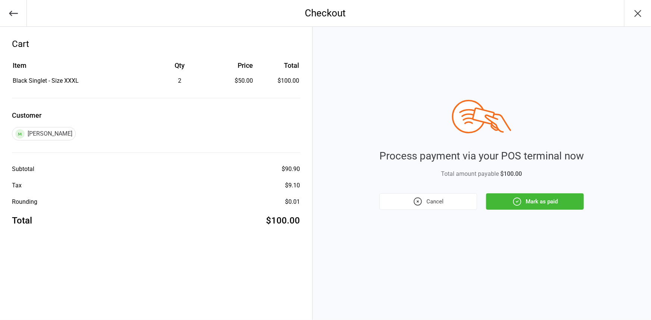
click at [509, 202] on button "Mark as paid" at bounding box center [535, 202] width 98 height 16
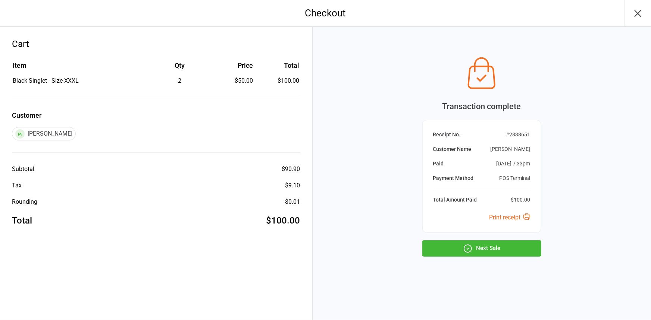
click at [481, 253] on button "Next Sale" at bounding box center [481, 249] width 119 height 16
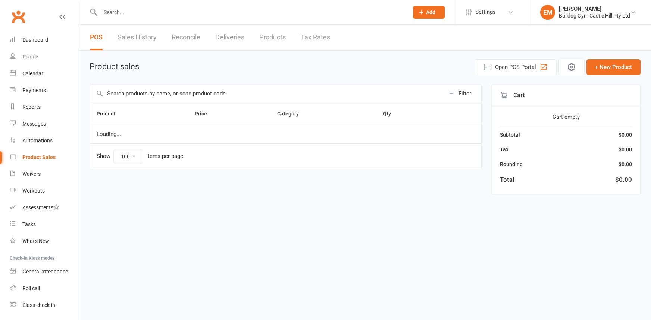
select select "100"
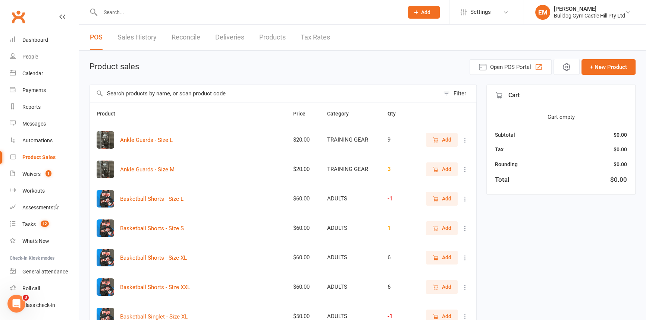
click at [319, 89] on input "text" at bounding box center [265, 93] width 350 height 17
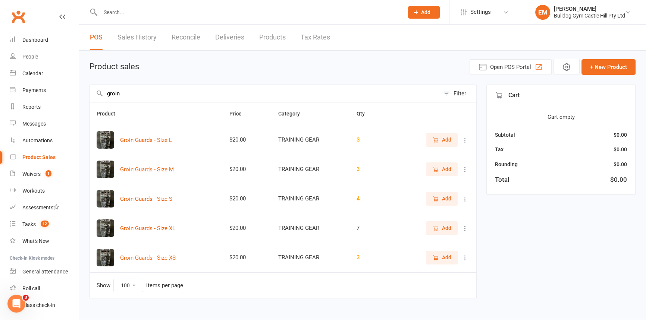
type input "groin"
click at [439, 145] on button "Add" at bounding box center [442, 139] width 32 height 13
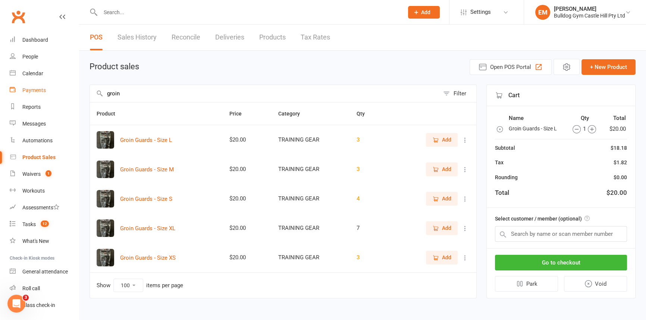
drag, startPoint x: 165, startPoint y: 94, endPoint x: 28, endPoint y: 82, distance: 138.2
click at [28, 82] on ui-view "Prospect Member Non-attending contact Class / event Appointment Task Membership…" at bounding box center [323, 161] width 646 height 318
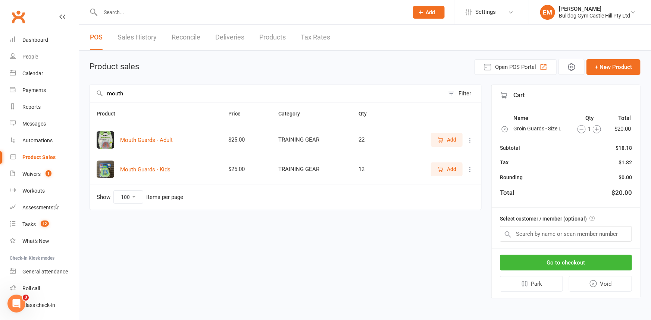
type input "mouth"
click at [434, 145] on button "Add" at bounding box center [447, 139] width 32 height 13
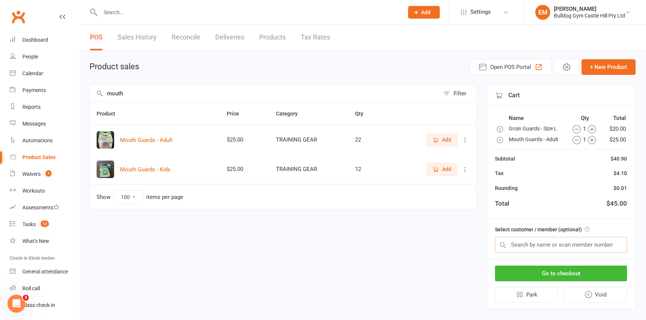
click at [593, 243] on input "text" at bounding box center [561, 245] width 132 height 16
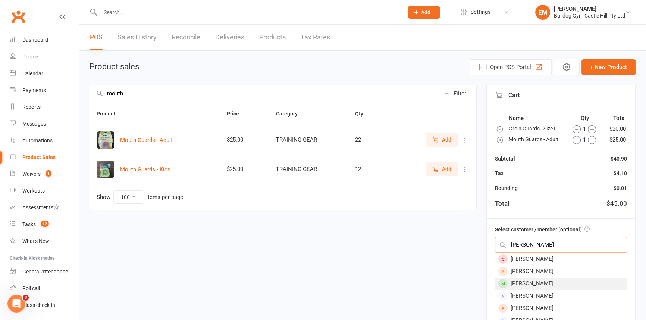
type input "marcus"
click at [576, 283] on div "Marcus Hosen" at bounding box center [560, 284] width 131 height 12
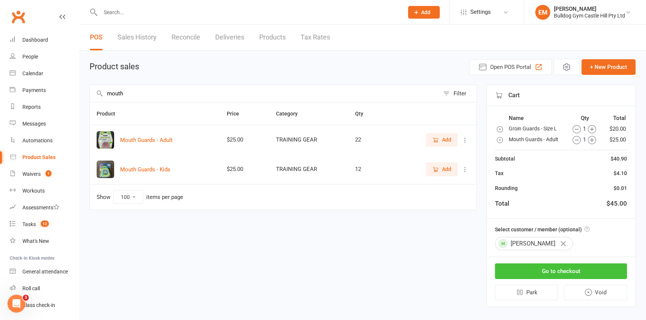
click at [569, 266] on button "Go to checkout" at bounding box center [561, 272] width 132 height 16
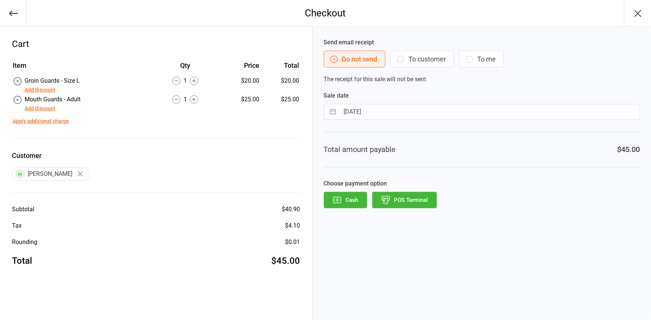
click at [410, 200] on button "POS Terminal" at bounding box center [404, 200] width 65 height 16
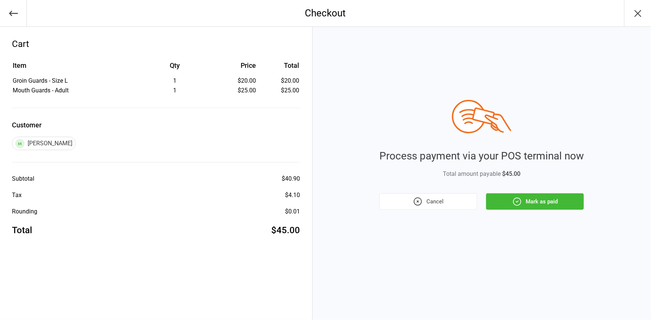
click at [529, 209] on button "Mark as paid" at bounding box center [535, 202] width 98 height 16
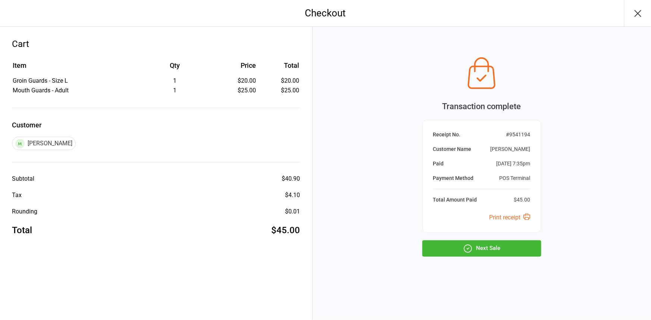
click at [513, 261] on div "Transaction complete Receipt No. # 9541194 Customer Name [PERSON_NAME] Paid [DA…" at bounding box center [482, 174] width 338 height 294
click at [525, 250] on button "Next Sale" at bounding box center [481, 249] width 119 height 16
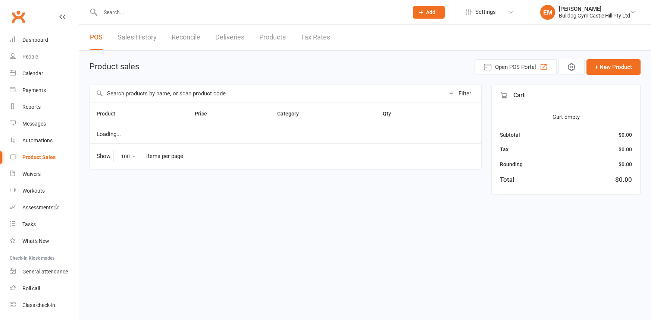
select select "100"
